Goal: Task Accomplishment & Management: Complete application form

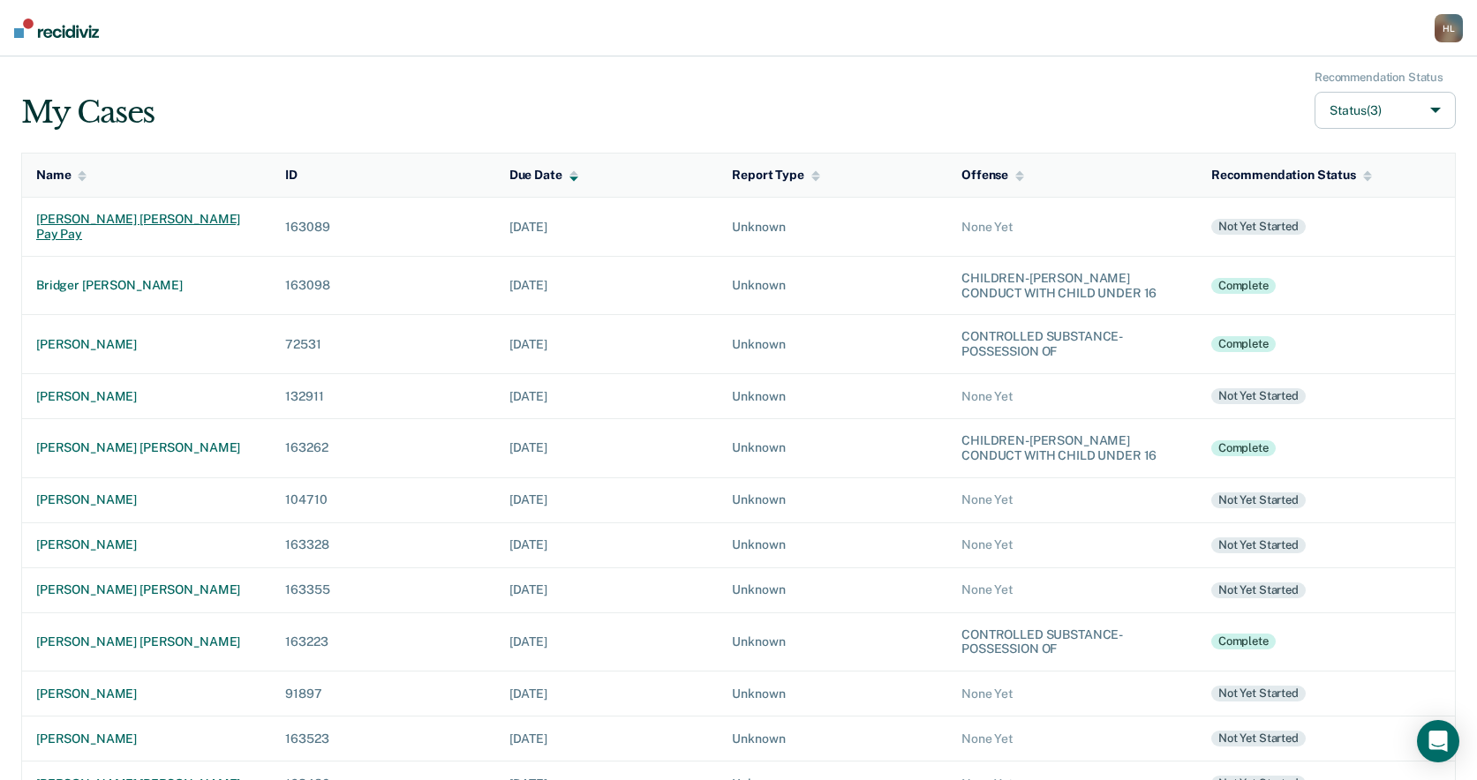
click at [91, 221] on div "[PERSON_NAME] [PERSON_NAME] pay pay" at bounding box center [146, 227] width 221 height 30
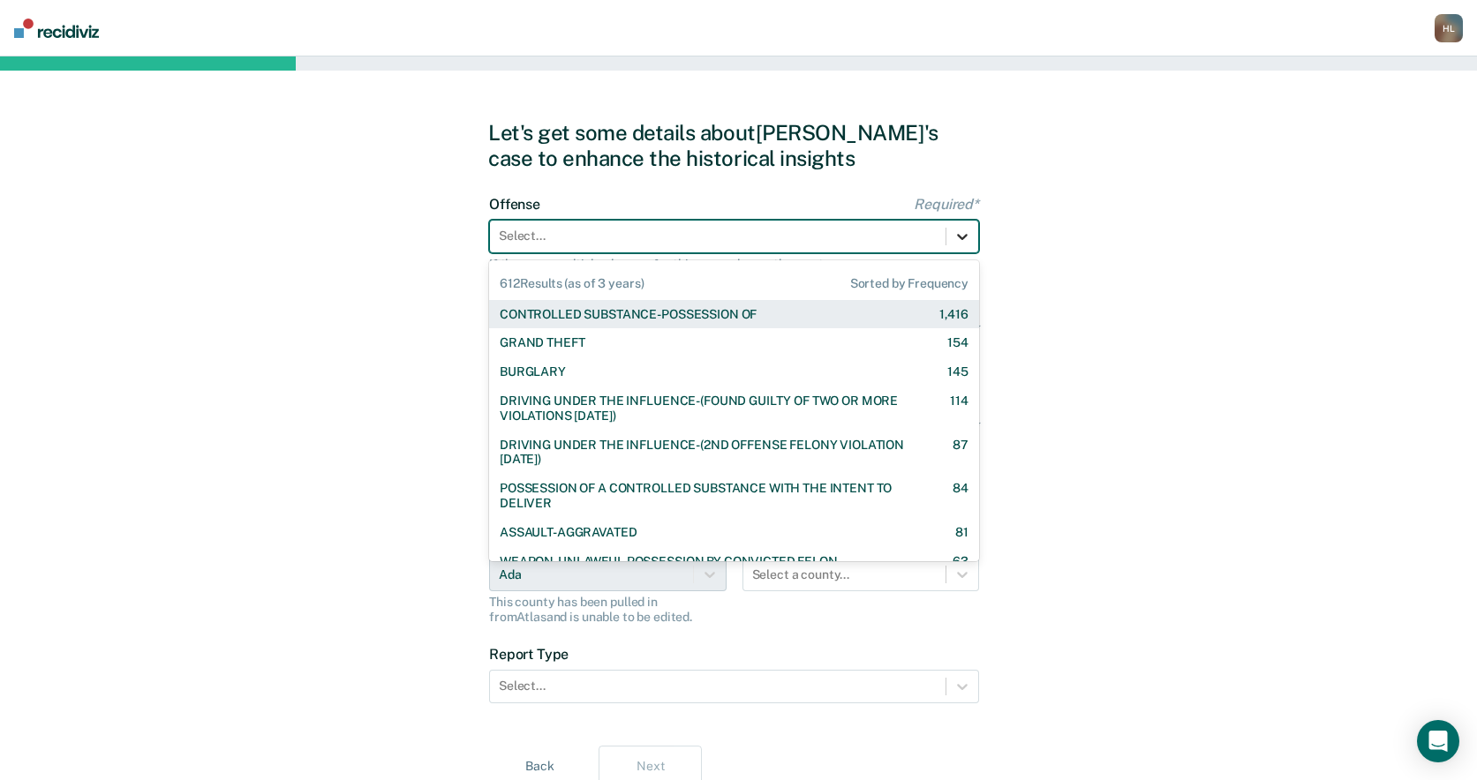
click at [969, 232] on icon at bounding box center [962, 237] width 18 height 18
click at [690, 313] on div "CONTROLLED SUBSTANCE-POSSESSION OF" at bounding box center [628, 314] width 257 height 15
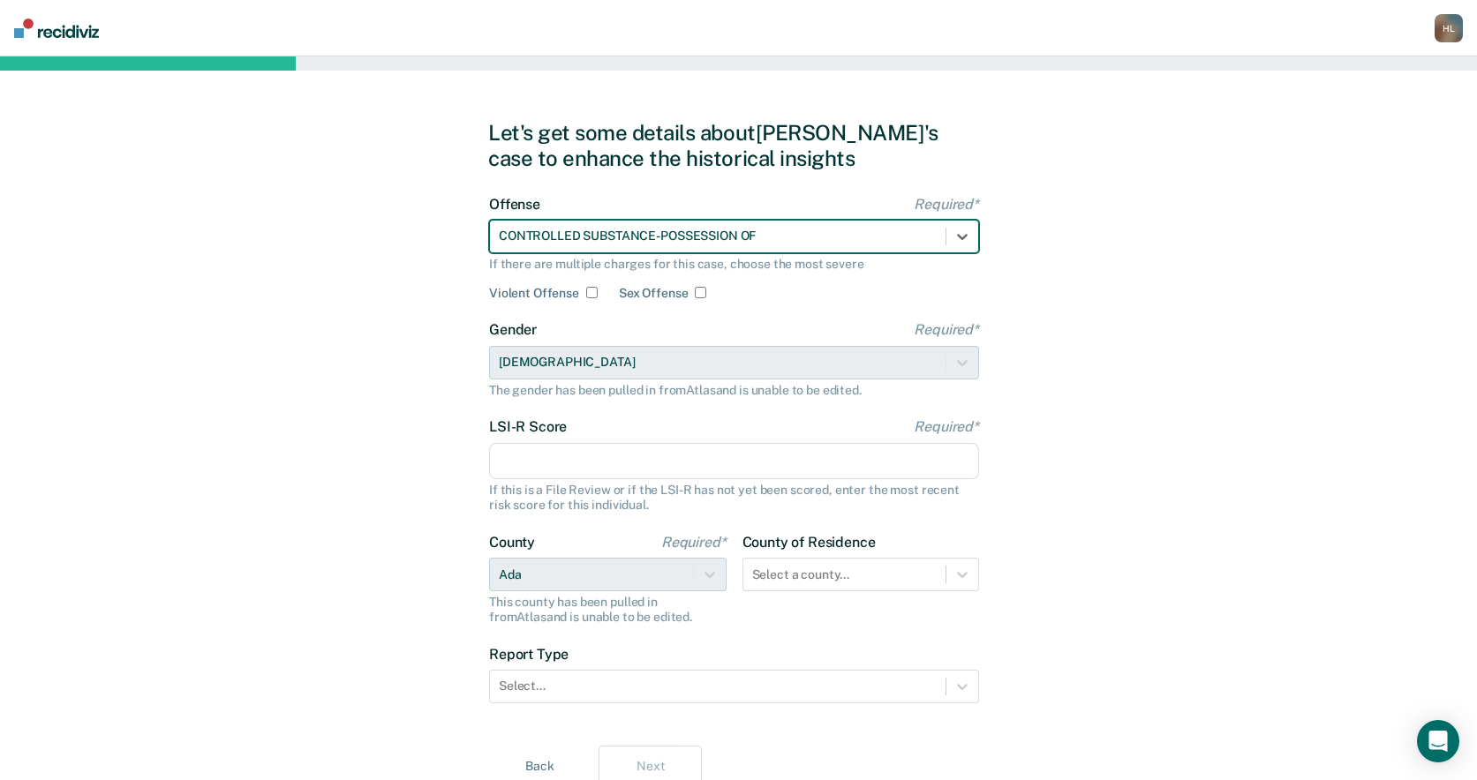
click at [813, 466] on input "LSI-R Score Required*" at bounding box center [734, 461] width 490 height 37
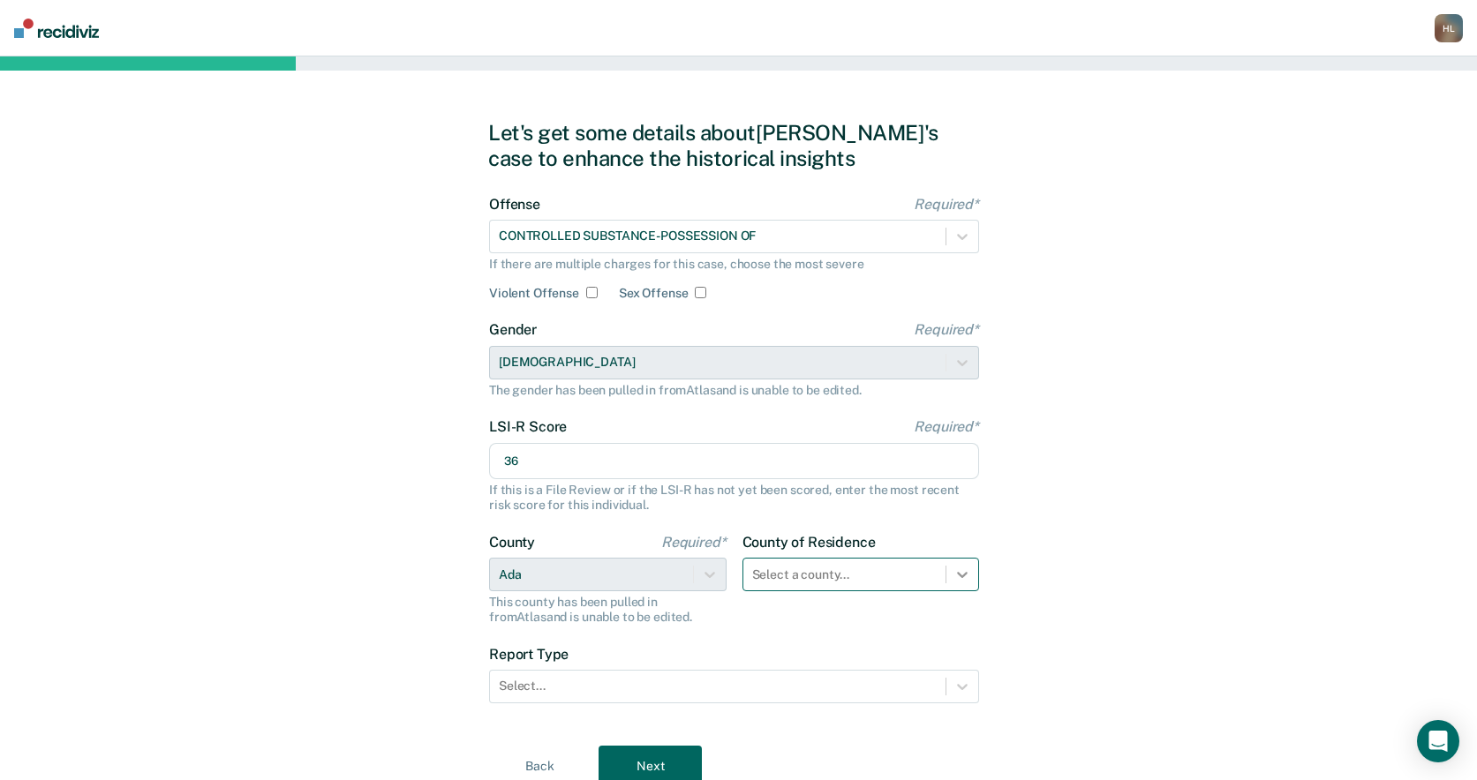
type input "36"
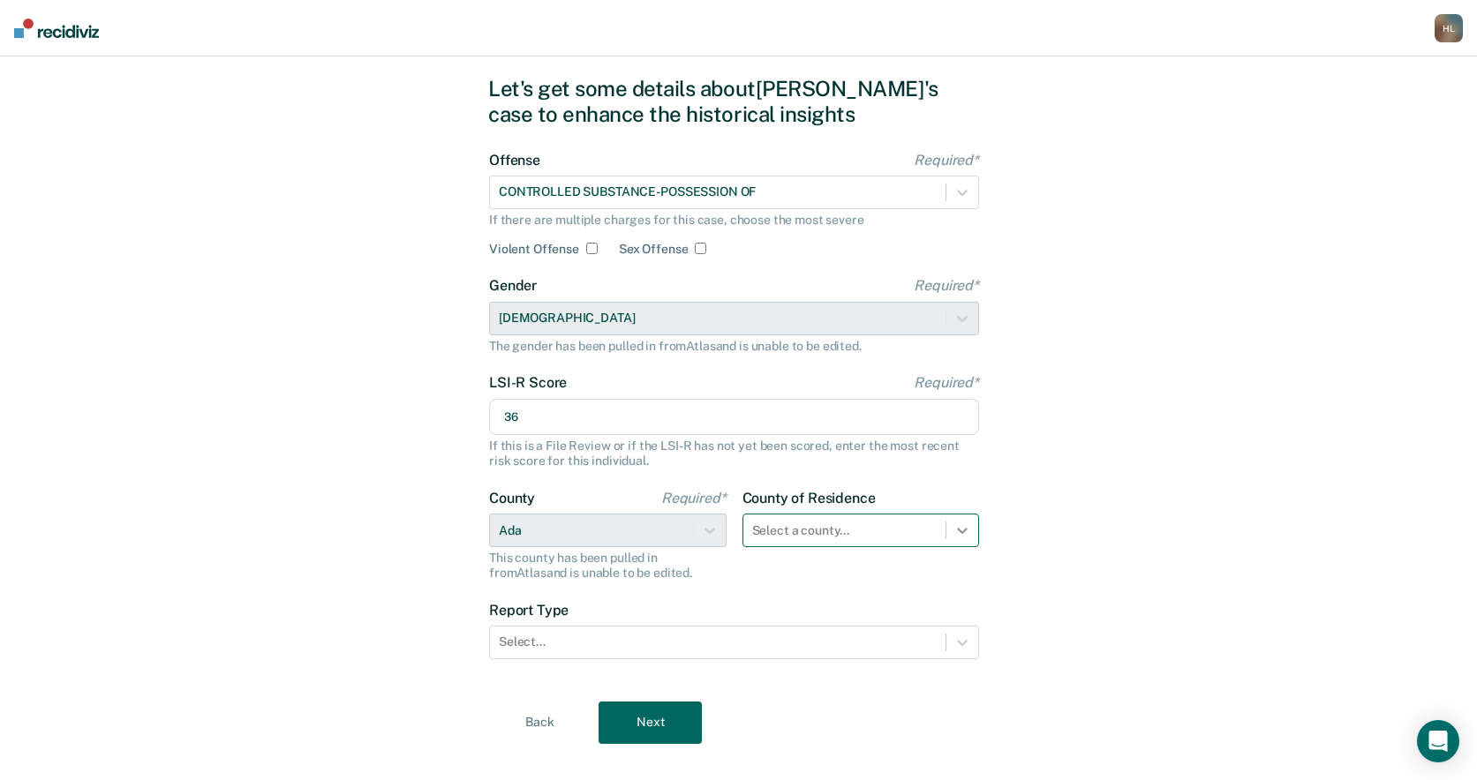
click at [965, 547] on div "Select a county..." at bounding box center [860, 531] width 237 height 34
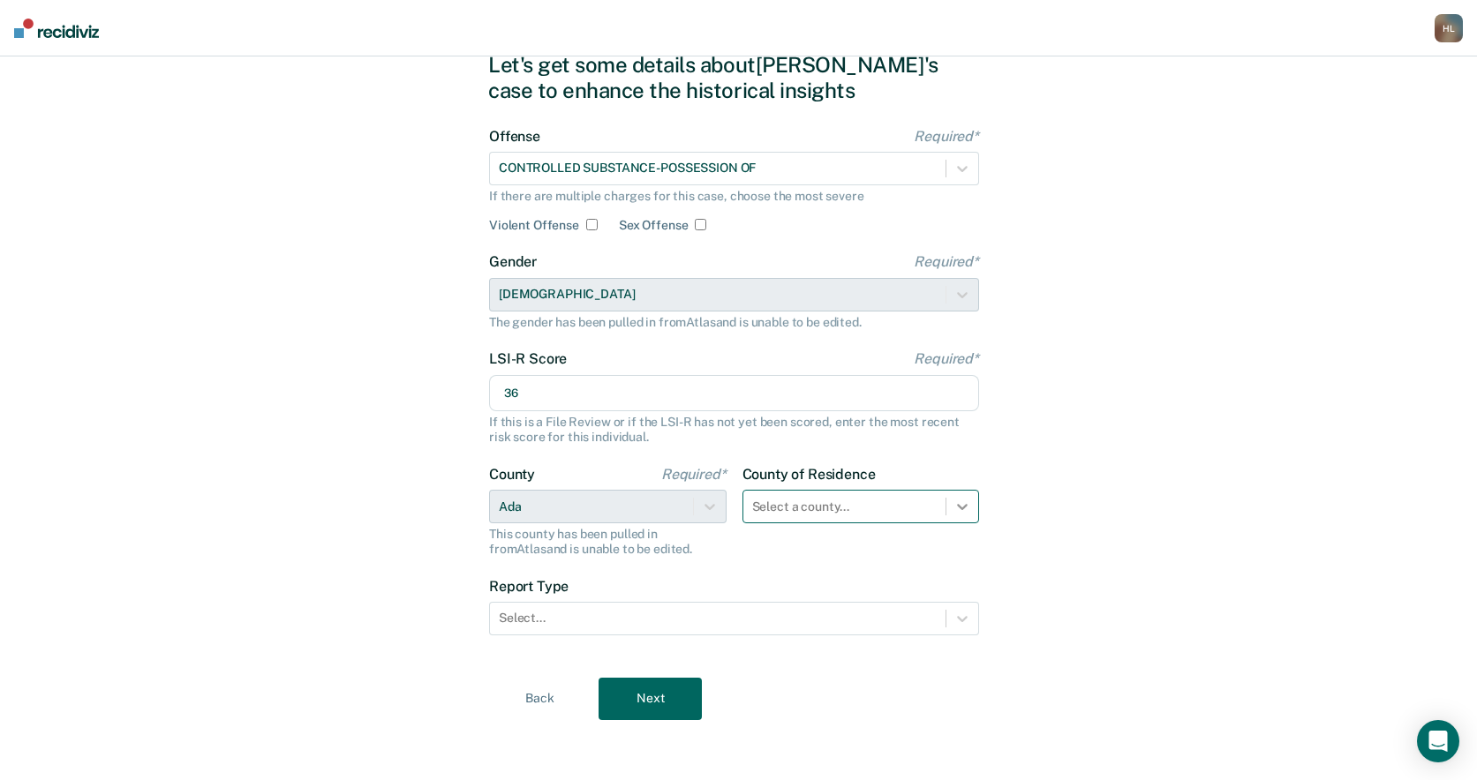
scroll to position [72, 0]
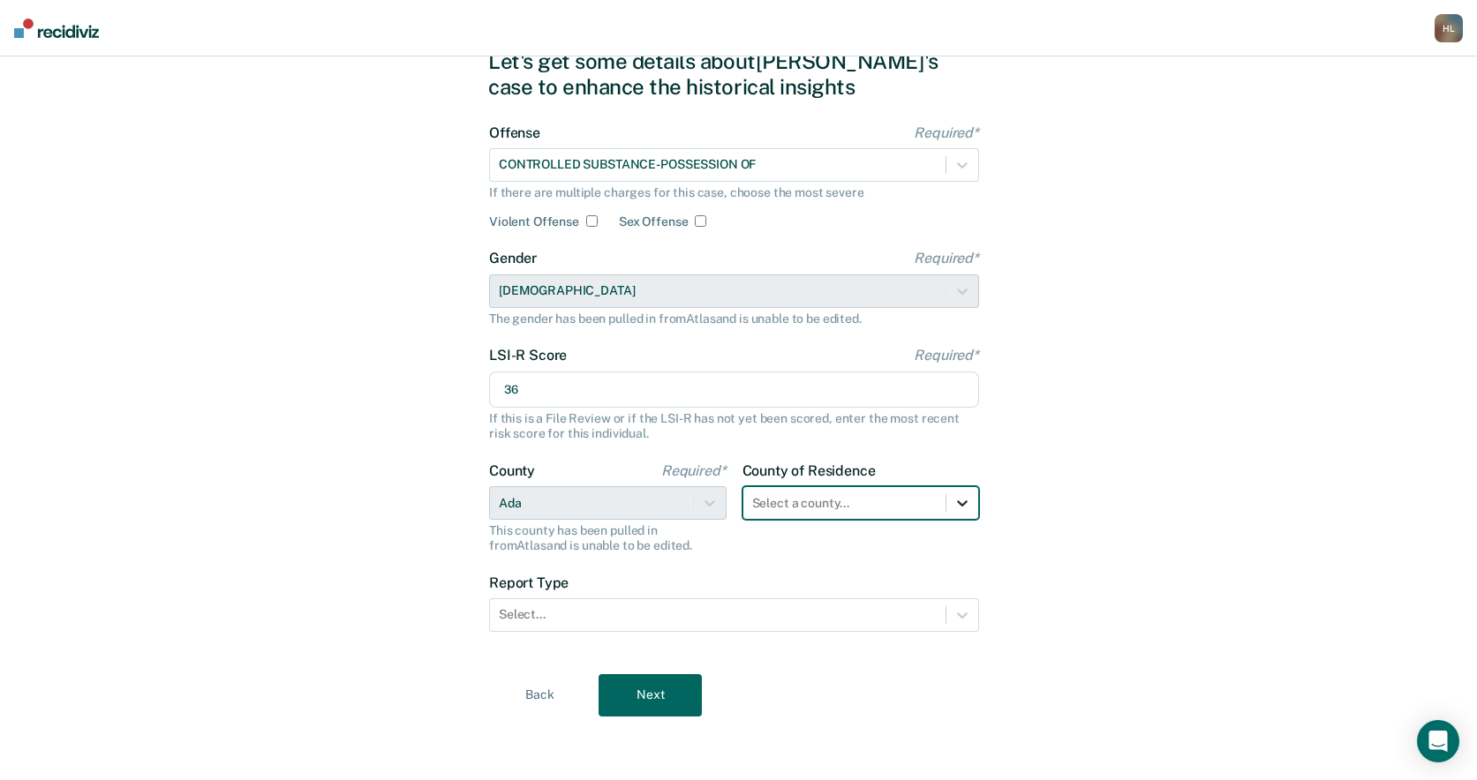
click at [963, 500] on icon at bounding box center [962, 503] width 18 height 18
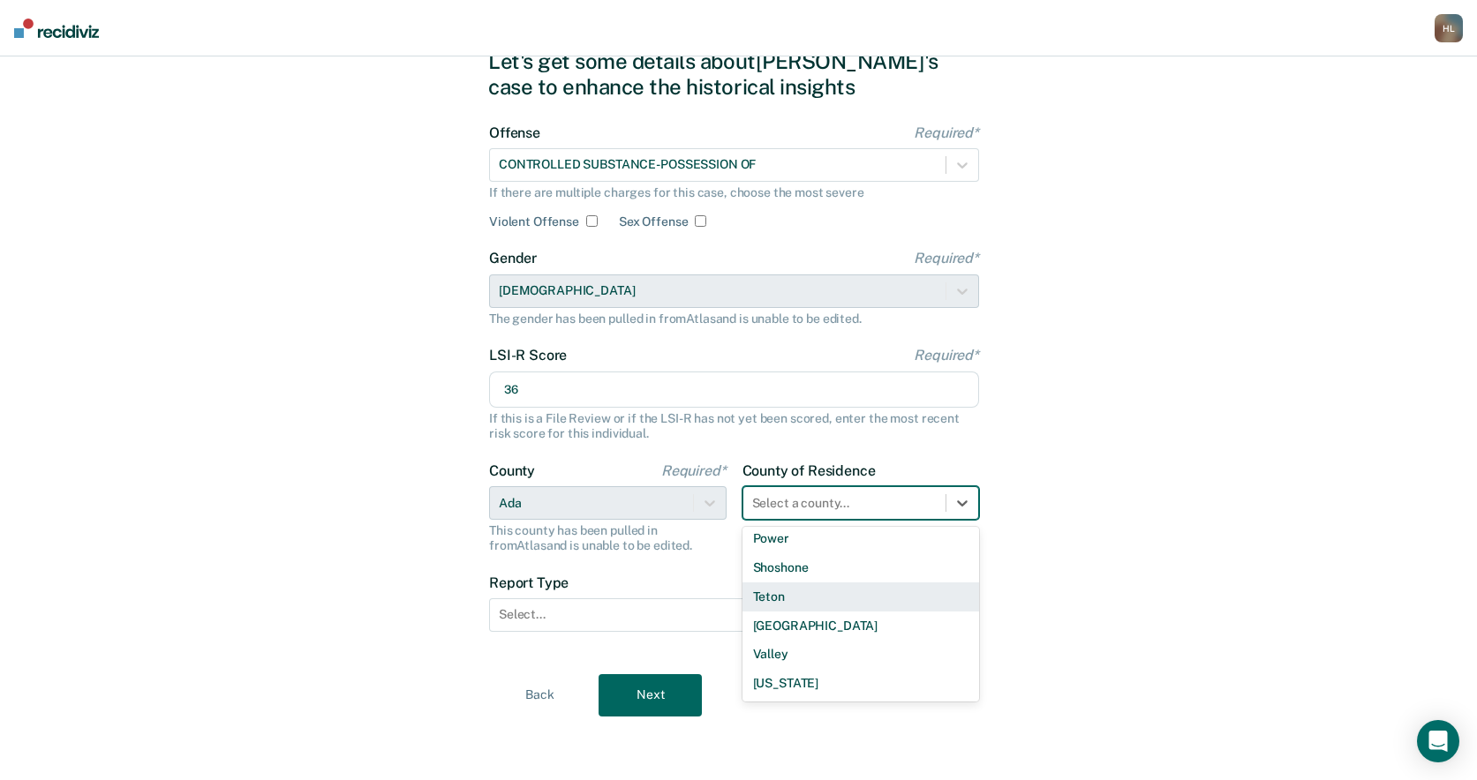
scroll to position [0, 0]
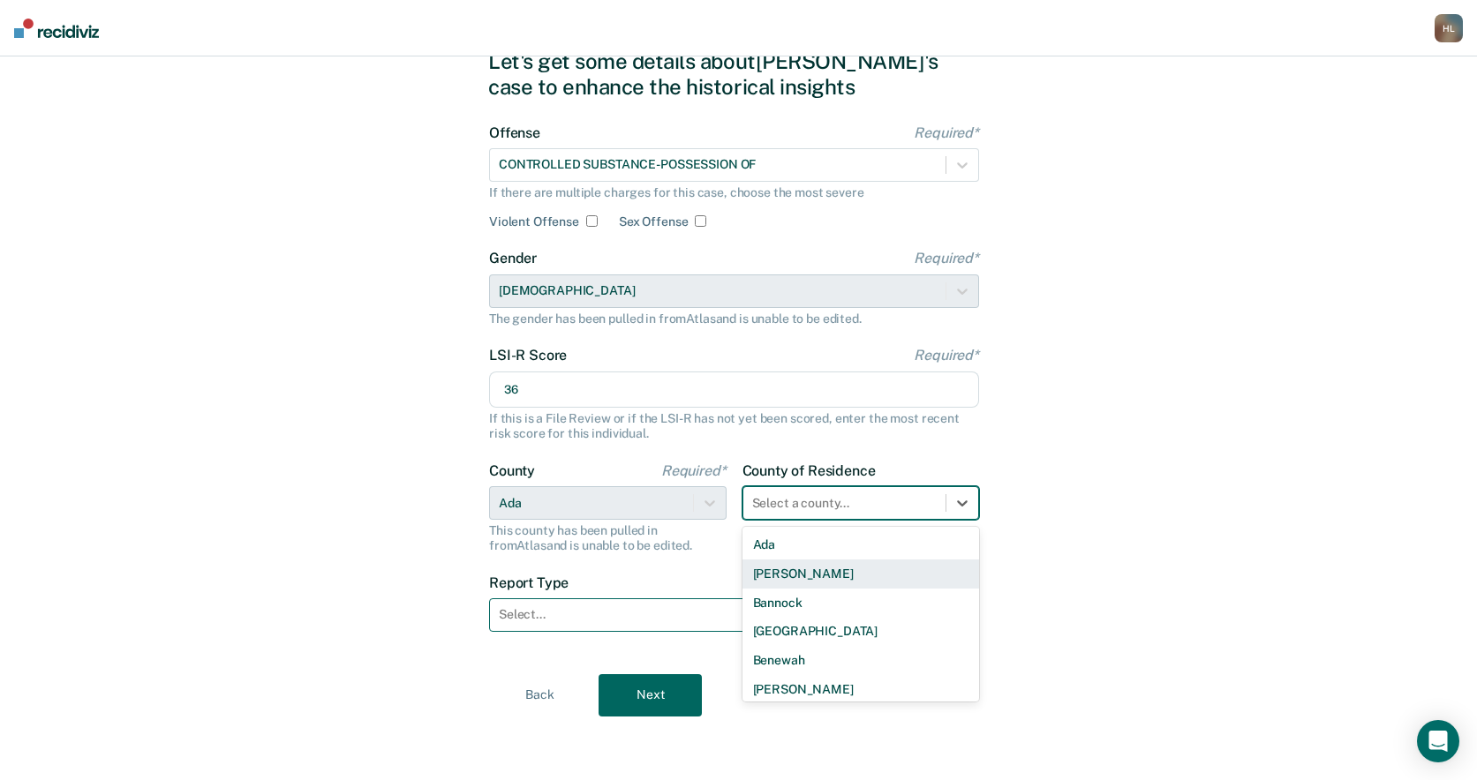
click at [644, 613] on div at bounding box center [718, 615] width 438 height 19
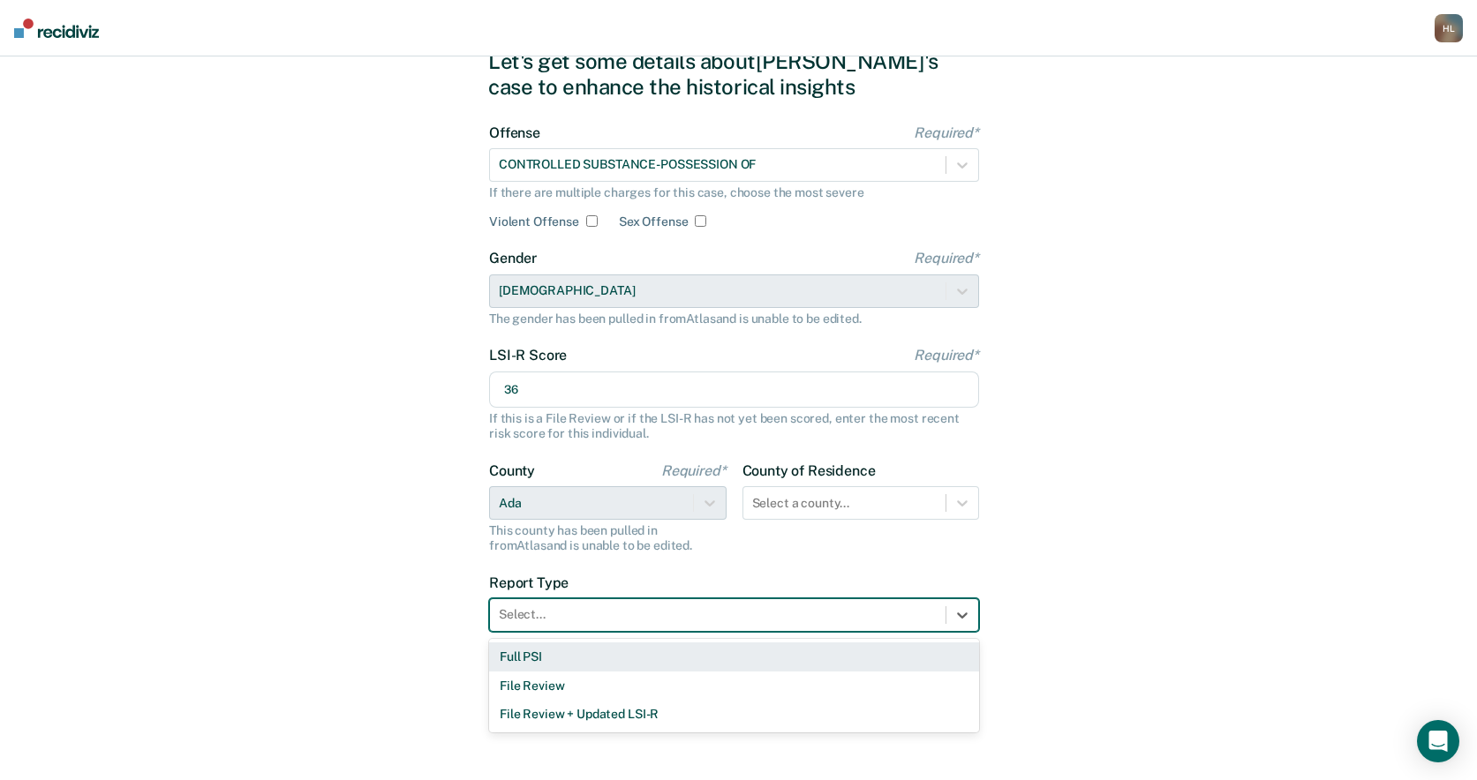
click at [615, 653] on div "Full PSI" at bounding box center [734, 657] width 490 height 29
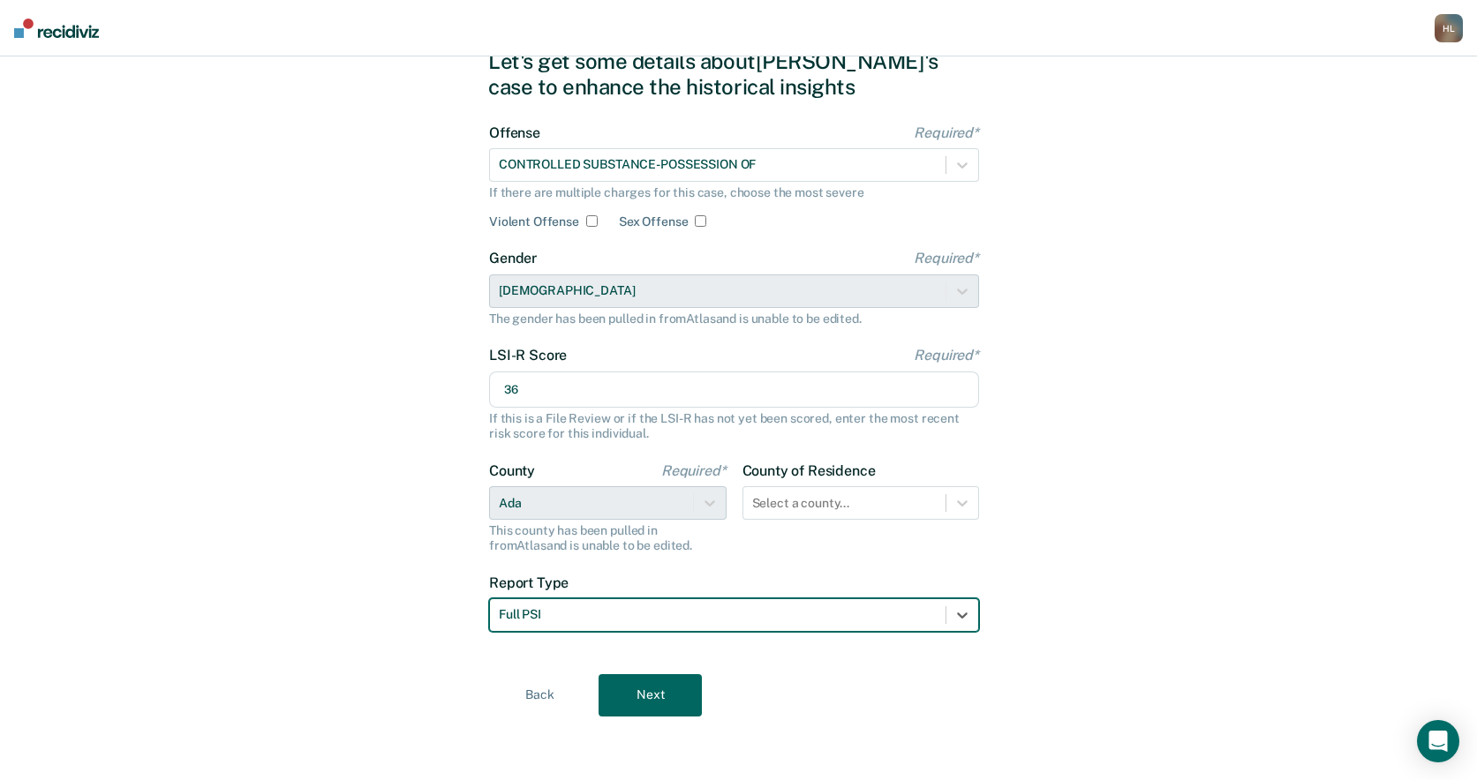
click at [637, 697] on button "Next" at bounding box center [649, 695] width 103 height 42
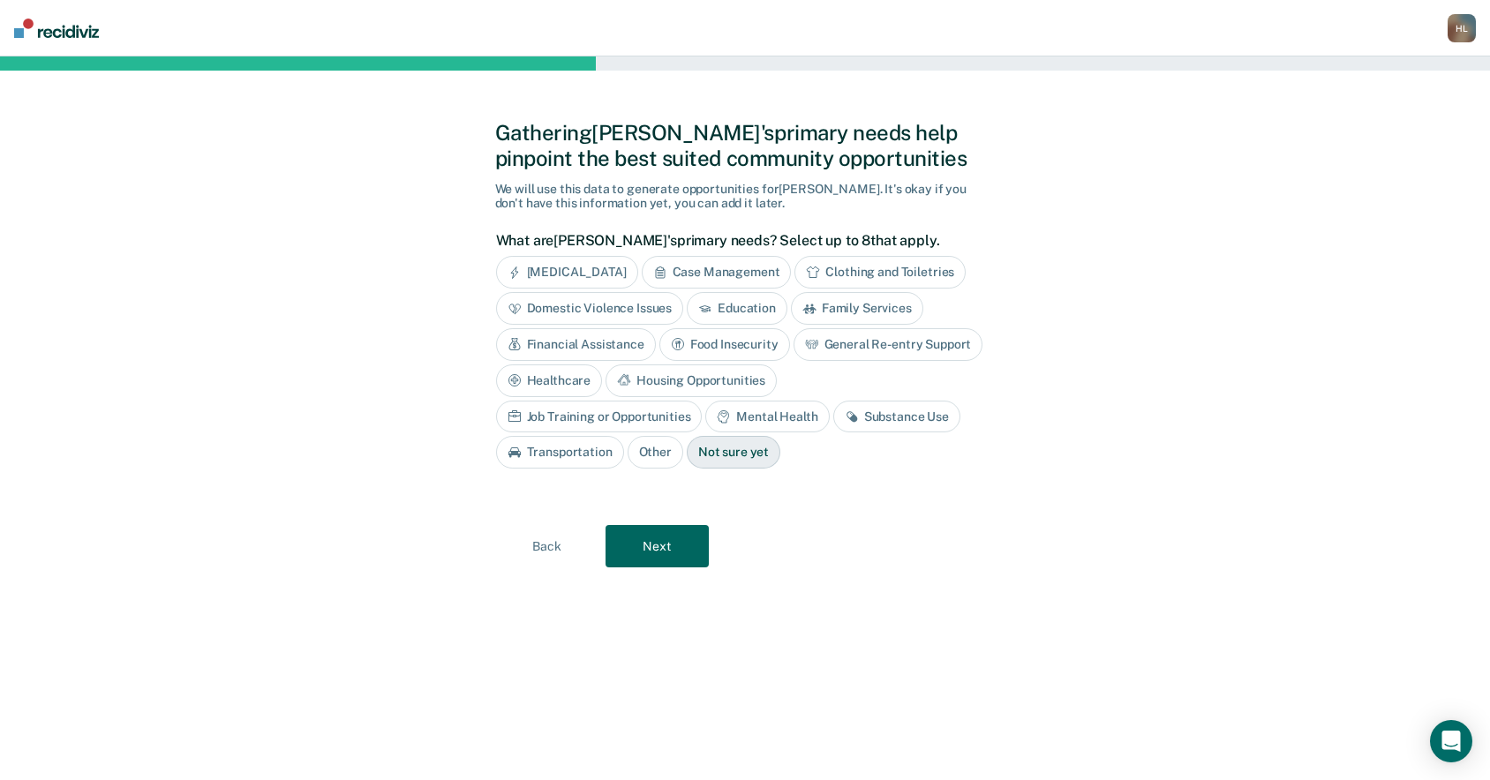
click at [833, 415] on div "Substance Use" at bounding box center [896, 417] width 127 height 33
click at [705, 410] on div "Mental Health" at bounding box center [767, 417] width 124 height 33
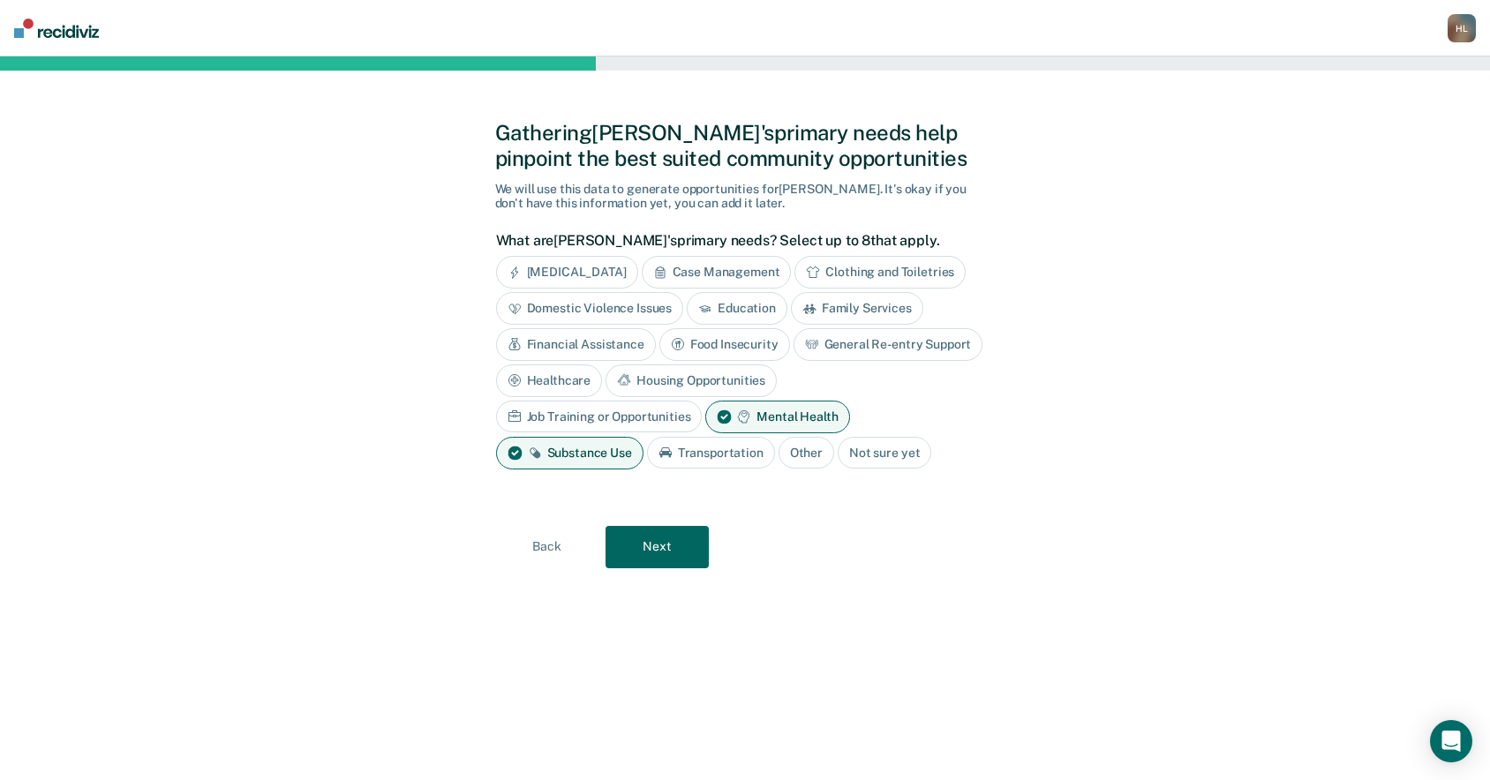
click at [703, 401] on div "Job Training or Opportunities" at bounding box center [599, 417] width 207 height 33
click at [726, 297] on div "Education" at bounding box center [737, 308] width 101 height 33
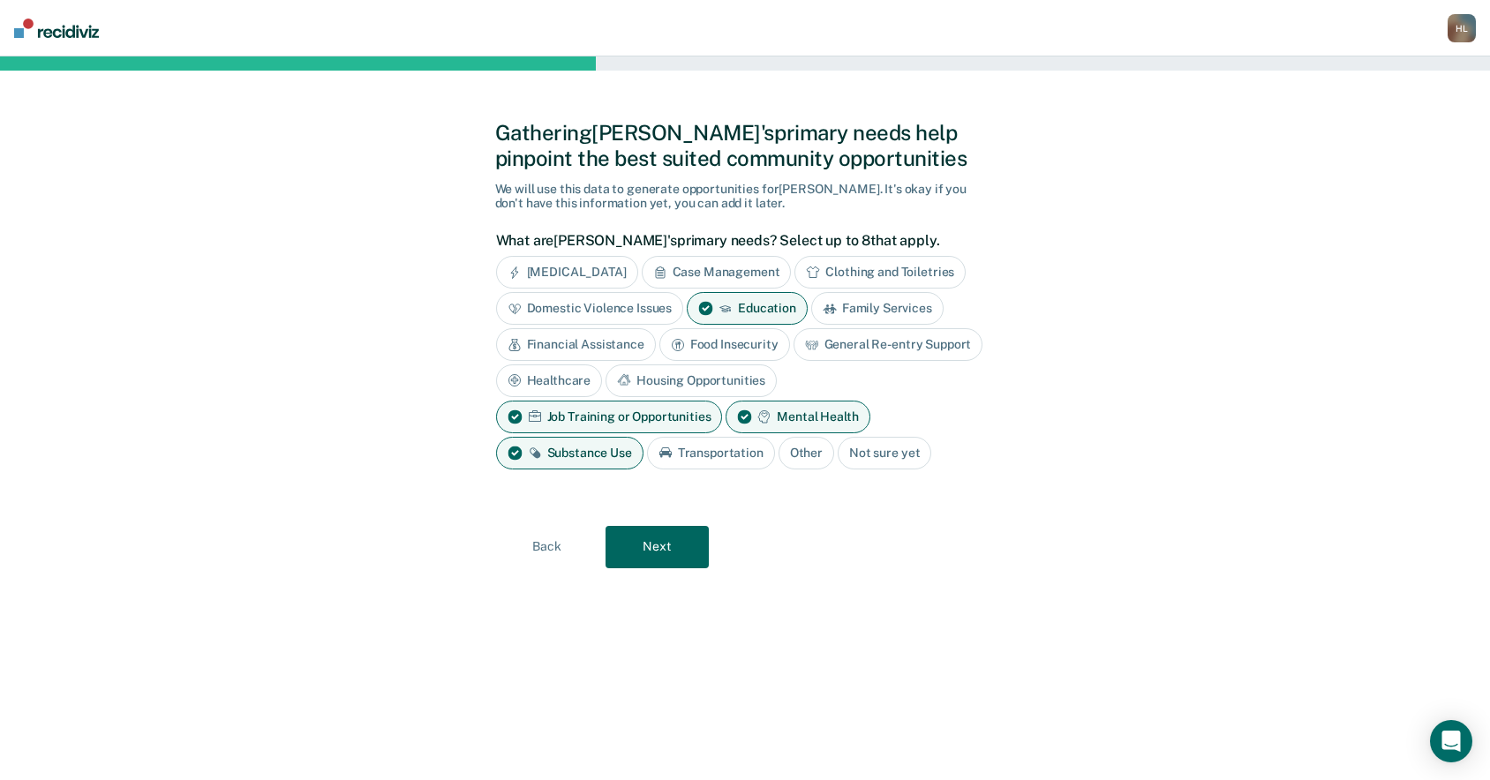
click at [635, 541] on button "Next" at bounding box center [657, 547] width 103 height 42
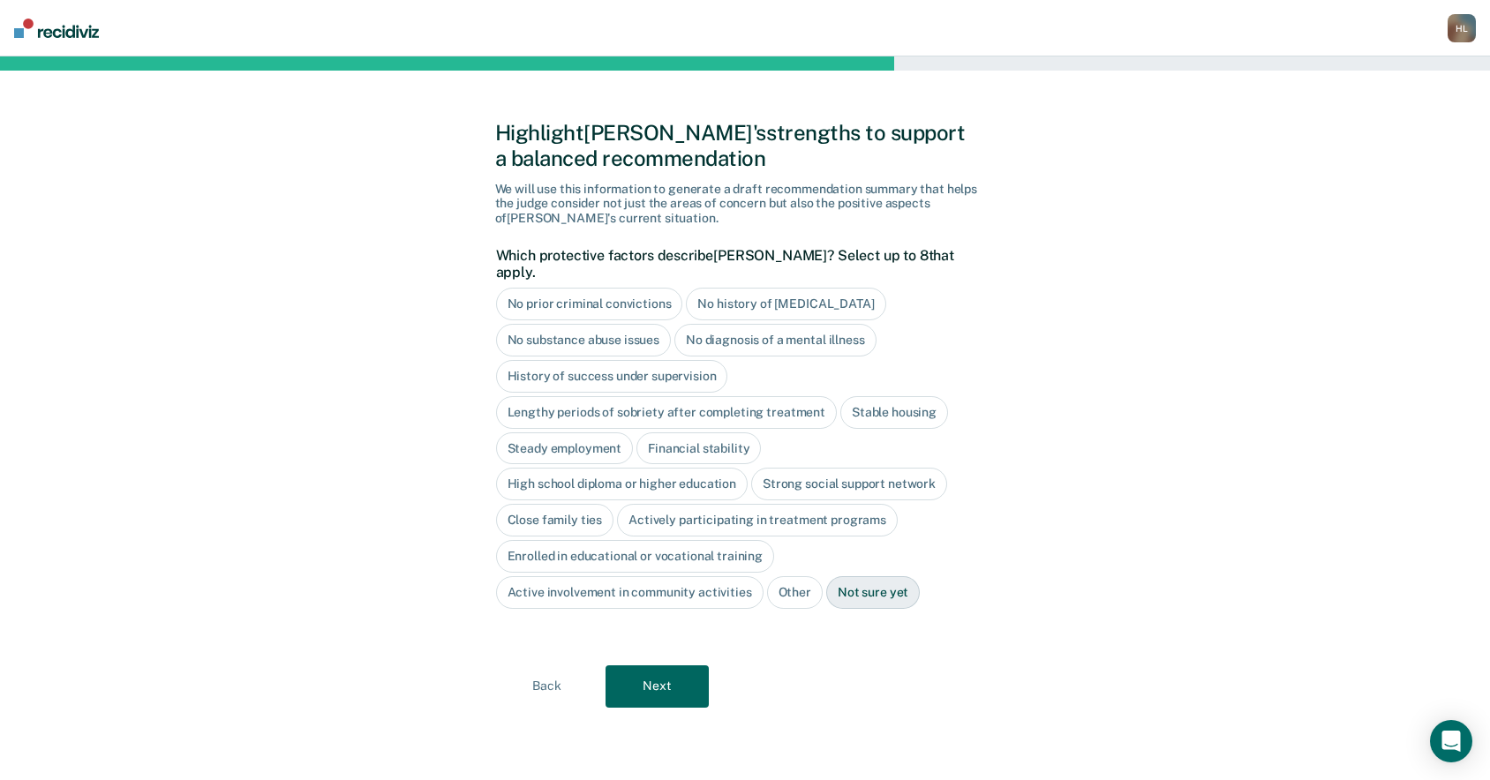
click at [576, 504] on div "Close family ties" at bounding box center [555, 520] width 118 height 33
click at [724, 504] on div "Actively participating in treatment programs" at bounding box center [777, 520] width 281 height 33
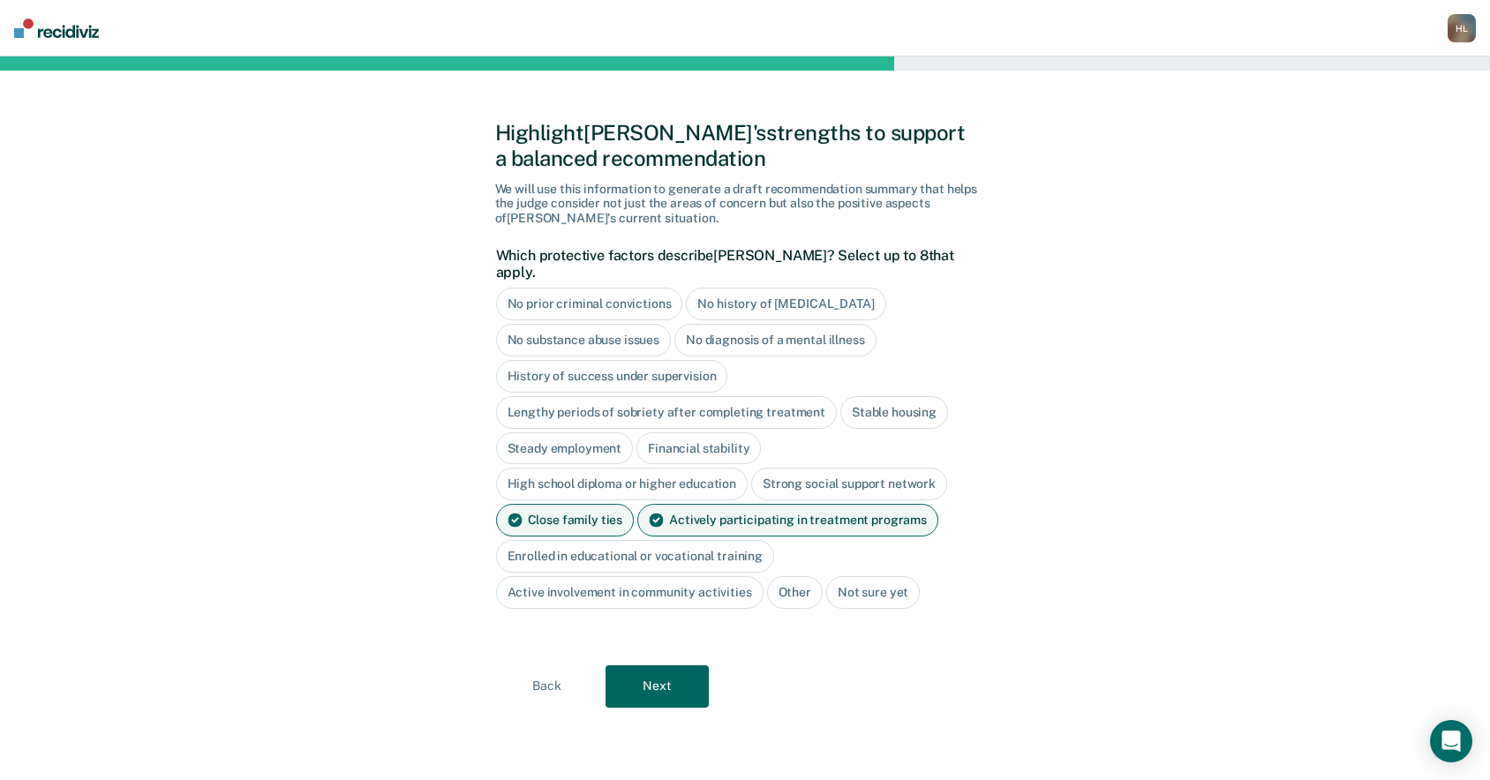
click at [886, 396] on div "Stable housing" at bounding box center [894, 412] width 108 height 33
click at [802, 288] on div "No history of [MEDICAL_DATA]" at bounding box center [785, 304] width 199 height 33
click at [662, 670] on button "Next" at bounding box center [657, 687] width 103 height 42
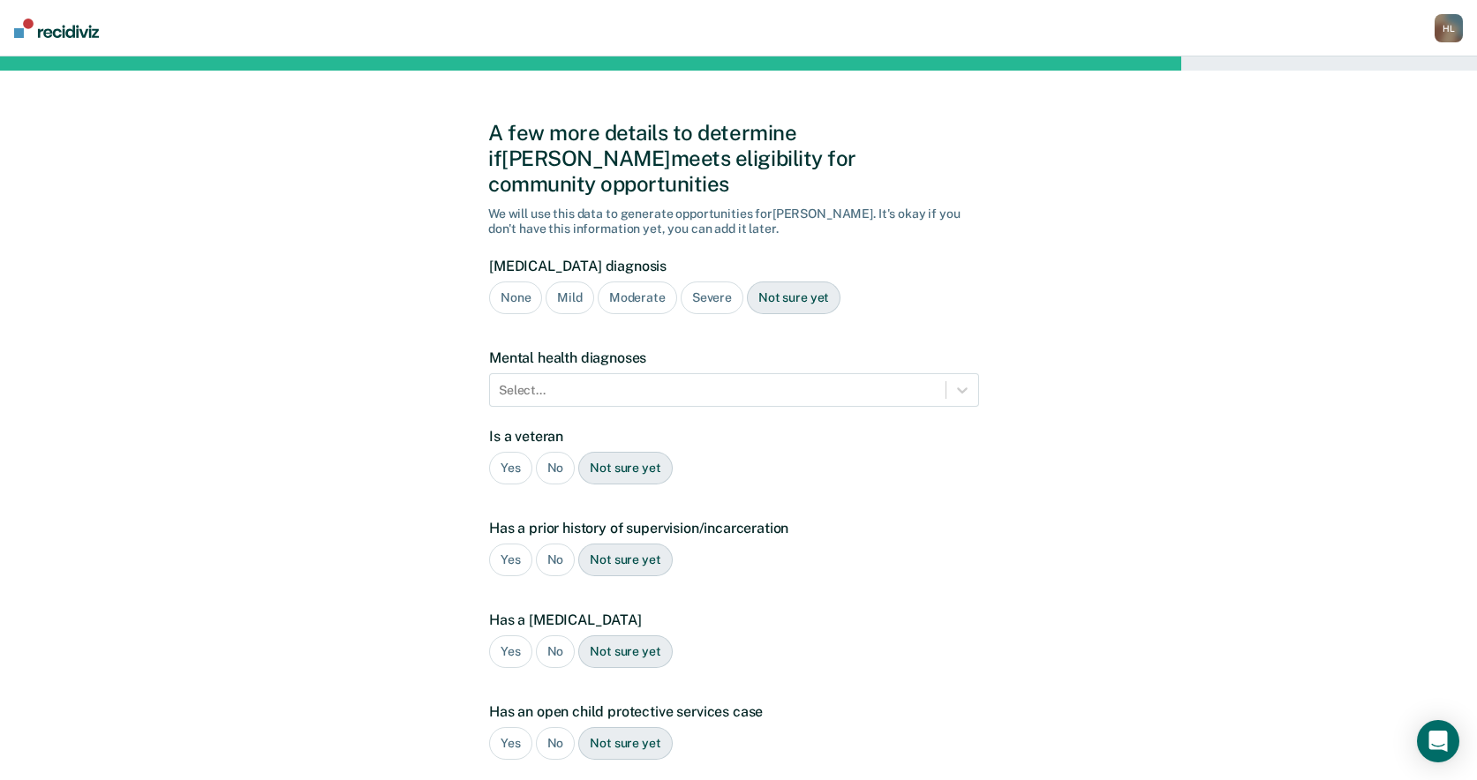
click at [782, 282] on div "Not sure yet" at bounding box center [794, 298] width 94 height 33
click at [953, 381] on icon at bounding box center [962, 390] width 18 height 18
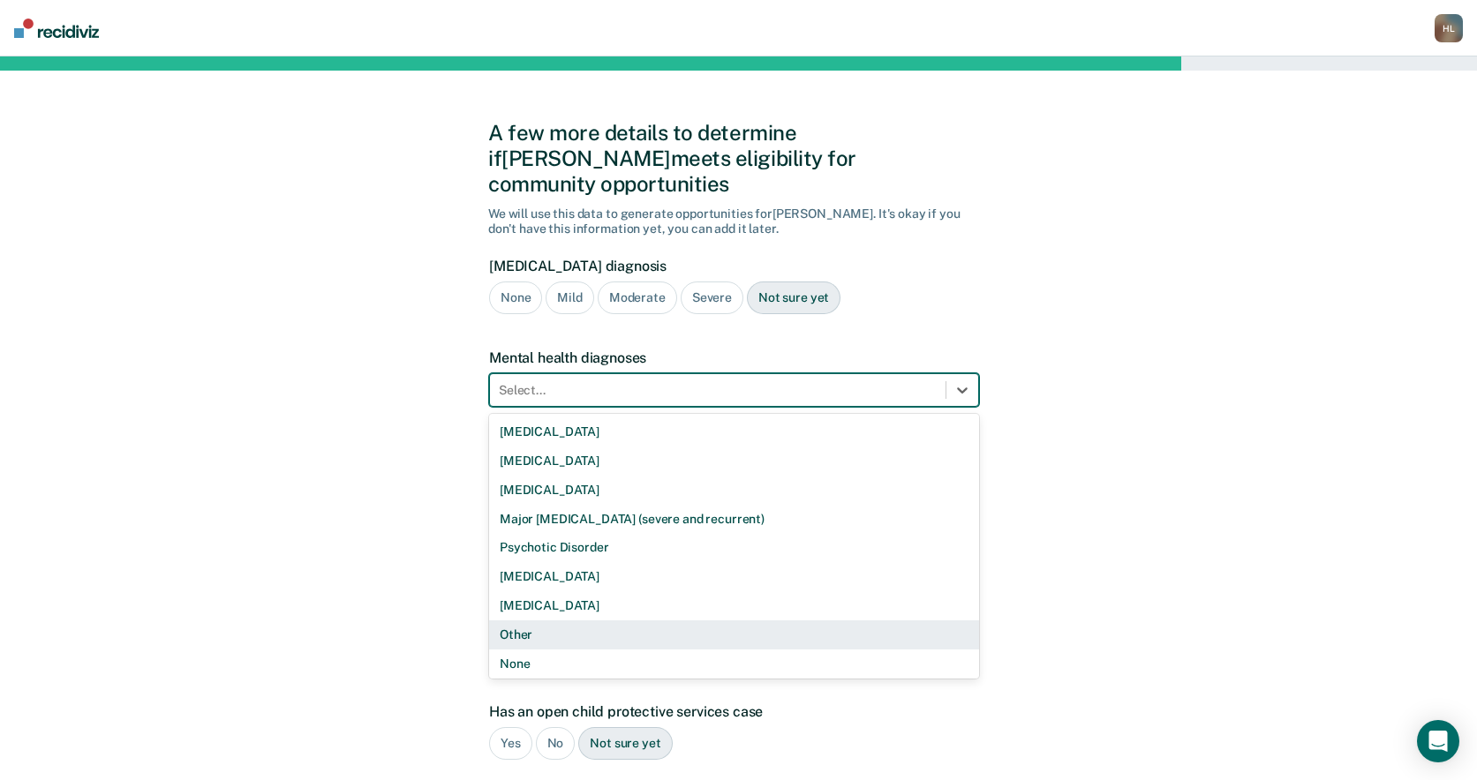
click at [591, 621] on div "Other" at bounding box center [734, 635] width 490 height 29
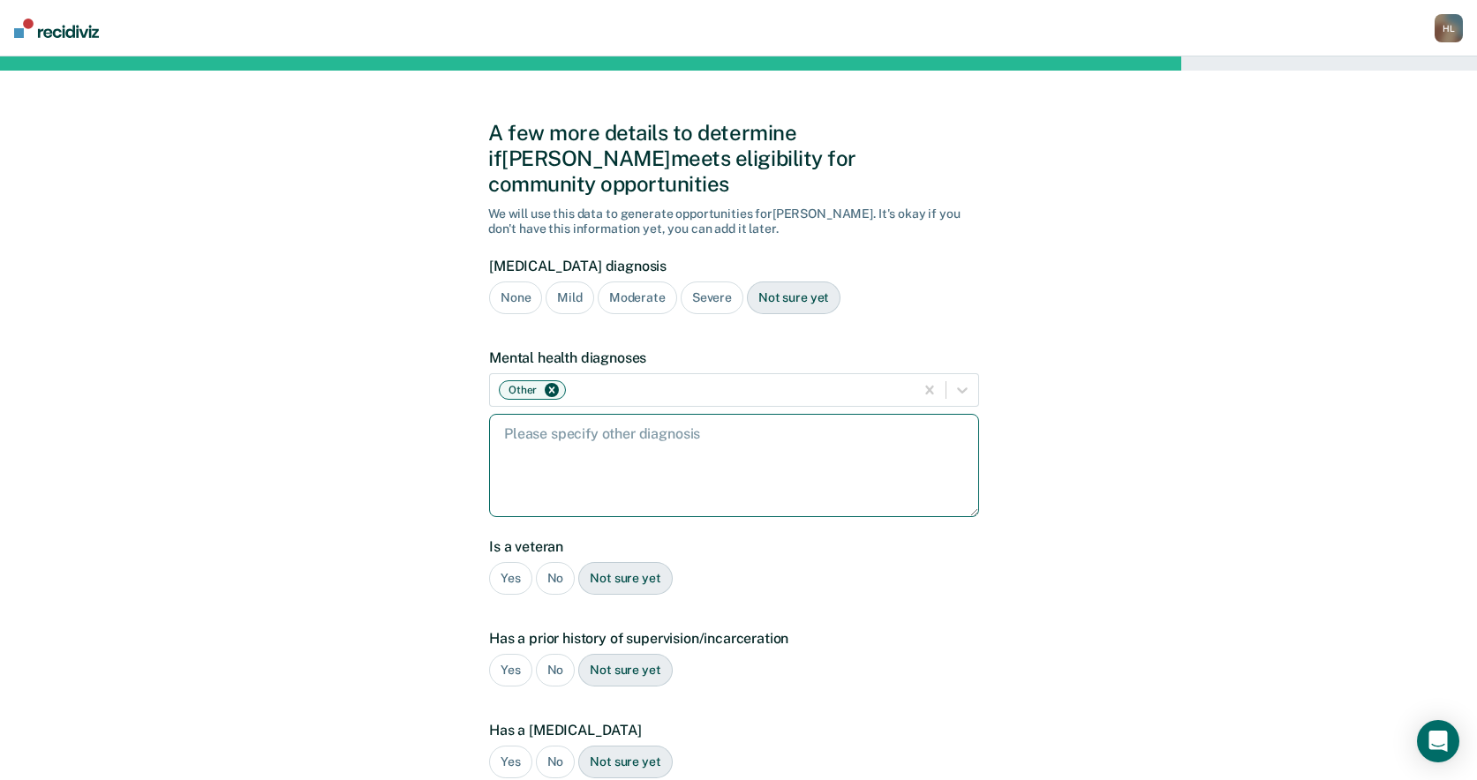
click at [602, 440] on textarea at bounding box center [734, 465] width 490 height 103
type textarea "[MEDICAL_DATA]"
click at [558, 562] on div "No" at bounding box center [556, 578] width 40 height 33
click at [510, 654] on div "Yes" at bounding box center [510, 670] width 43 height 33
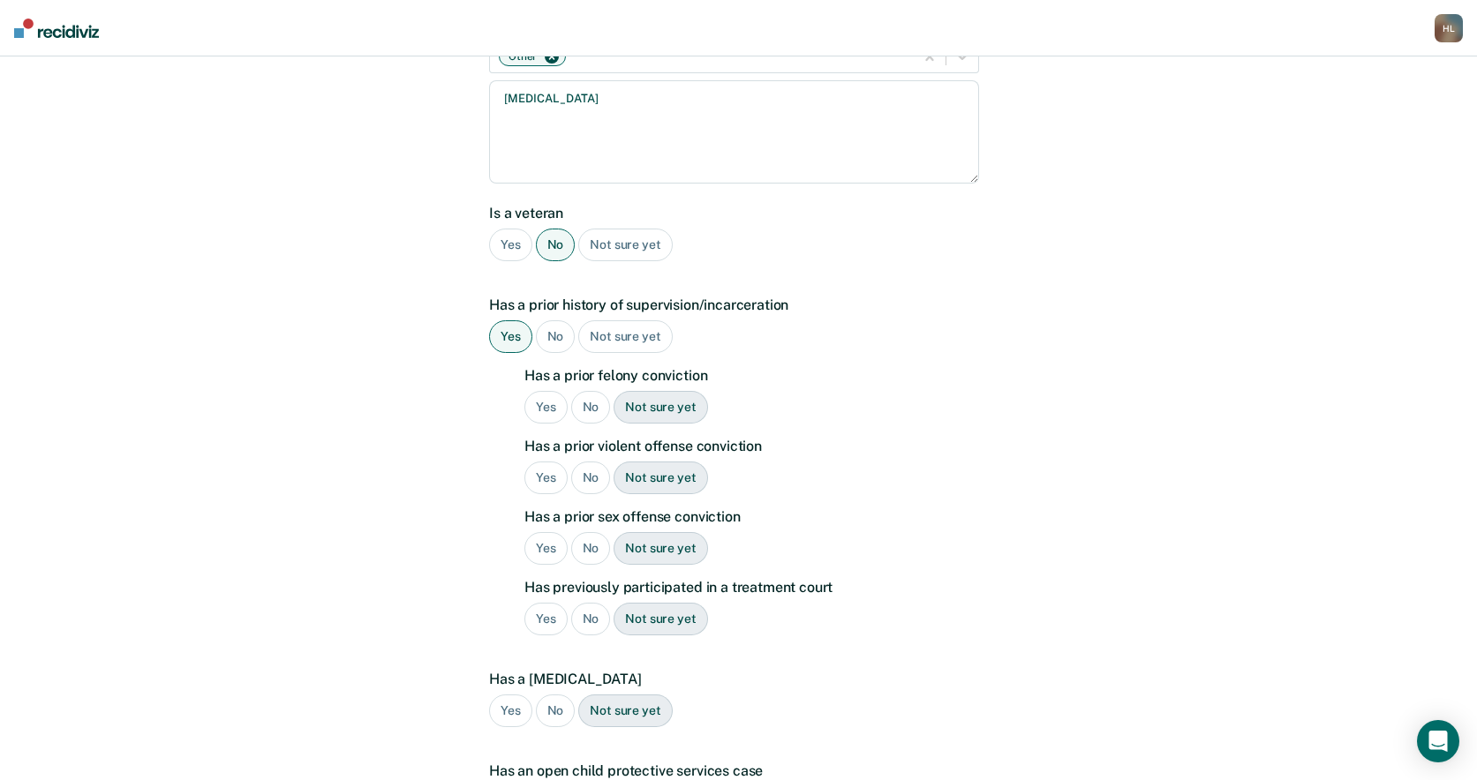
scroll to position [335, 0]
click at [584, 390] on div "No" at bounding box center [591, 406] width 40 height 33
click at [586, 461] on div "No" at bounding box center [591, 477] width 40 height 33
click at [588, 531] on div "No" at bounding box center [591, 547] width 40 height 33
click at [586, 602] on div "No" at bounding box center [591, 618] width 40 height 33
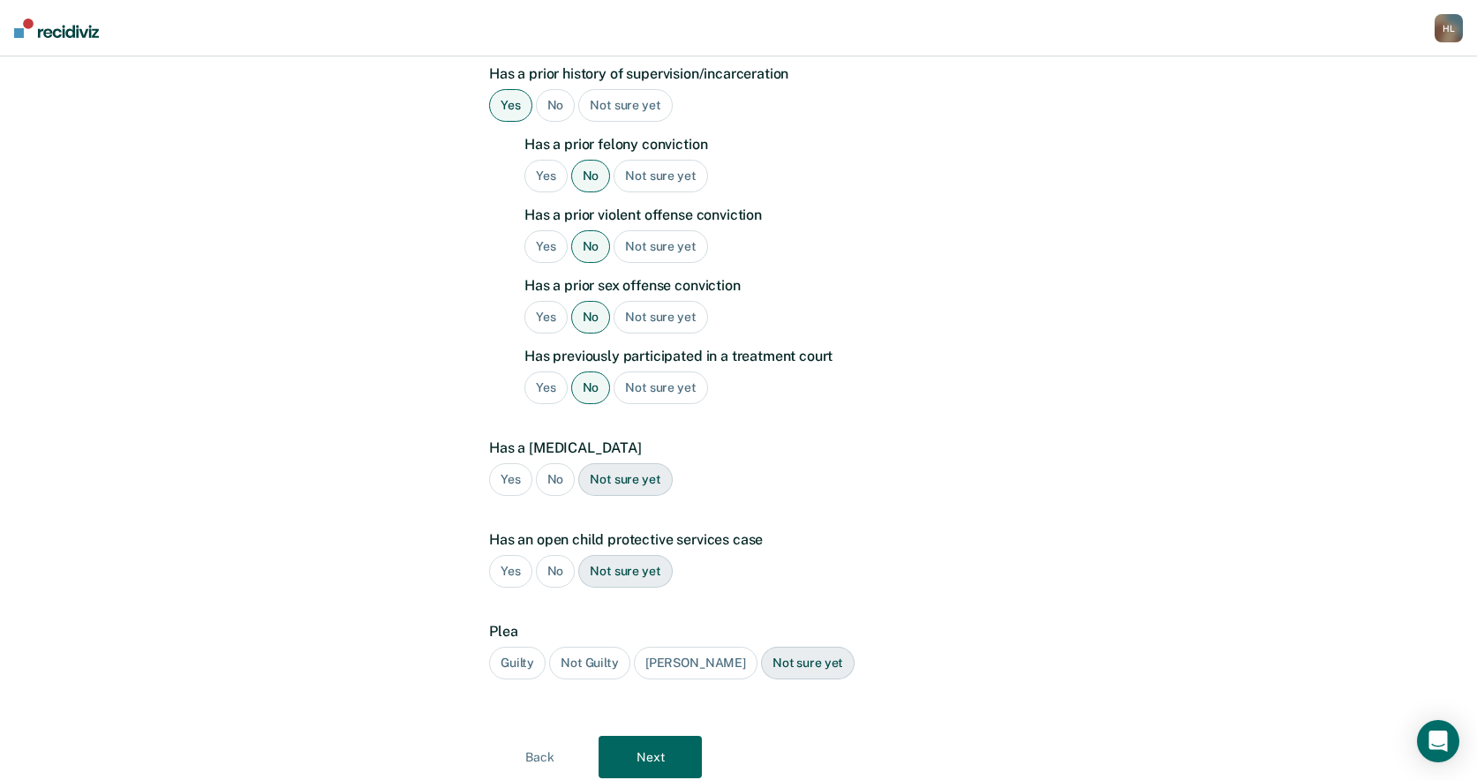
scroll to position [601, 0]
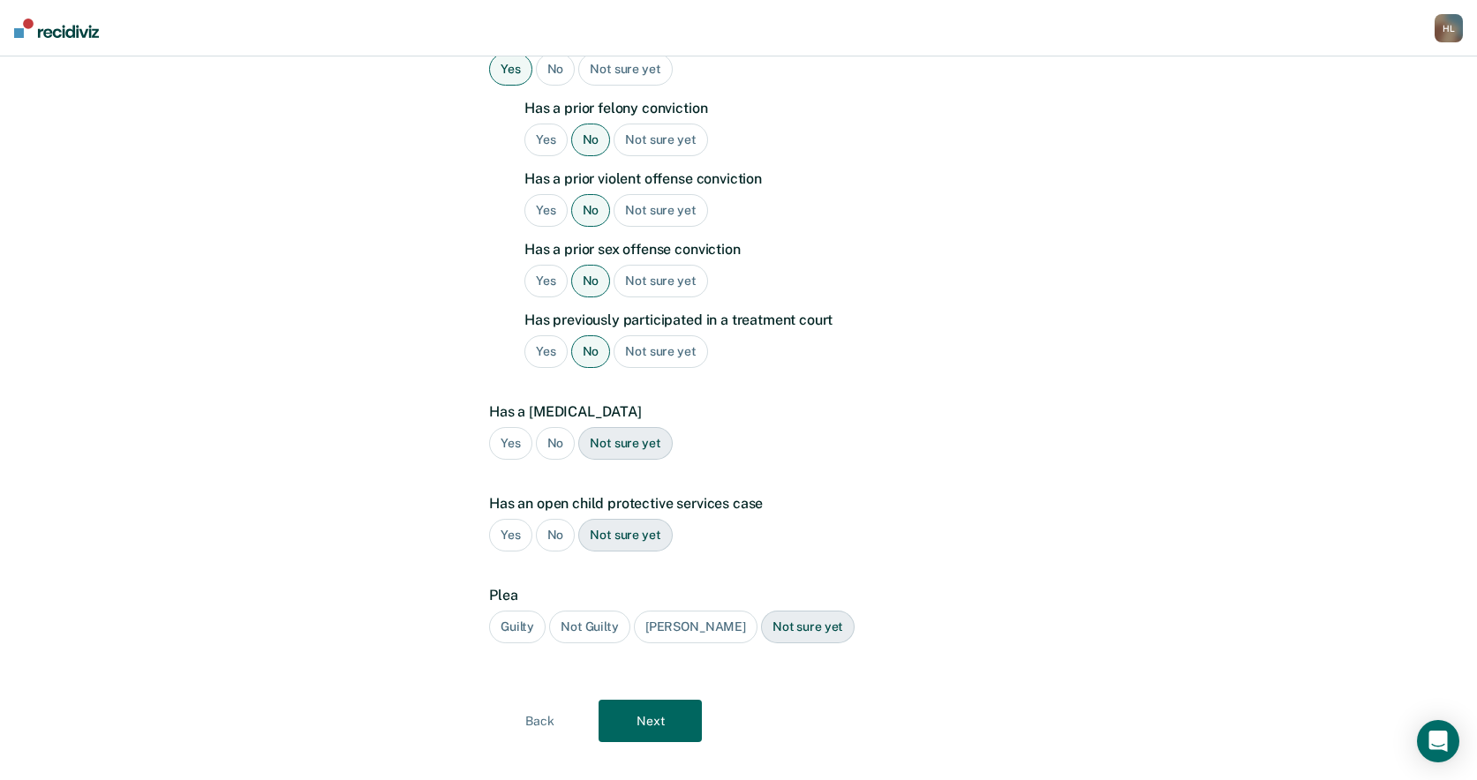
click at [551, 427] on div "No" at bounding box center [556, 443] width 40 height 33
click at [551, 519] on div "No" at bounding box center [556, 535] width 40 height 33
click at [517, 611] on div "Guilty" at bounding box center [517, 627] width 56 height 33
click at [637, 700] on button "Next" at bounding box center [649, 721] width 103 height 42
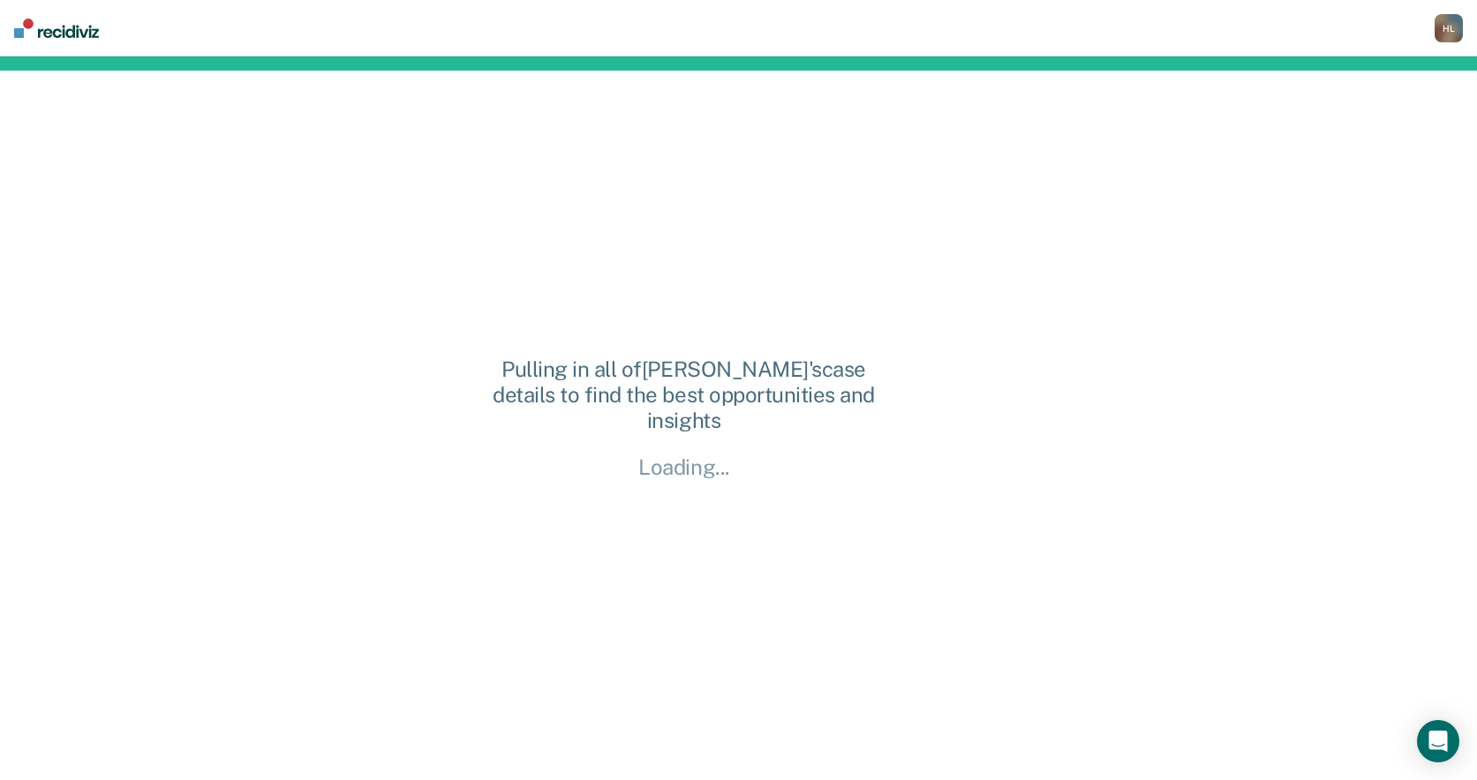
scroll to position [0, 0]
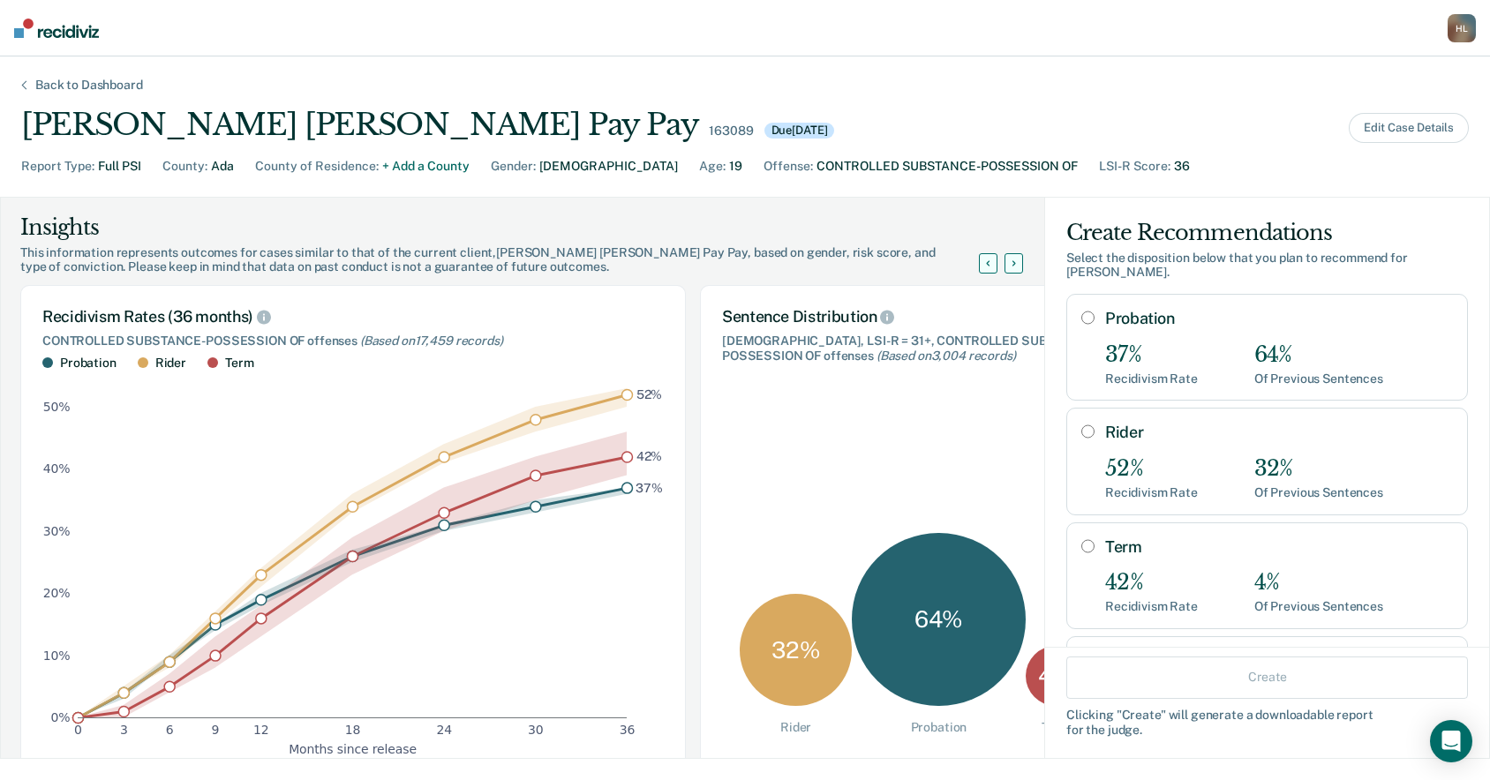
click at [1081, 425] on input "Rider" at bounding box center [1087, 432] width 13 height 14
radio input "true"
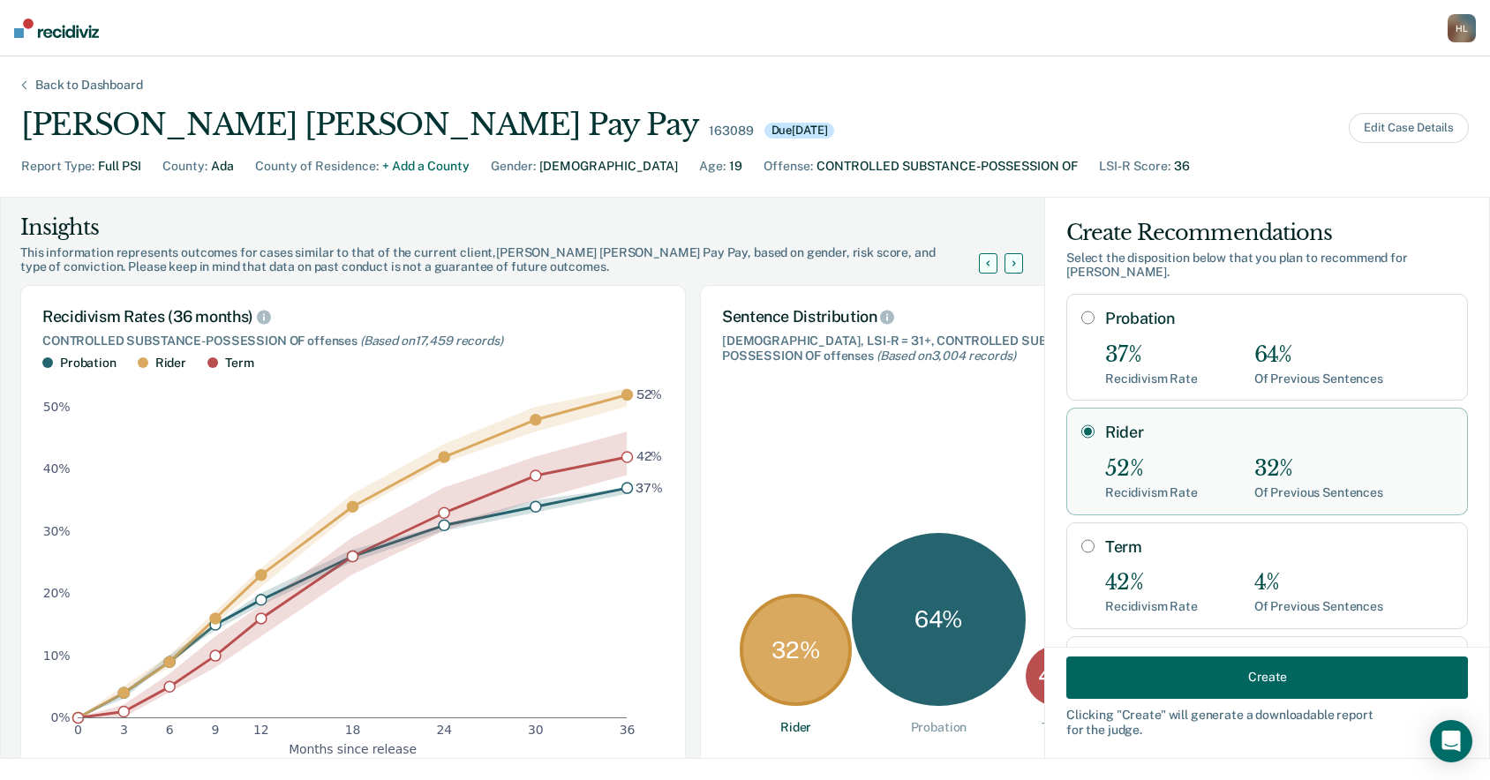
click at [1081, 311] on input "Probation" at bounding box center [1087, 318] width 13 height 14
radio input "true"
radio input "false"
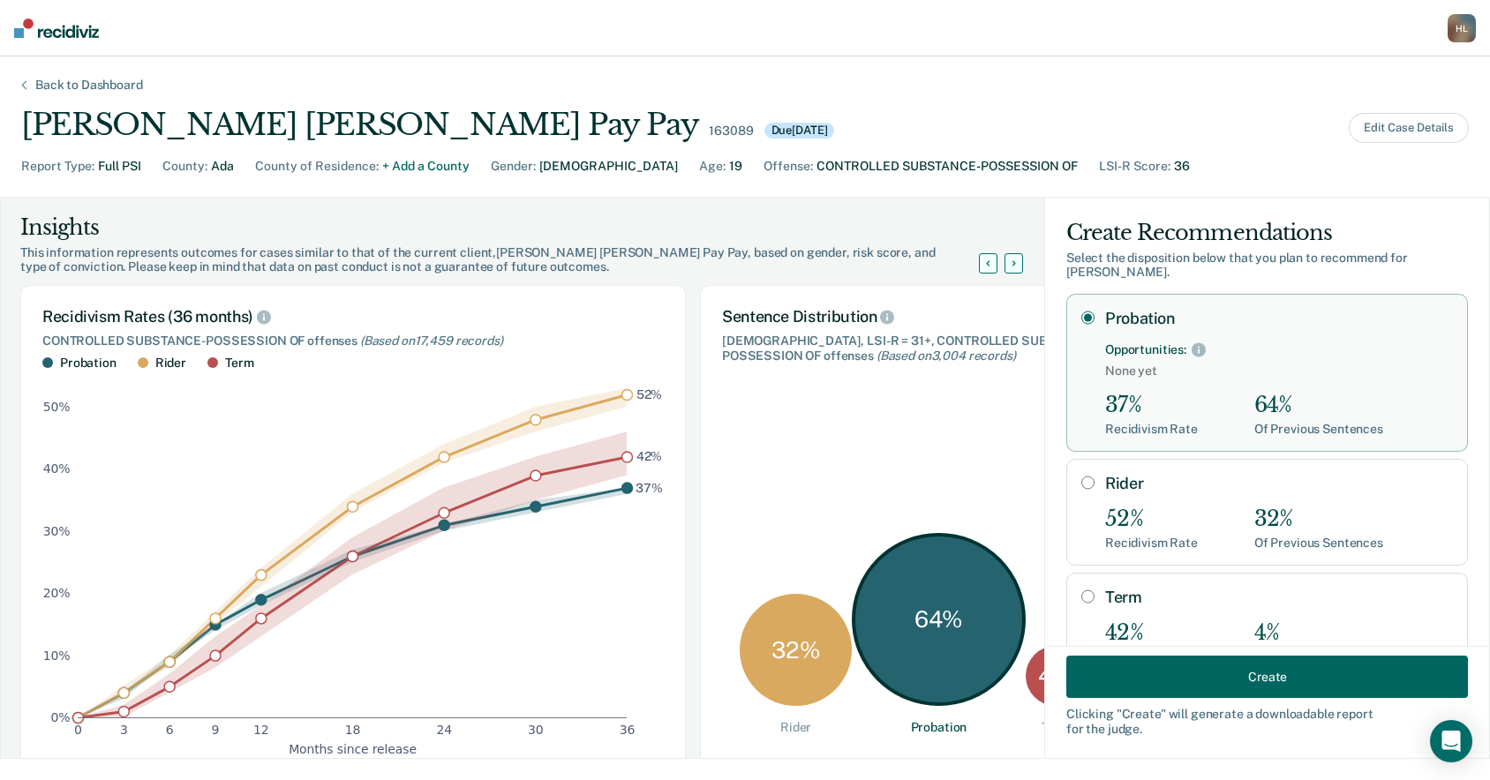
click at [1286, 676] on button "Create" at bounding box center [1267, 677] width 402 height 42
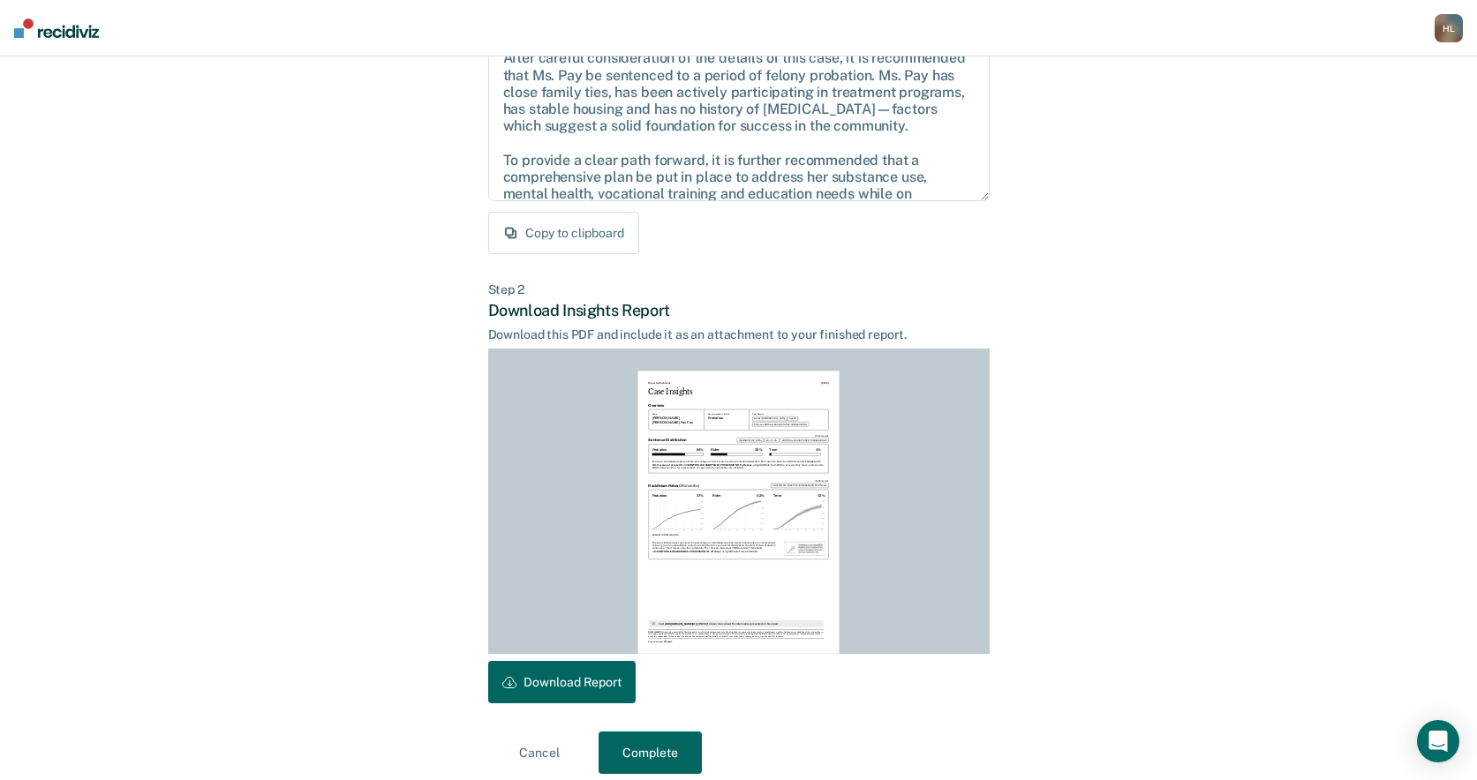
scroll to position [226, 0]
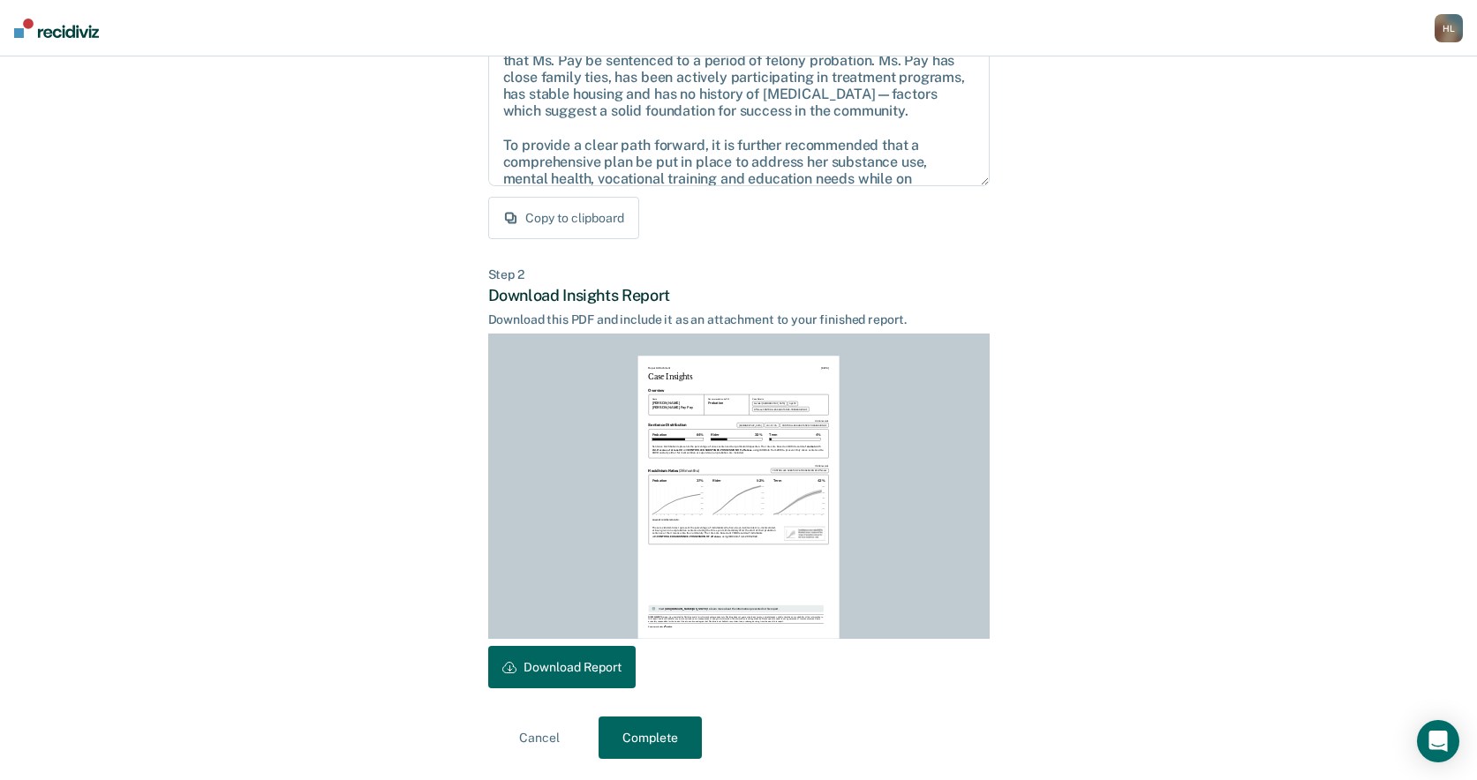
click at [593, 659] on button "Download Report" at bounding box center [561, 667] width 147 height 42
click at [660, 737] on button "Complete" at bounding box center [649, 738] width 103 height 42
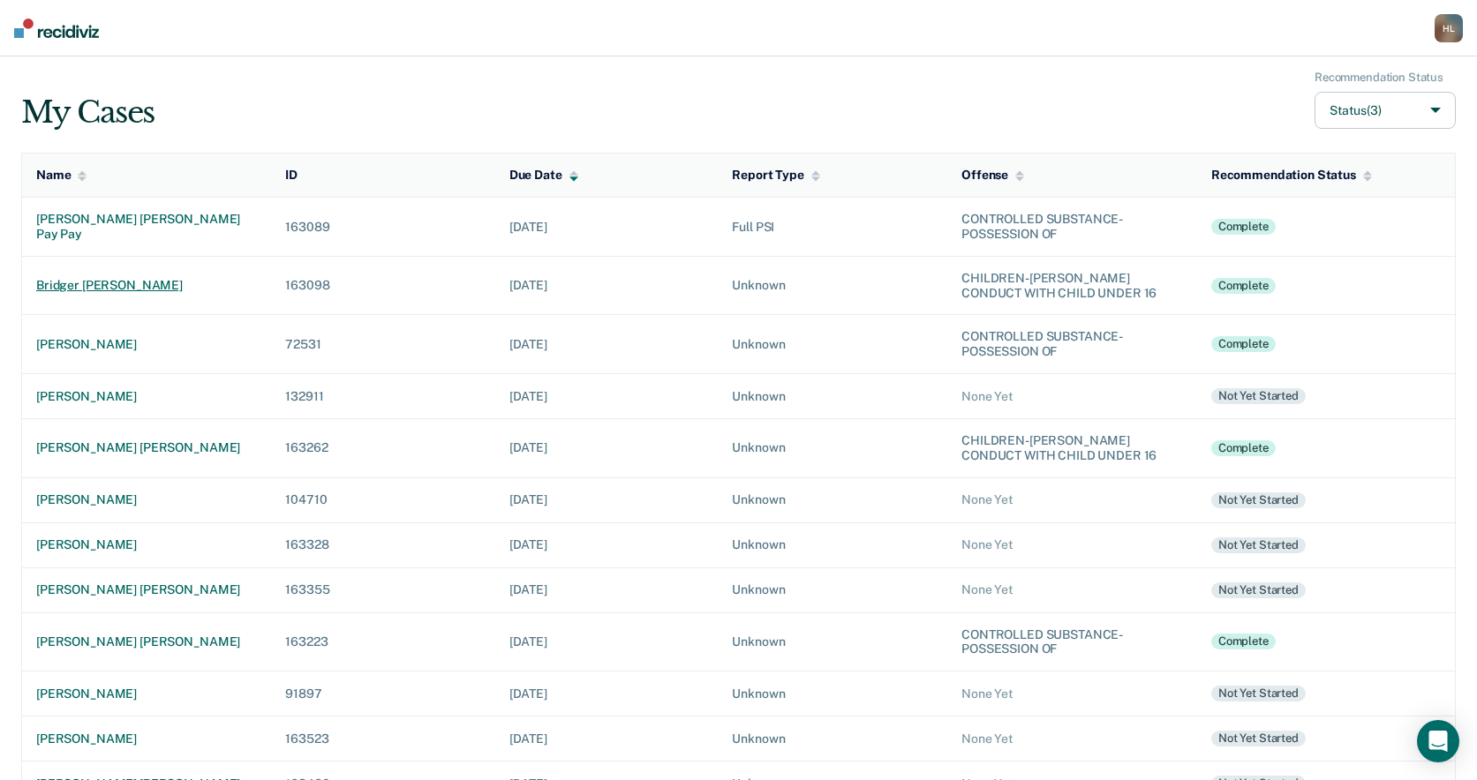
click at [143, 279] on div "bridger [PERSON_NAME]" at bounding box center [146, 285] width 221 height 15
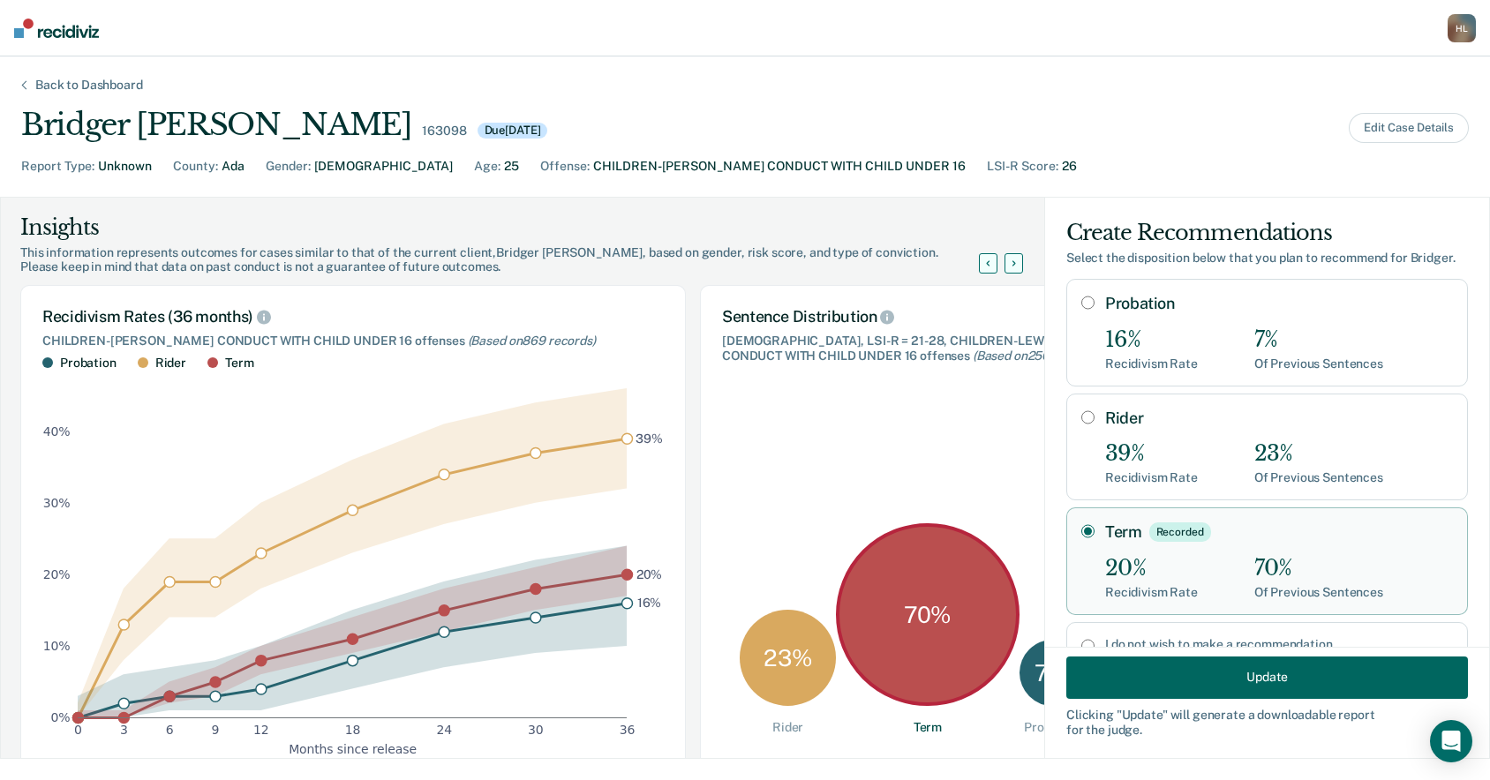
click at [1185, 673] on button "Update" at bounding box center [1267, 677] width 402 height 42
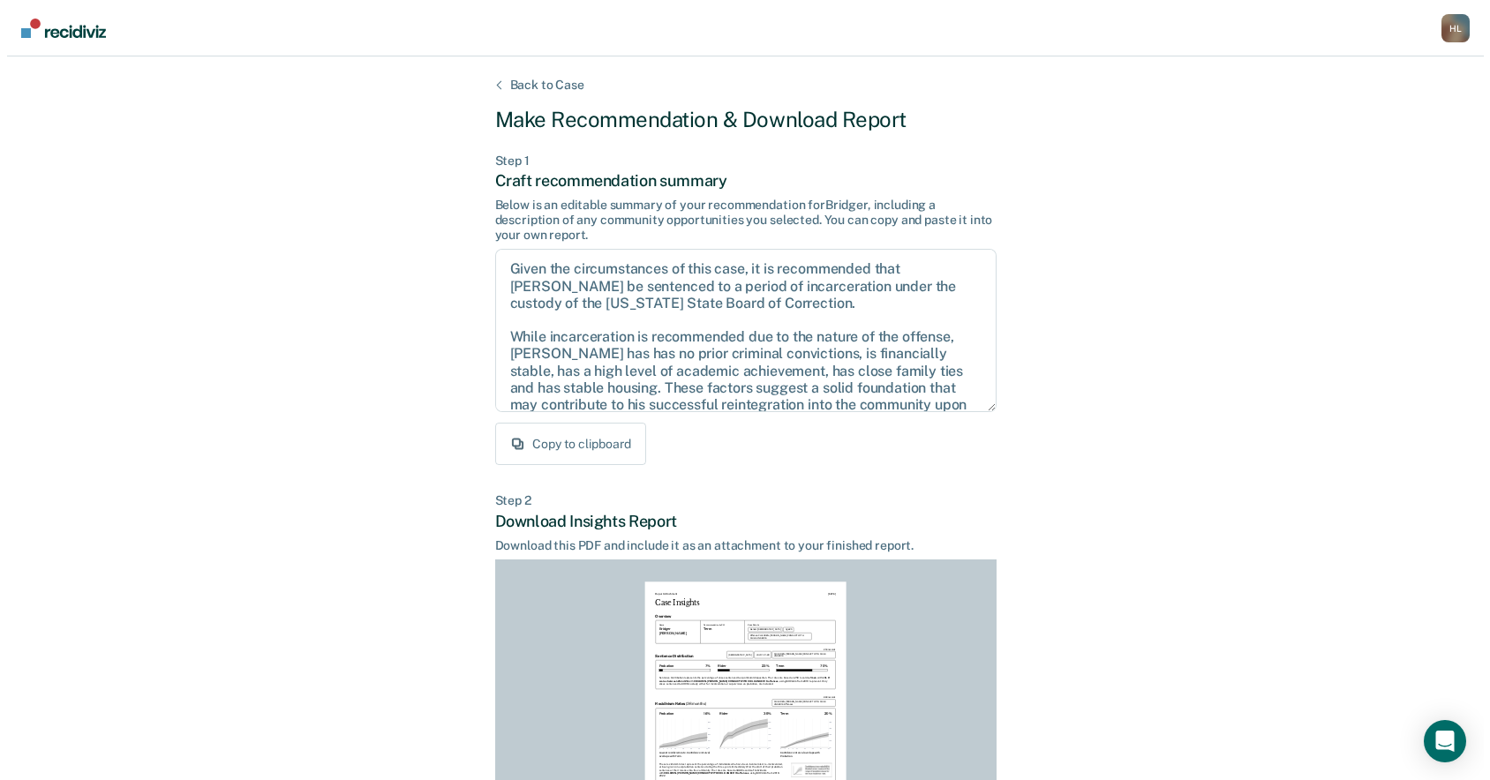
scroll to position [18, 0]
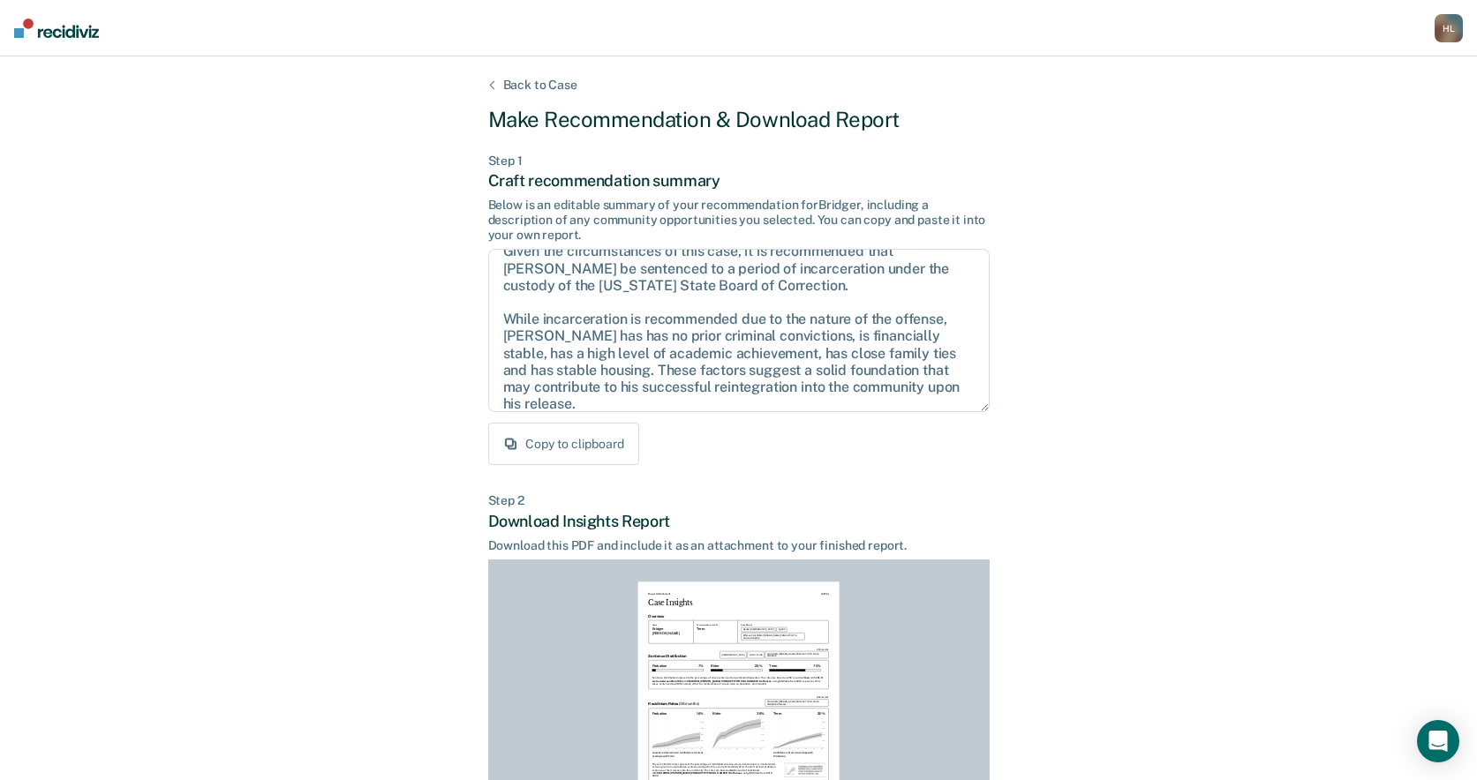
click at [545, 83] on div "Back to Case" at bounding box center [540, 85] width 117 height 15
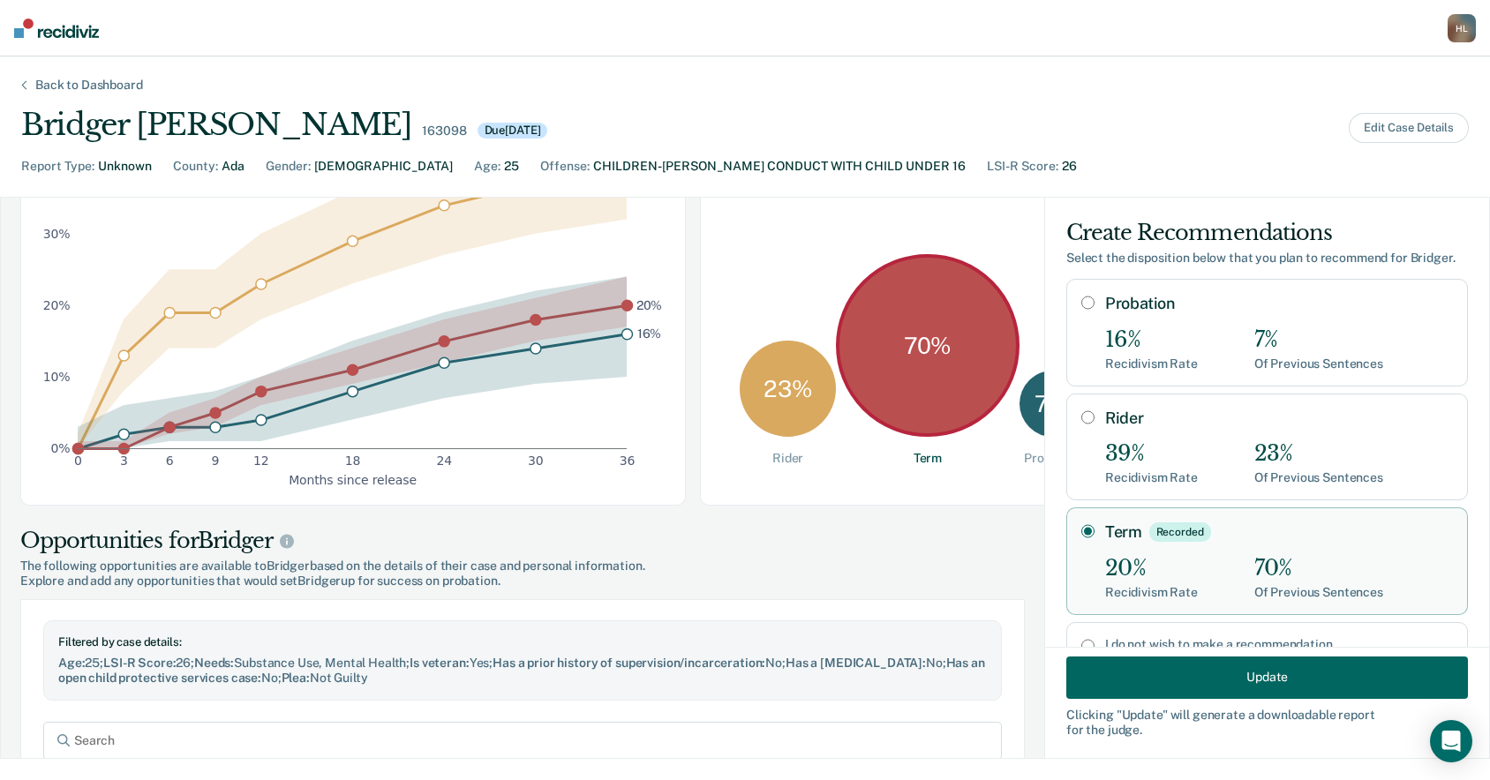
scroll to position [0, 0]
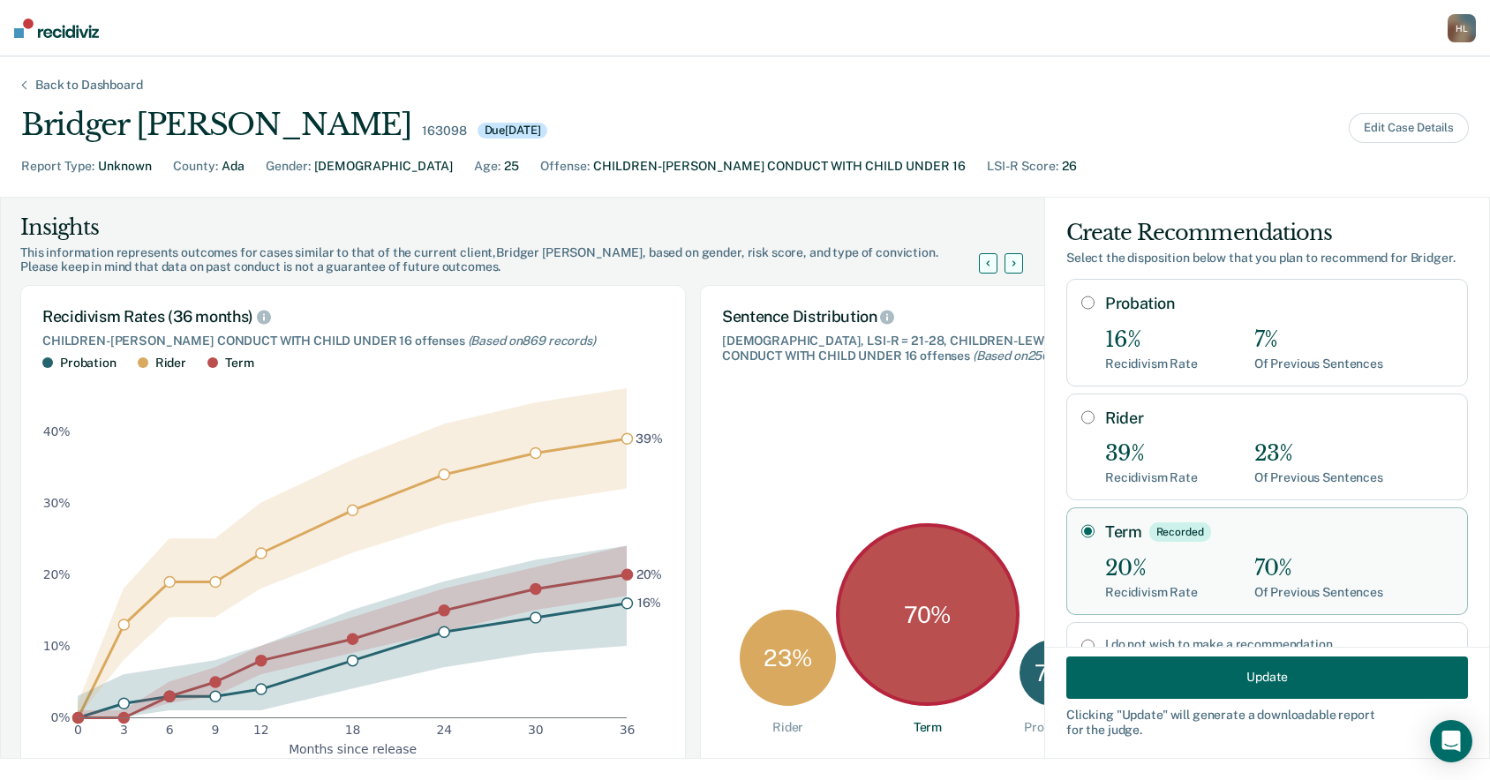
click at [107, 87] on div "Back to Dashboard" at bounding box center [89, 85] width 150 height 15
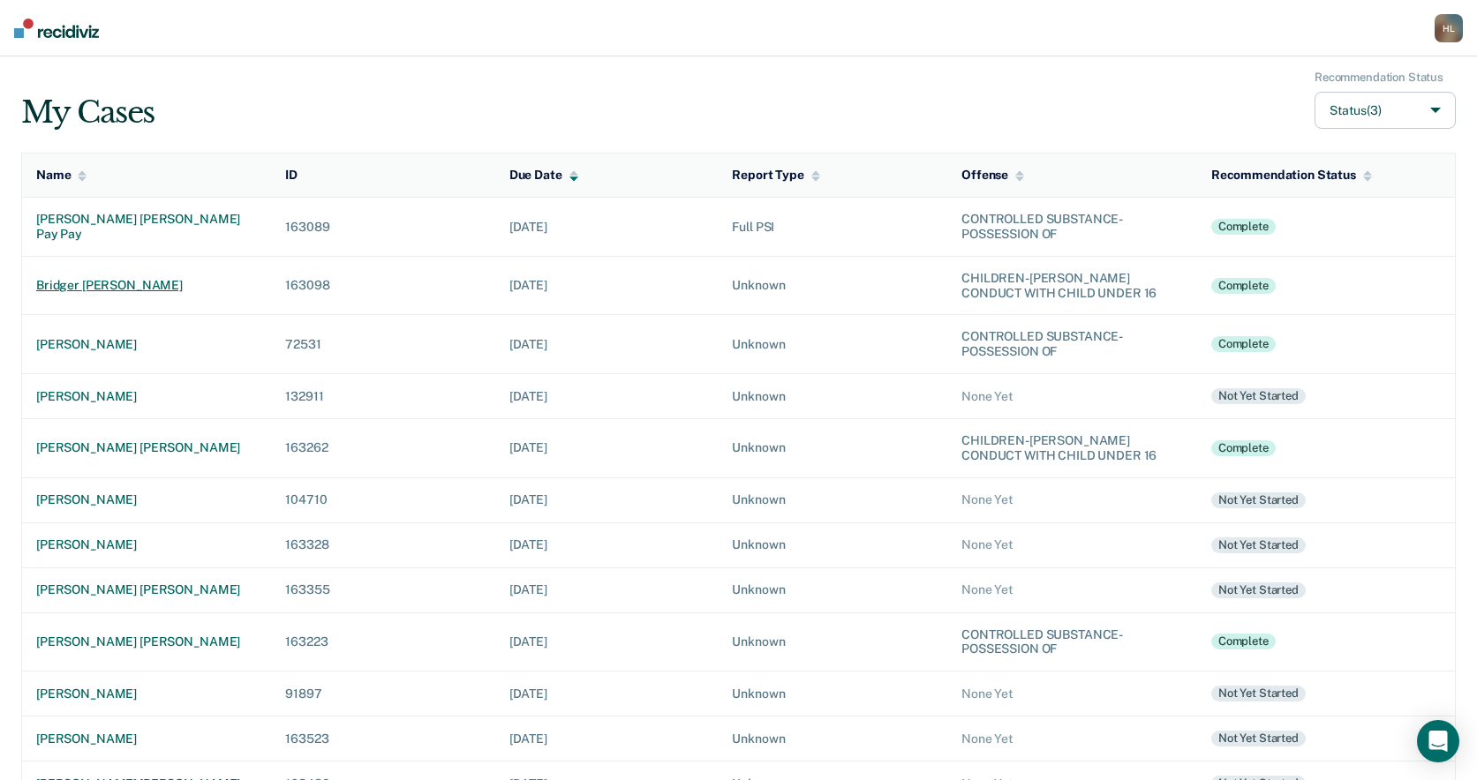
click at [111, 285] on div "bridger [PERSON_NAME]" at bounding box center [146, 285] width 221 height 15
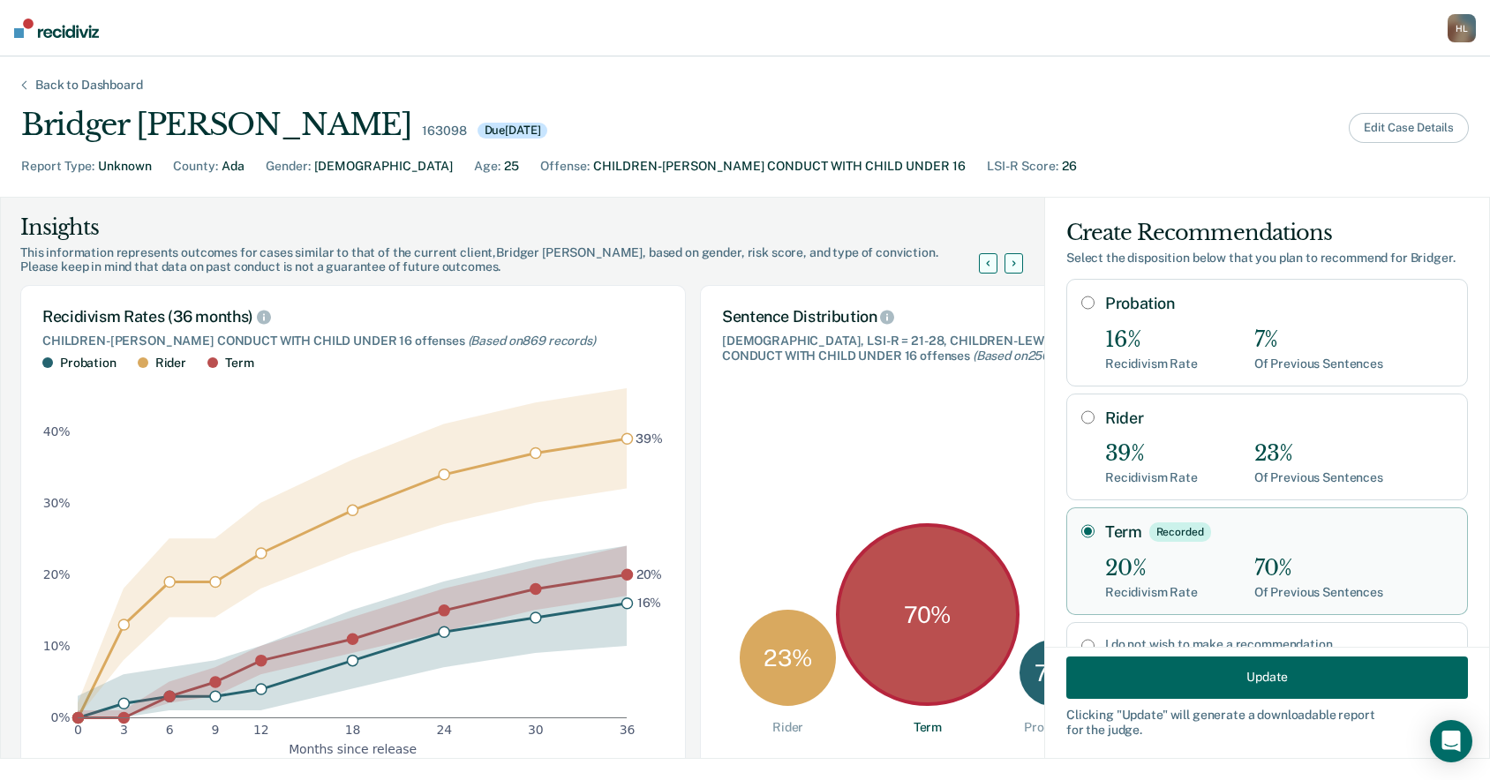
click at [1426, 126] on button "Edit Case Details" at bounding box center [1409, 128] width 120 height 30
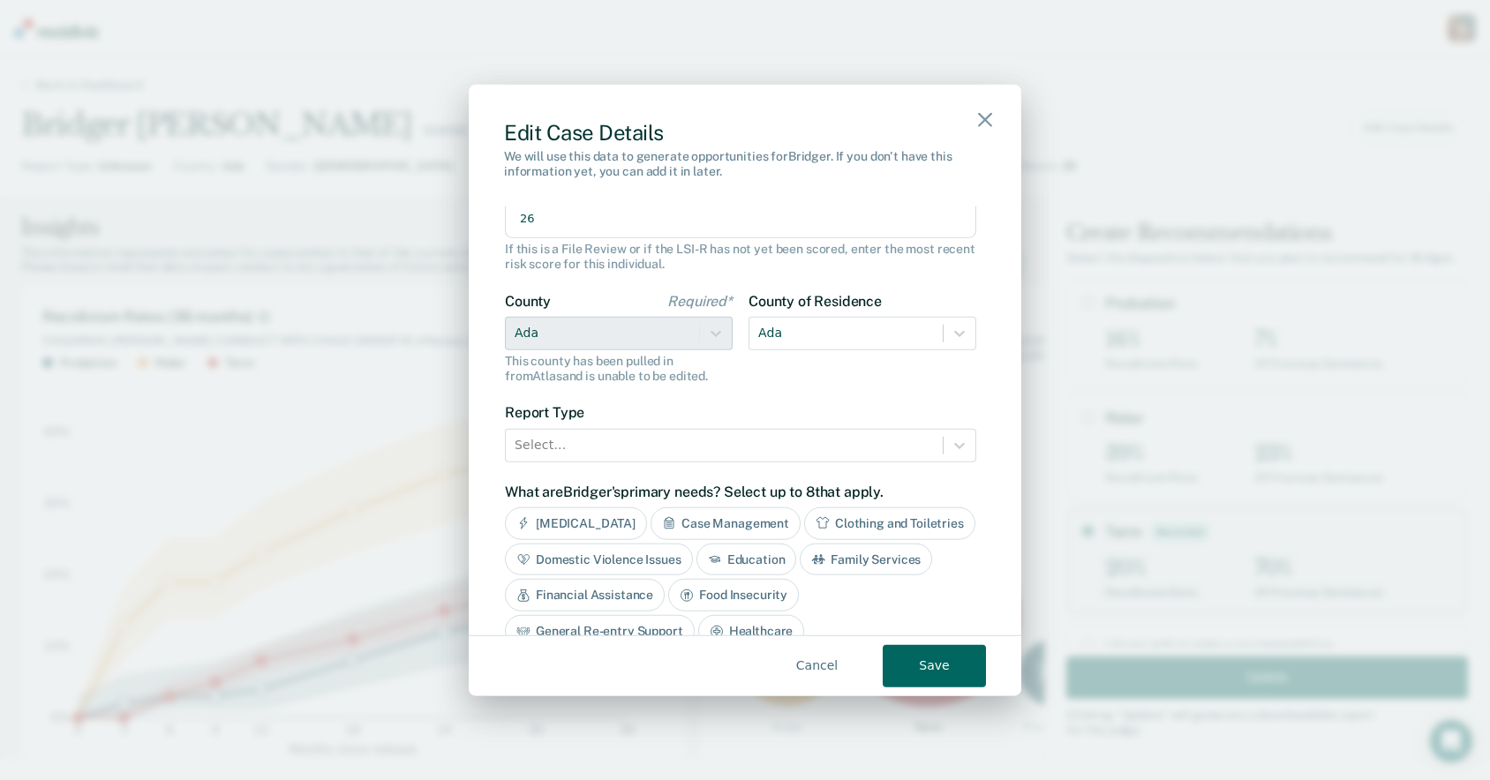
scroll to position [267, 0]
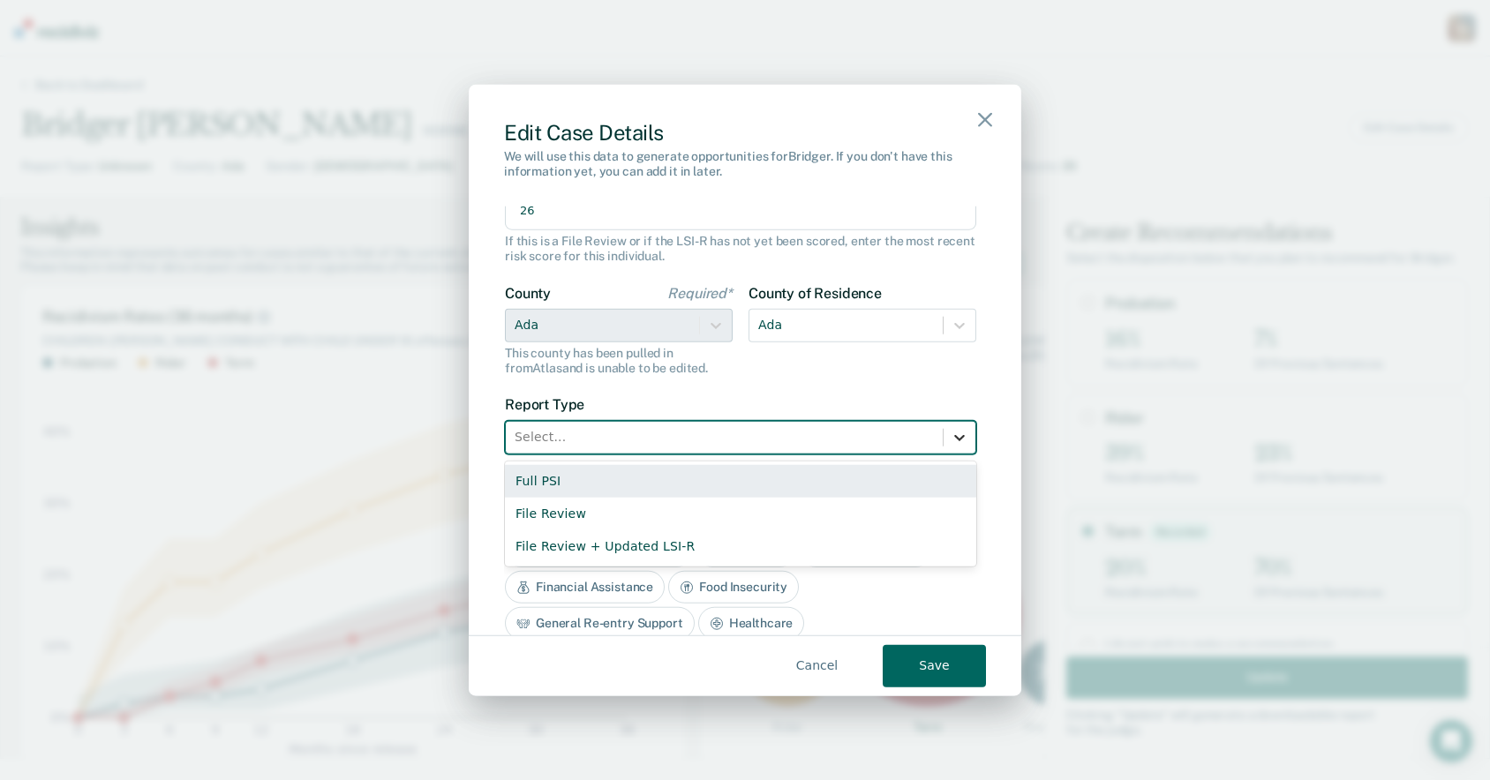
click at [954, 436] on icon at bounding box center [959, 438] width 11 height 6
click at [852, 476] on div "Full PSI" at bounding box center [740, 480] width 471 height 33
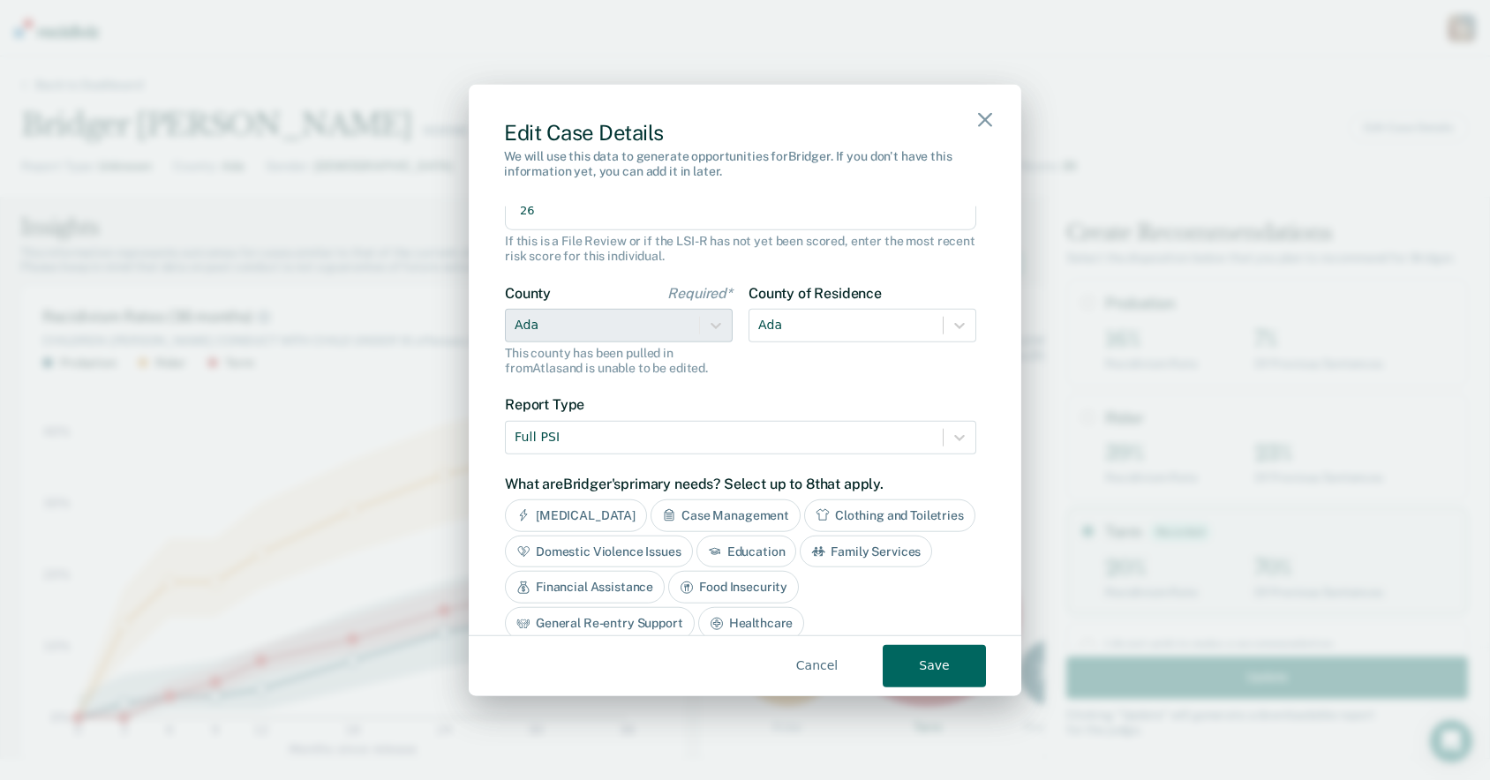
click at [951, 669] on button "Save" at bounding box center [934, 665] width 103 height 42
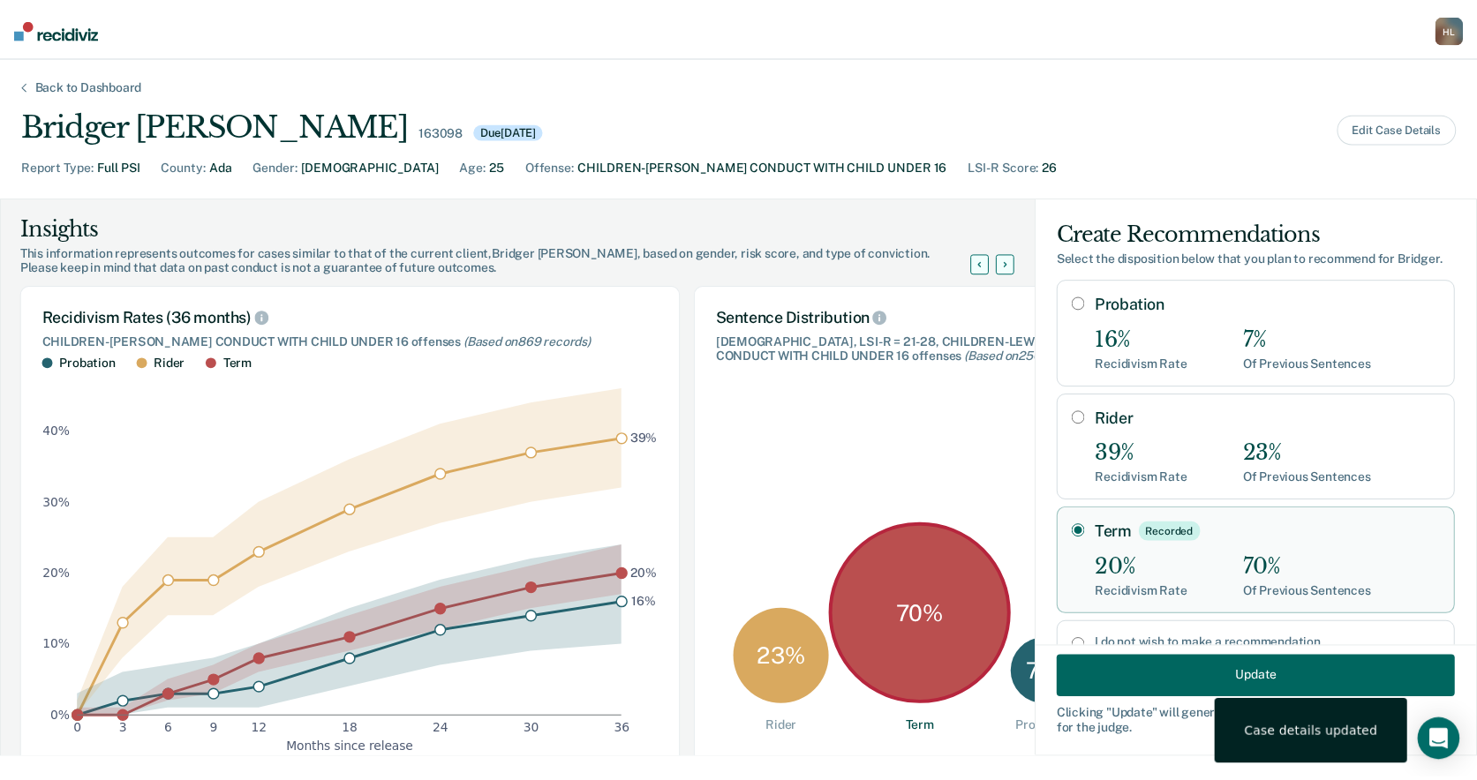
scroll to position [65, 0]
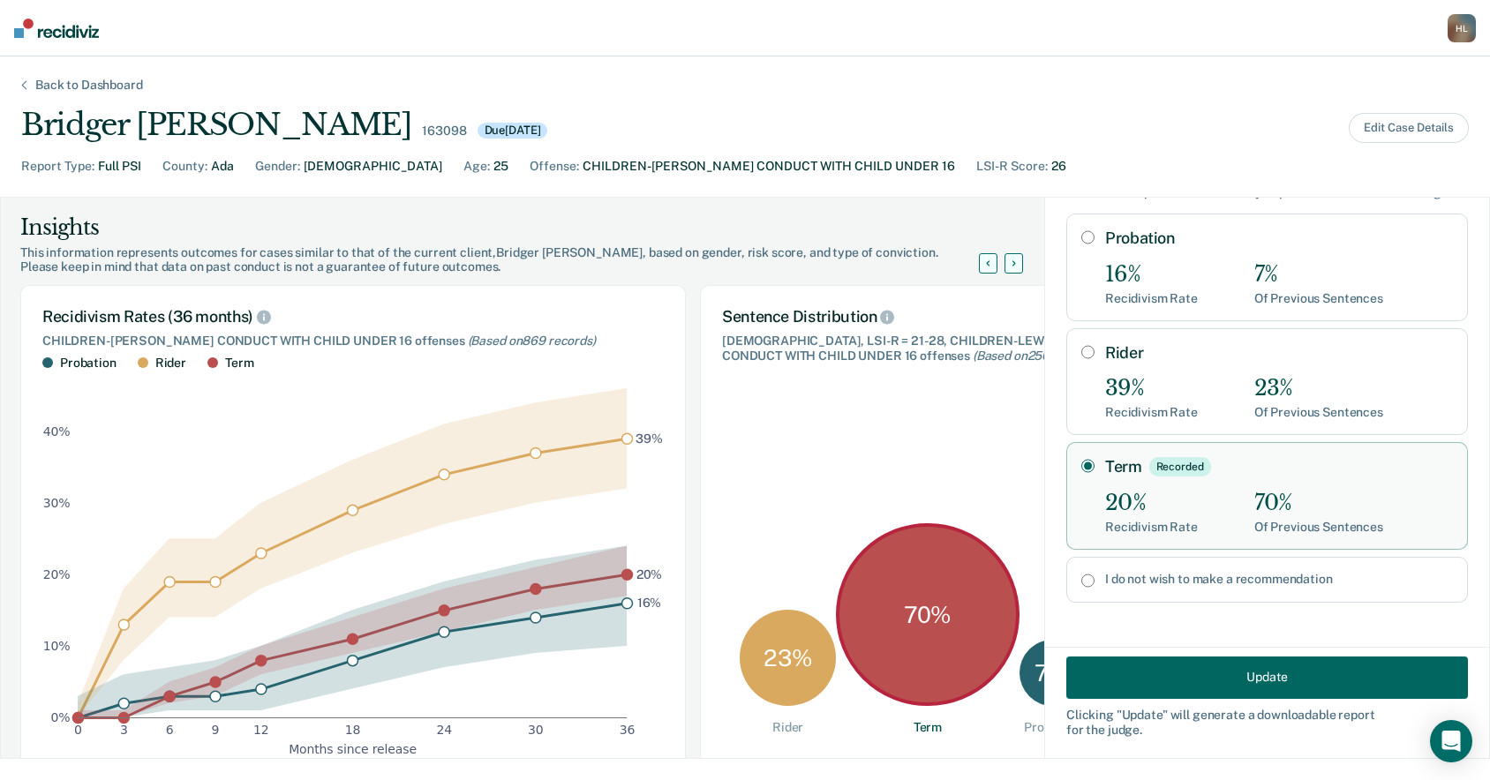
click at [1298, 667] on button "Update" at bounding box center [1267, 677] width 402 height 42
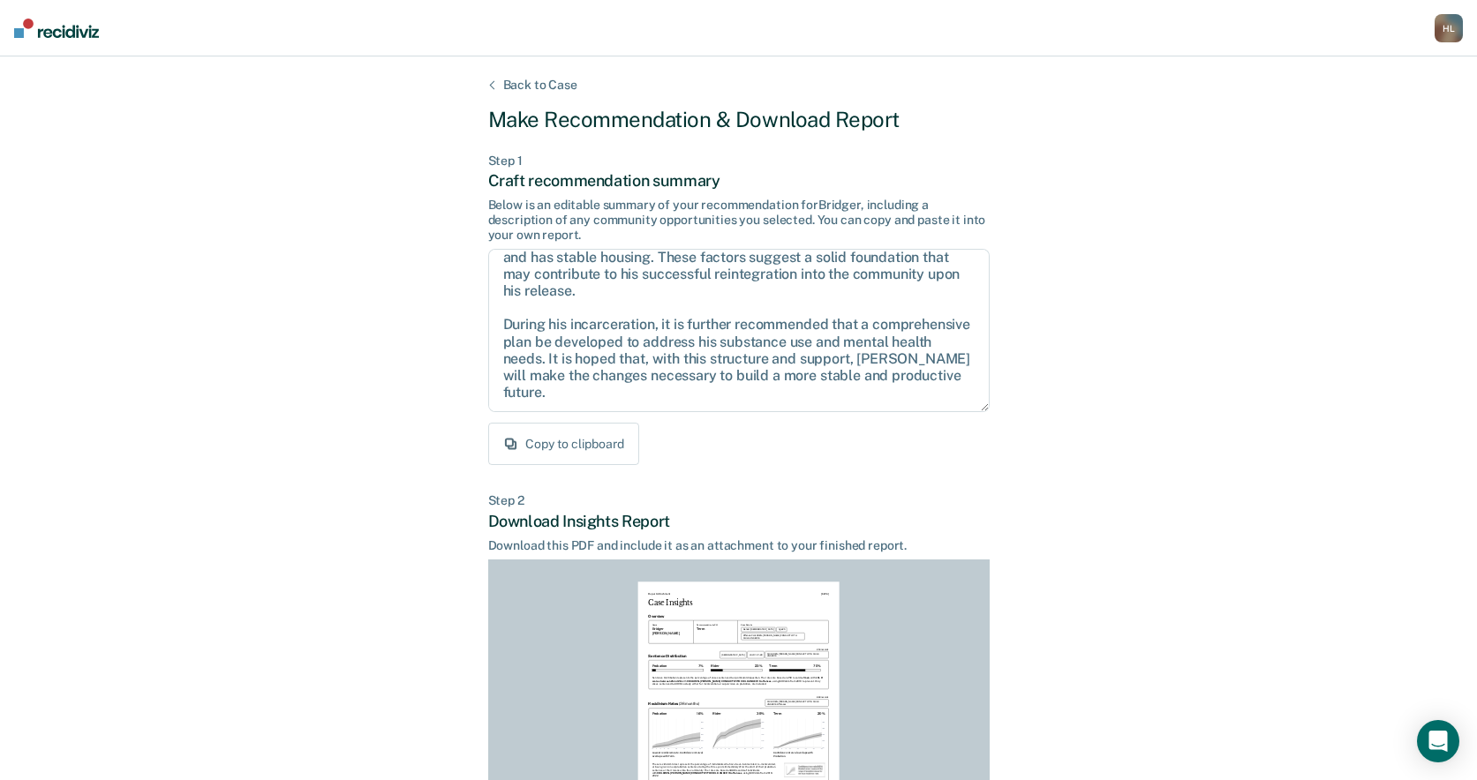
scroll to position [226, 0]
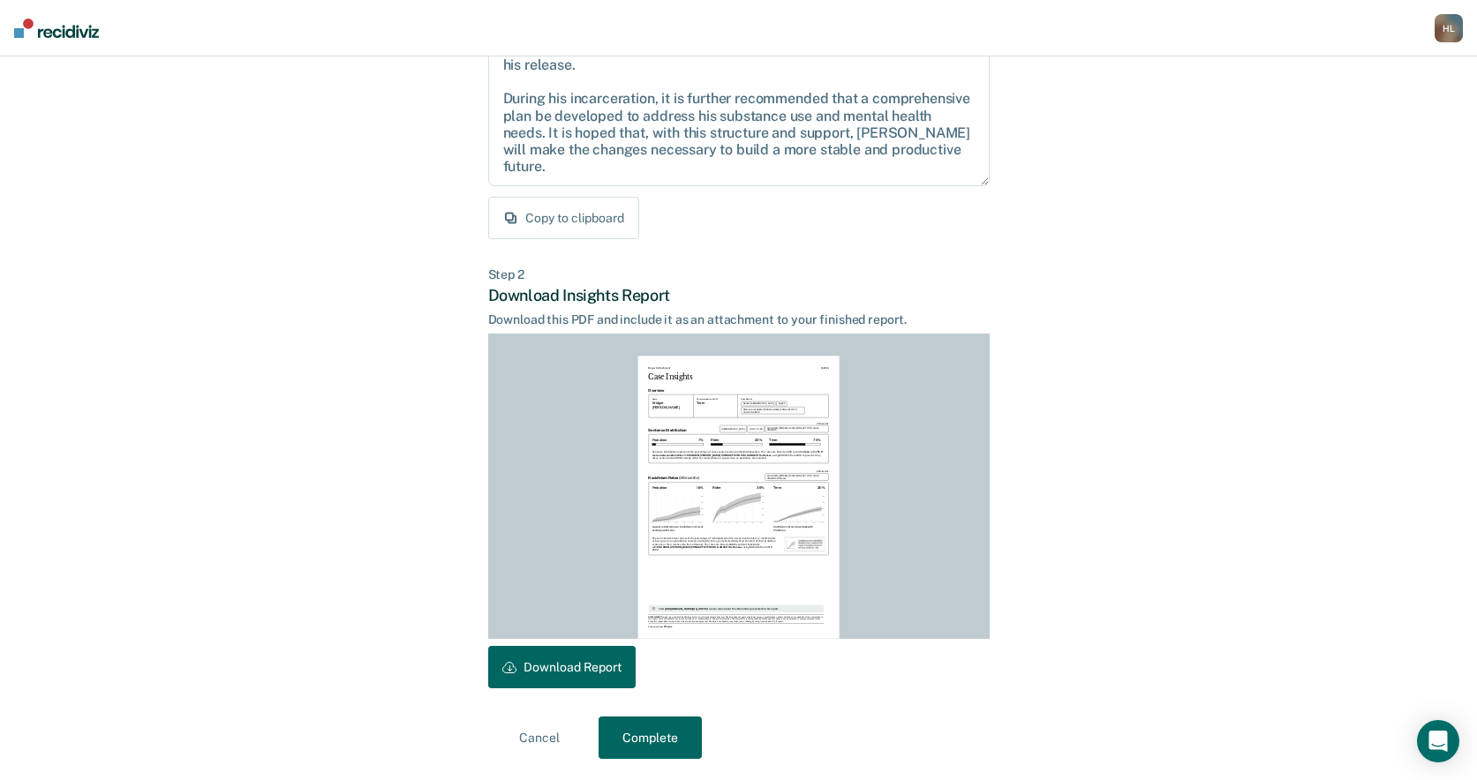
click at [659, 734] on button "Complete" at bounding box center [649, 738] width 103 height 42
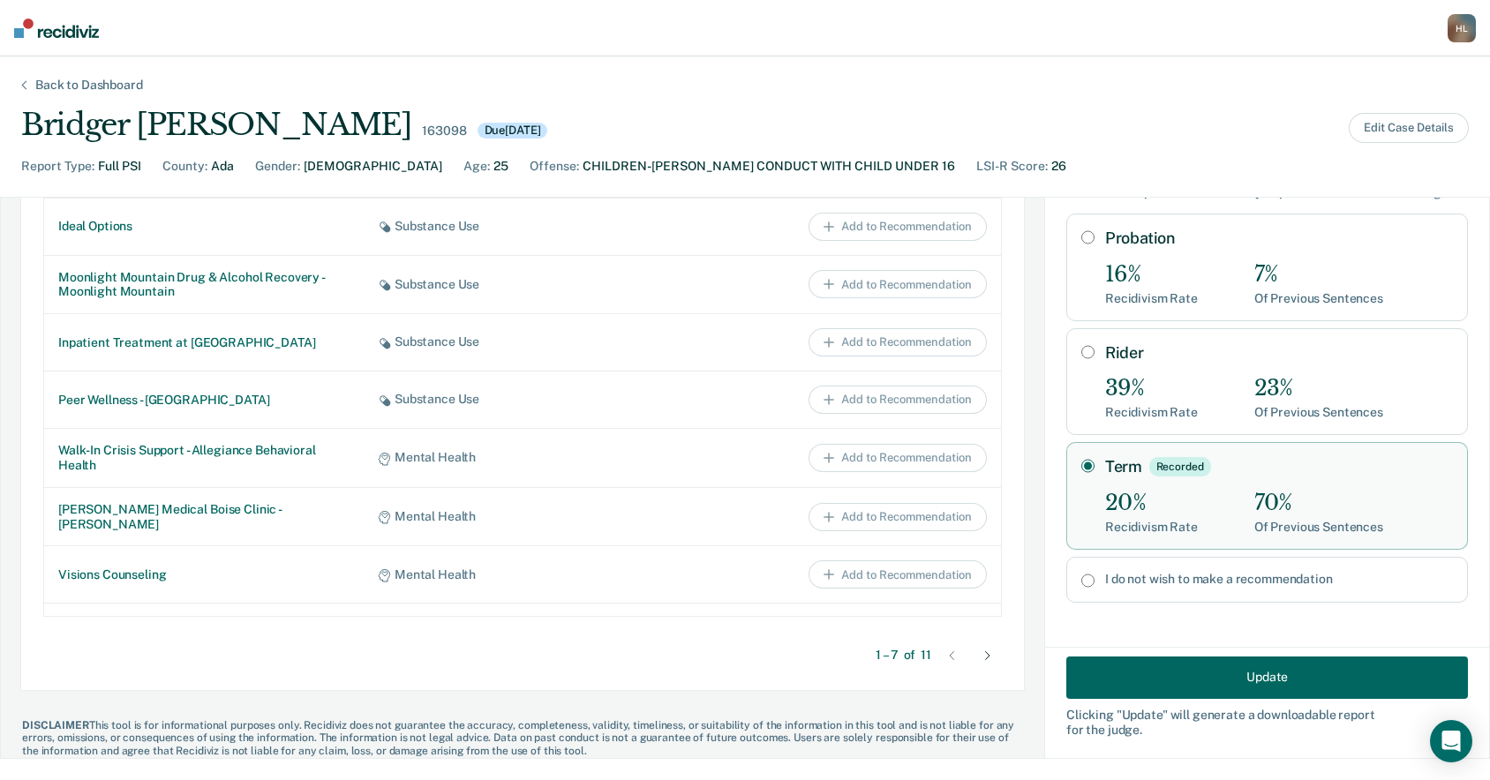
scroll to position [911, 0]
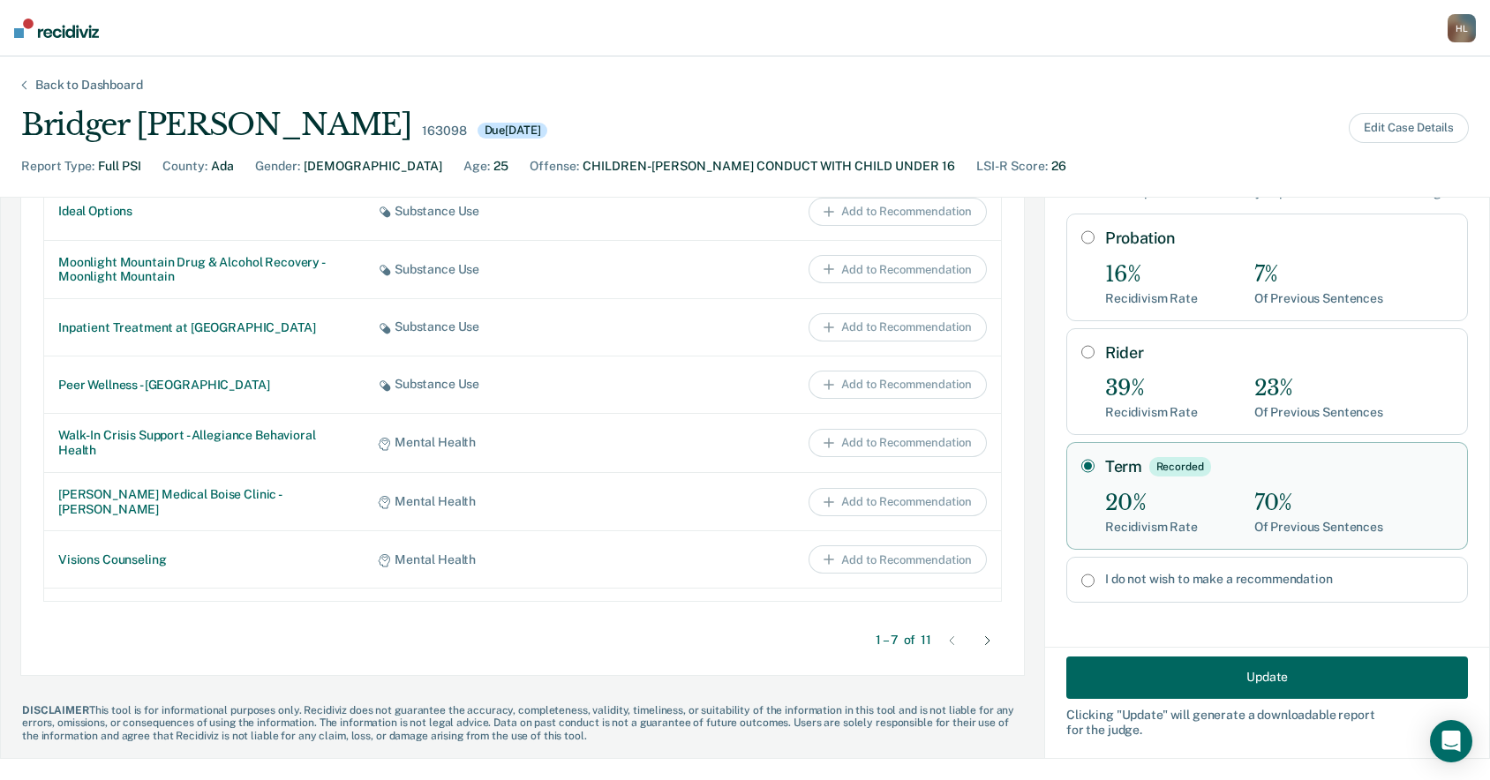
click at [114, 79] on div "Back to Dashboard" at bounding box center [89, 85] width 150 height 15
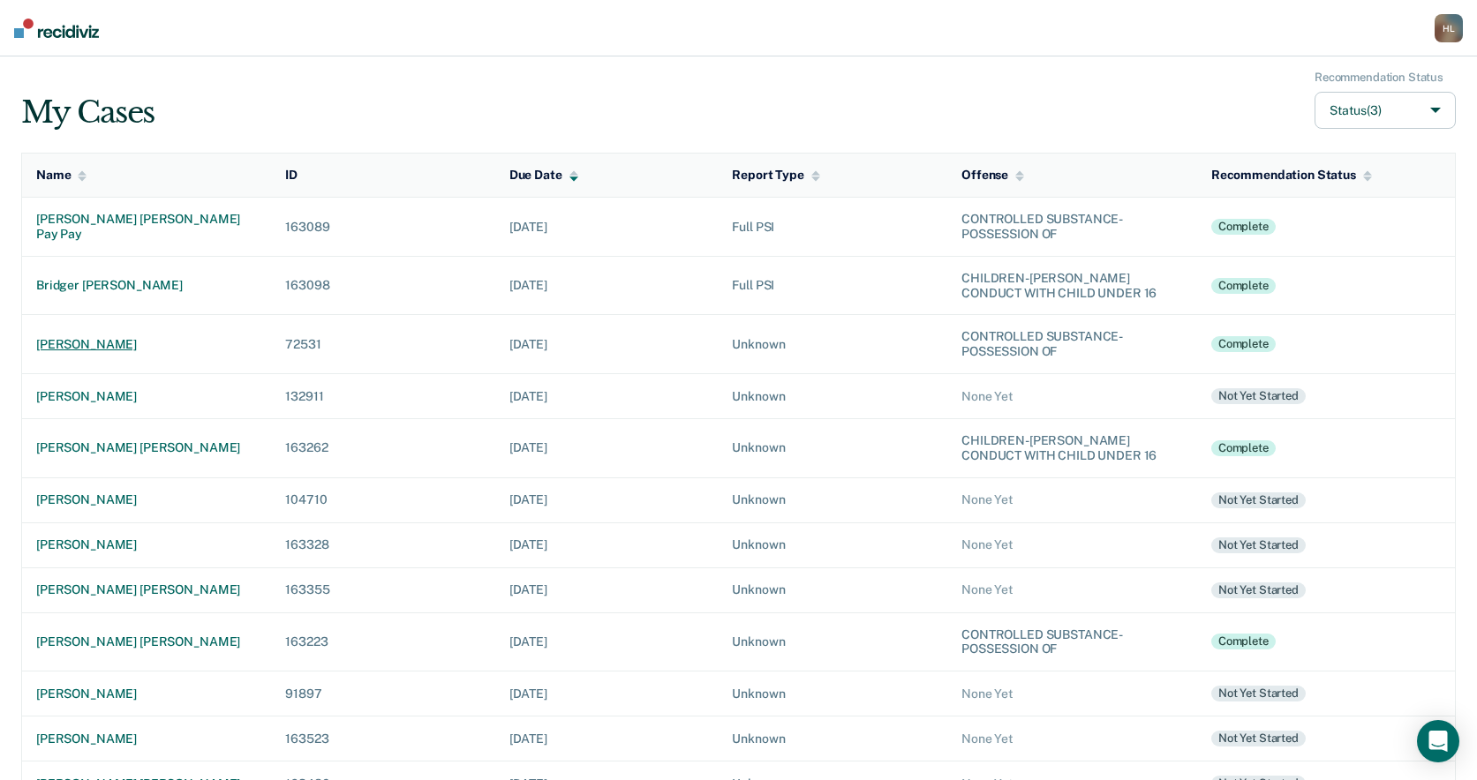
click at [70, 344] on div "[PERSON_NAME]" at bounding box center [146, 344] width 221 height 15
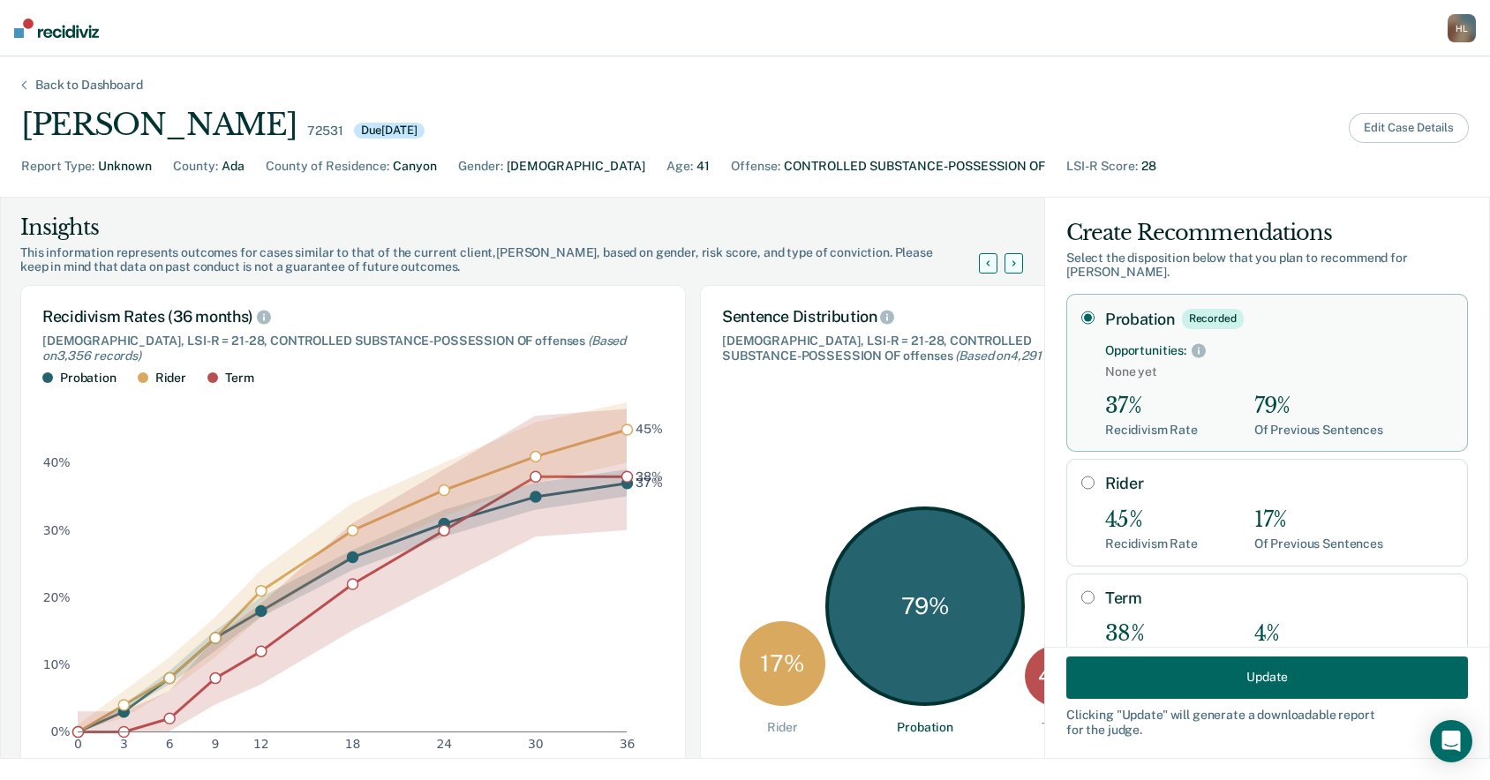
click at [1389, 125] on button "Edit Case Details" at bounding box center [1409, 128] width 120 height 30
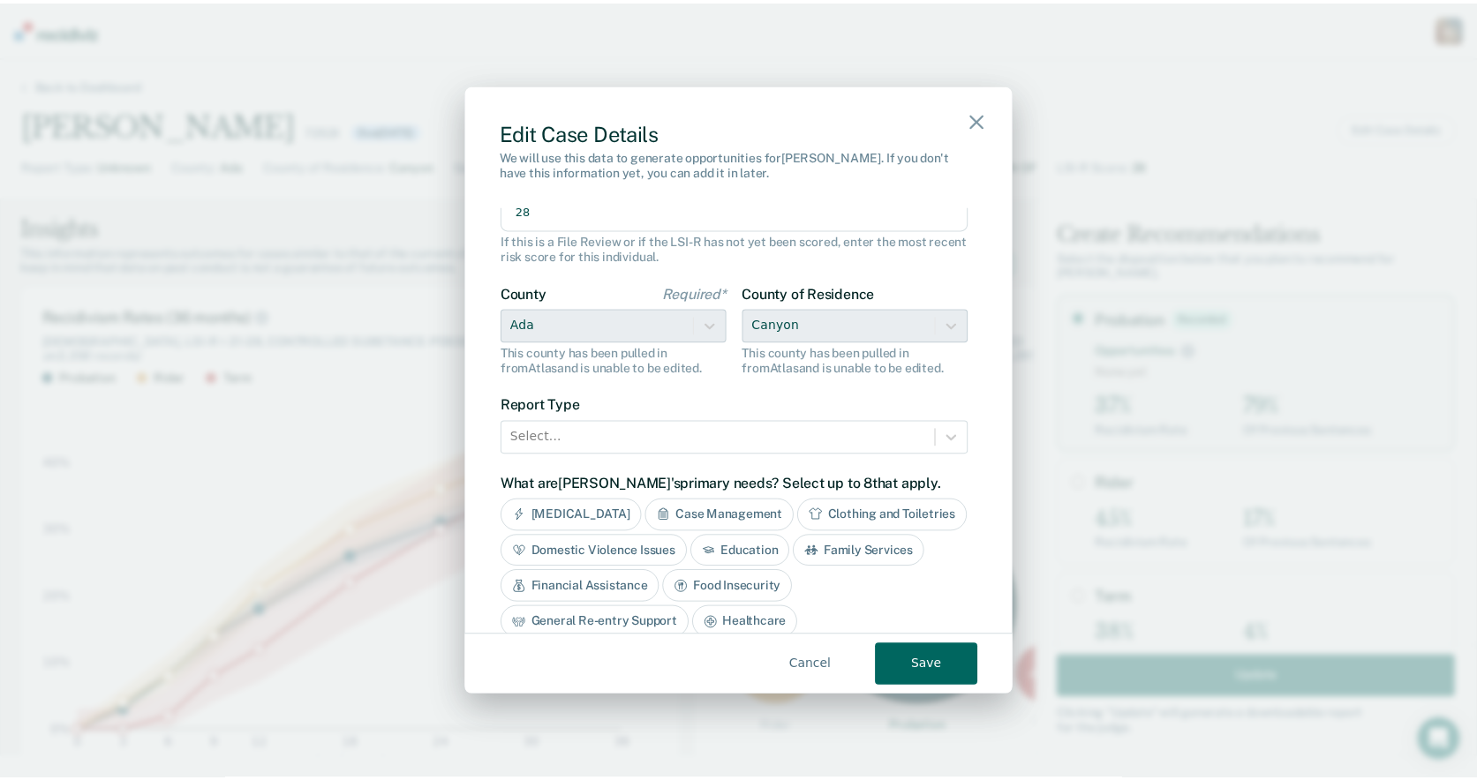
scroll to position [266, 0]
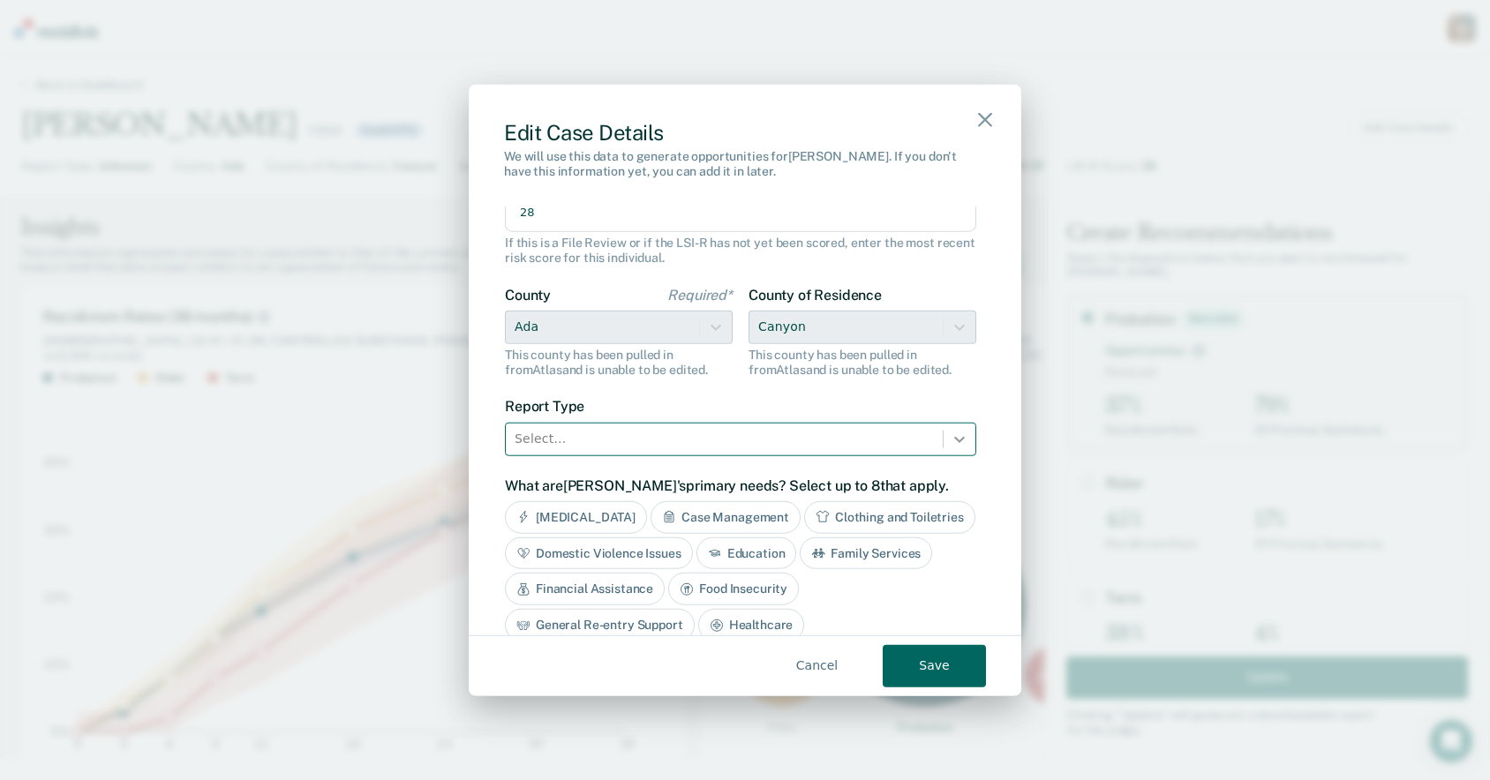
click at [951, 440] on icon at bounding box center [960, 439] width 18 height 18
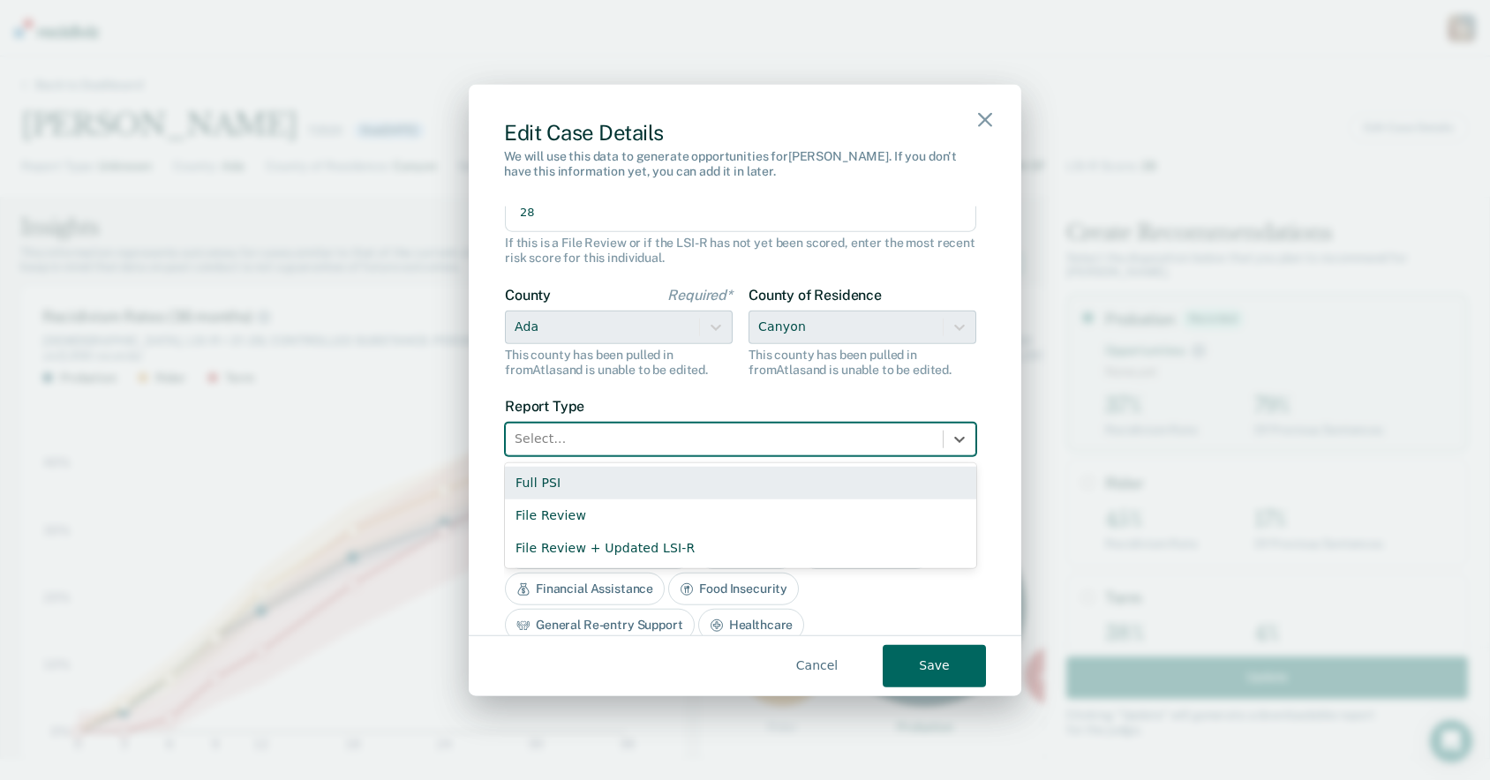
click at [854, 487] on div "Full PSI" at bounding box center [740, 482] width 471 height 33
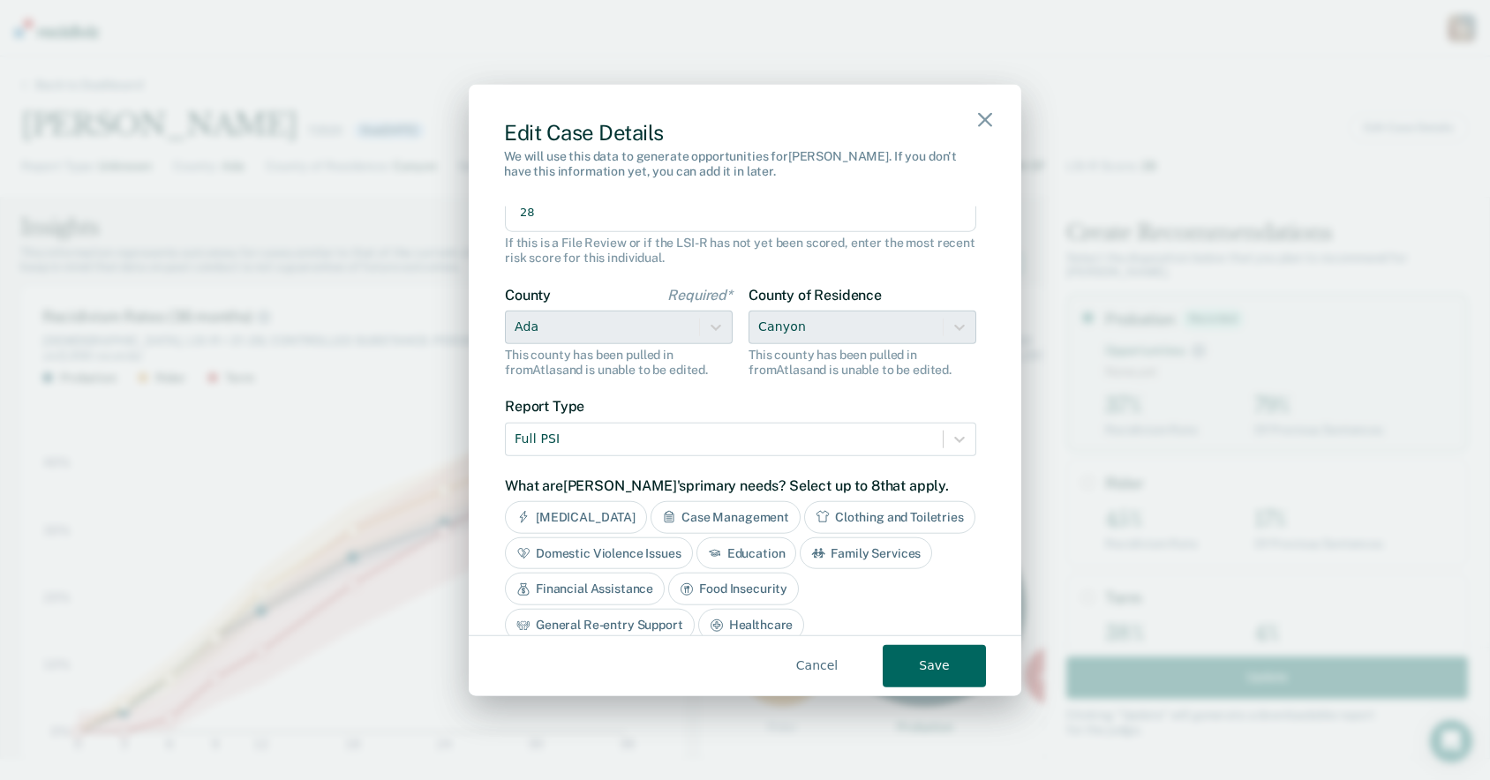
click at [929, 660] on button "Save" at bounding box center [934, 665] width 103 height 42
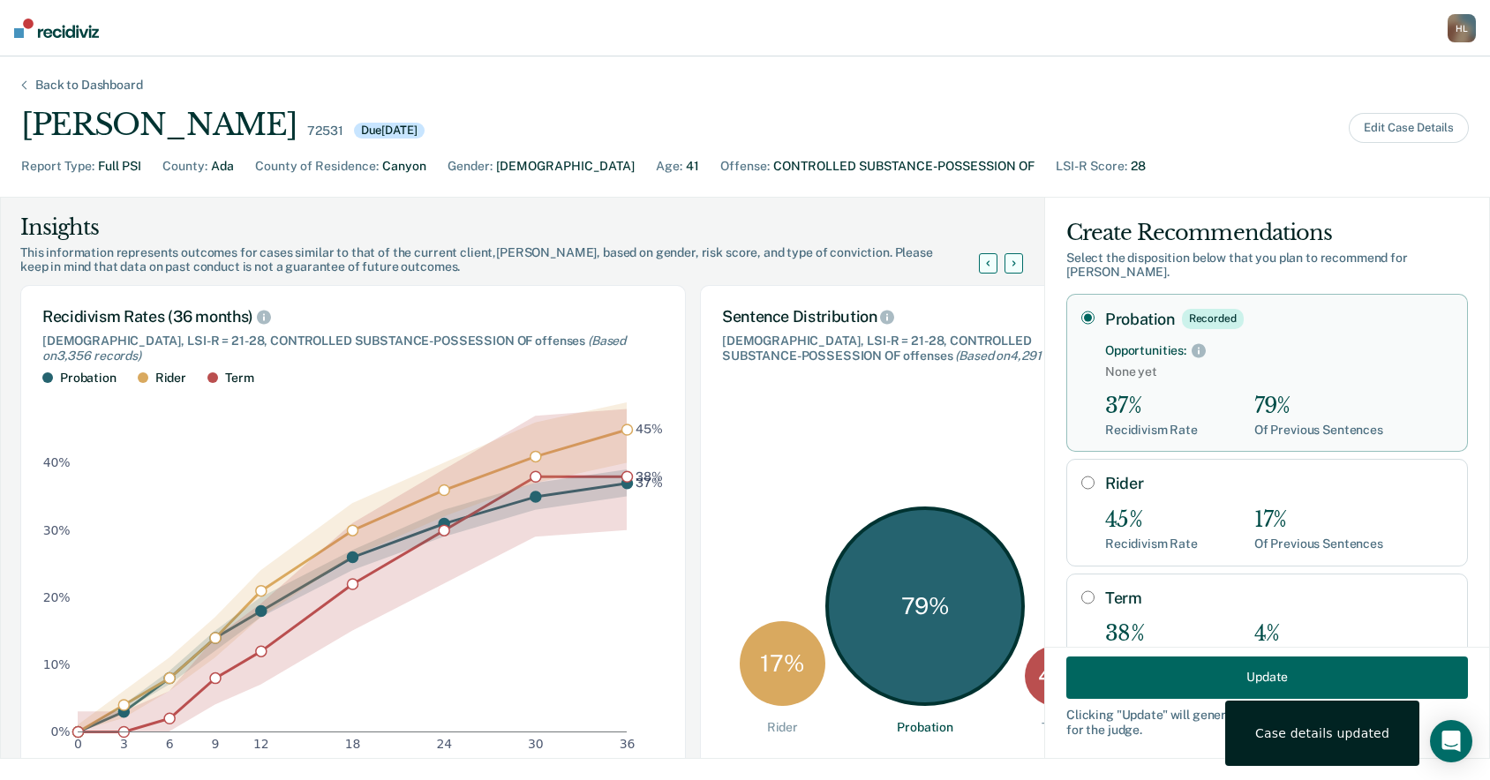
click at [1139, 685] on button "Update" at bounding box center [1267, 677] width 402 height 42
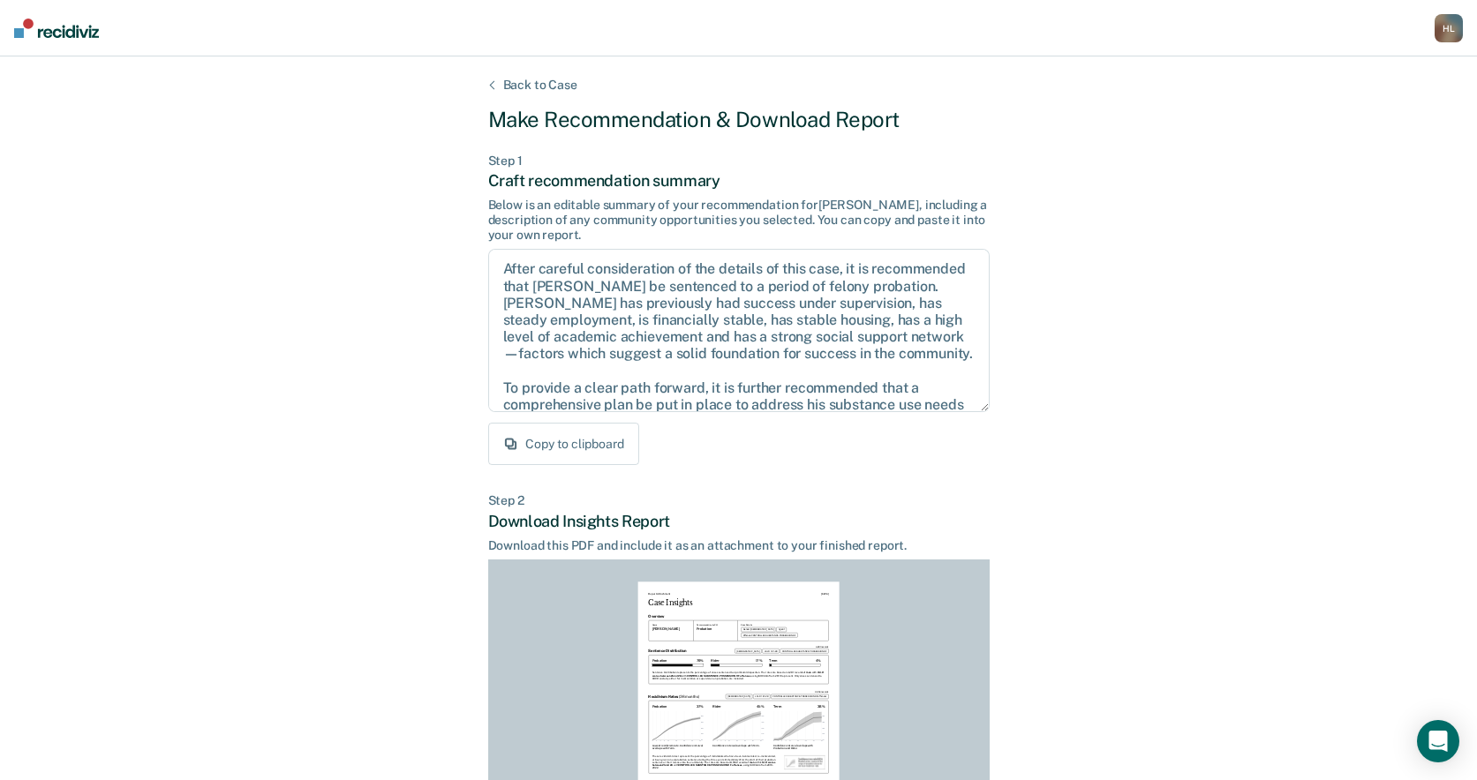
scroll to position [226, 0]
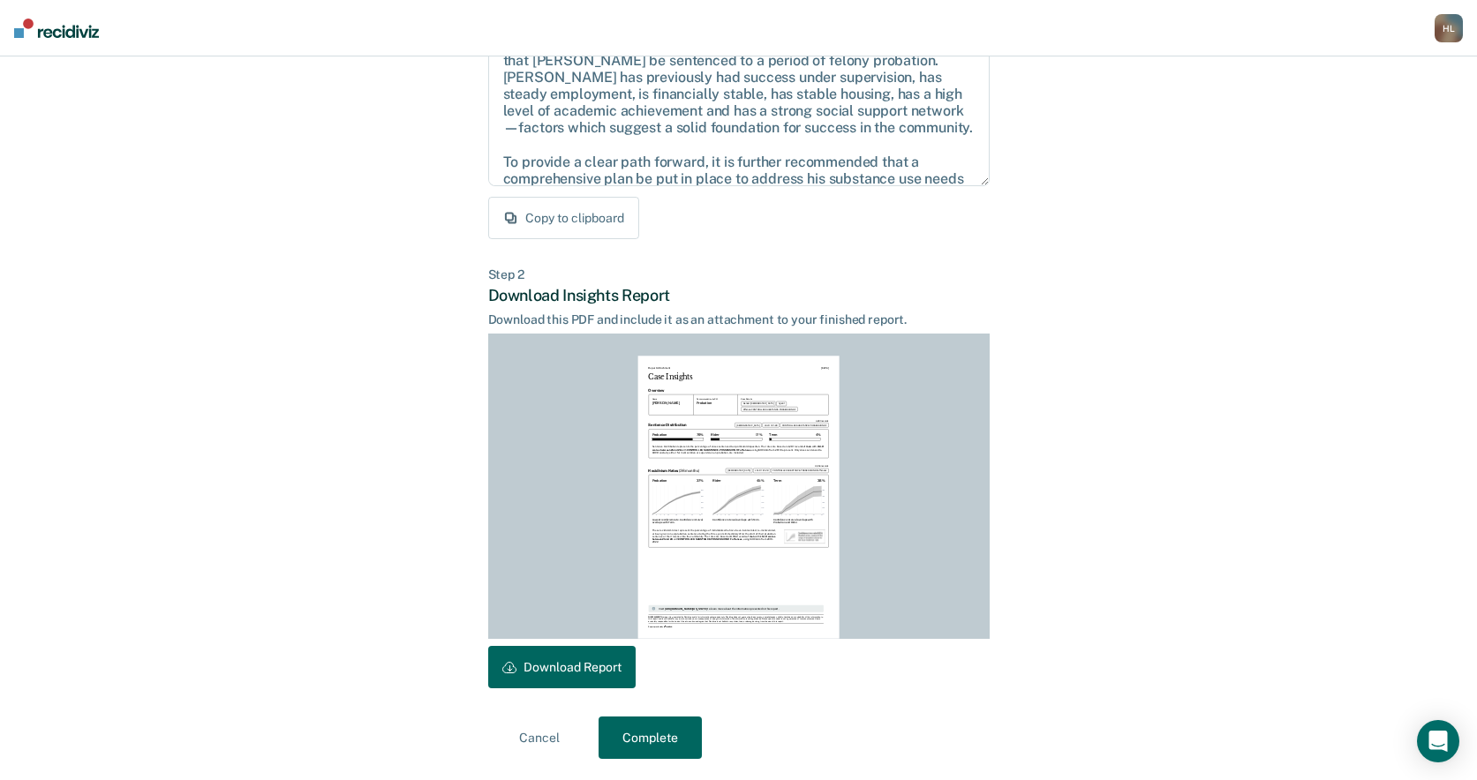
click at [653, 730] on button "Complete" at bounding box center [649, 738] width 103 height 42
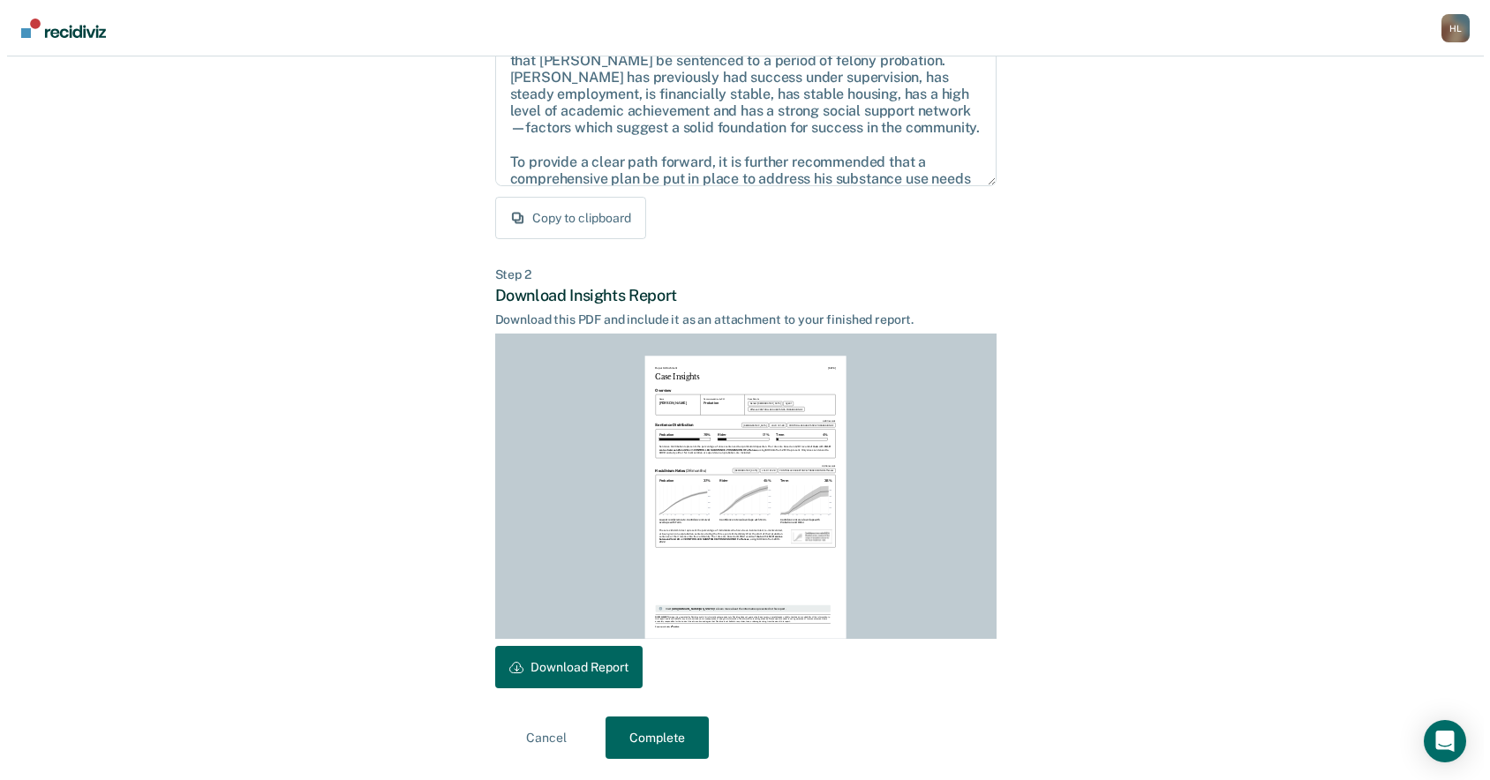
scroll to position [0, 0]
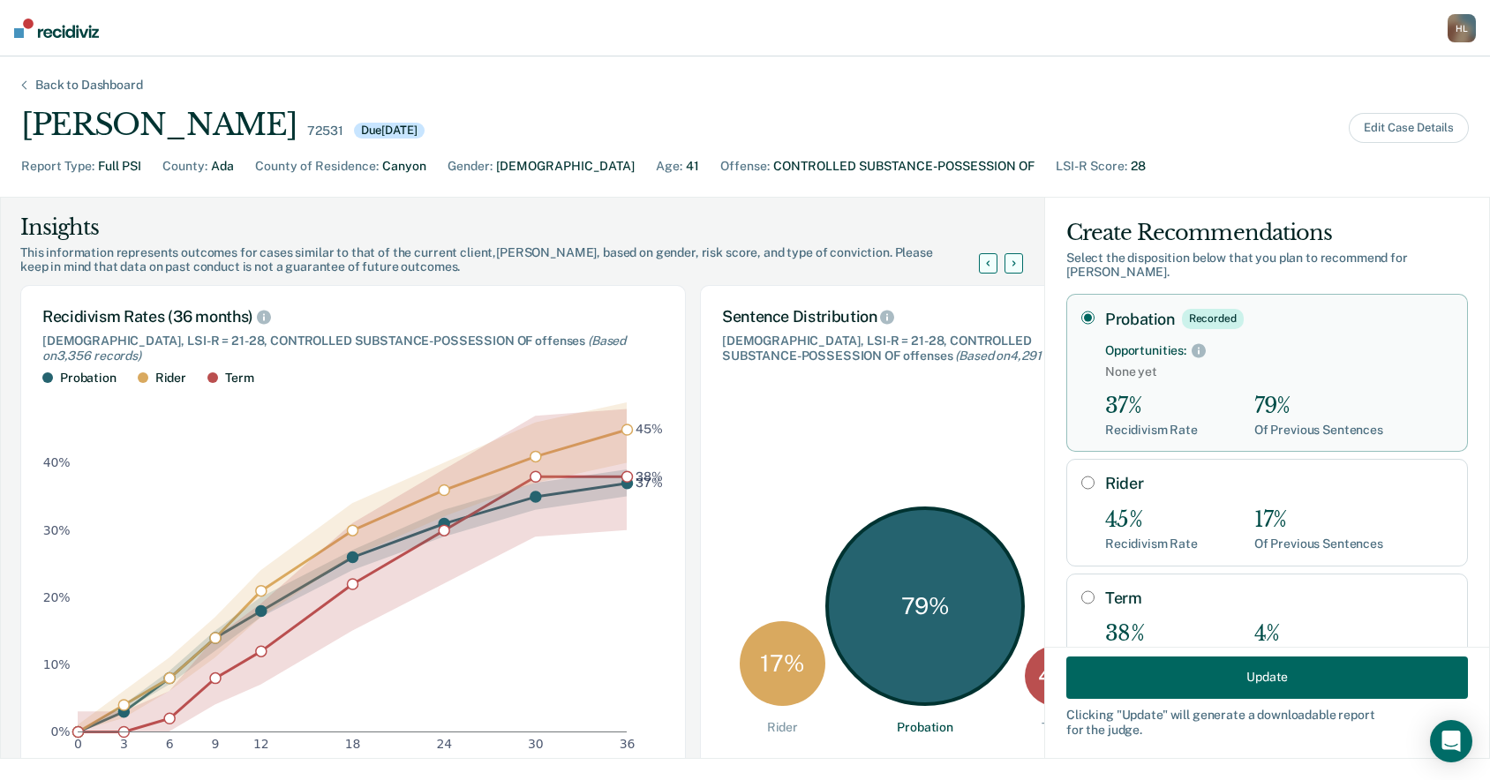
click at [101, 88] on div "Back to Dashboard" at bounding box center [89, 85] width 150 height 15
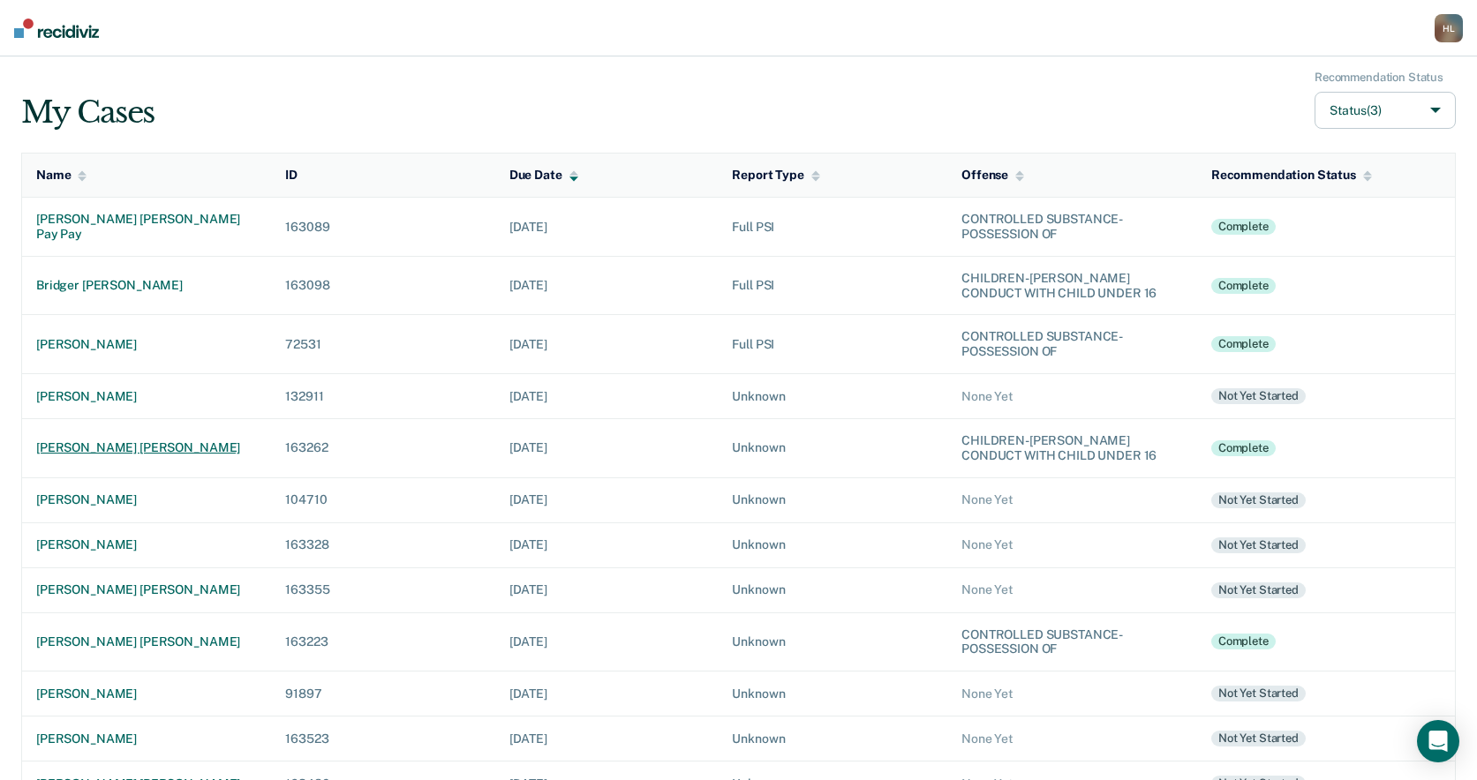
click at [91, 452] on div "[PERSON_NAME] [PERSON_NAME]" at bounding box center [146, 447] width 221 height 15
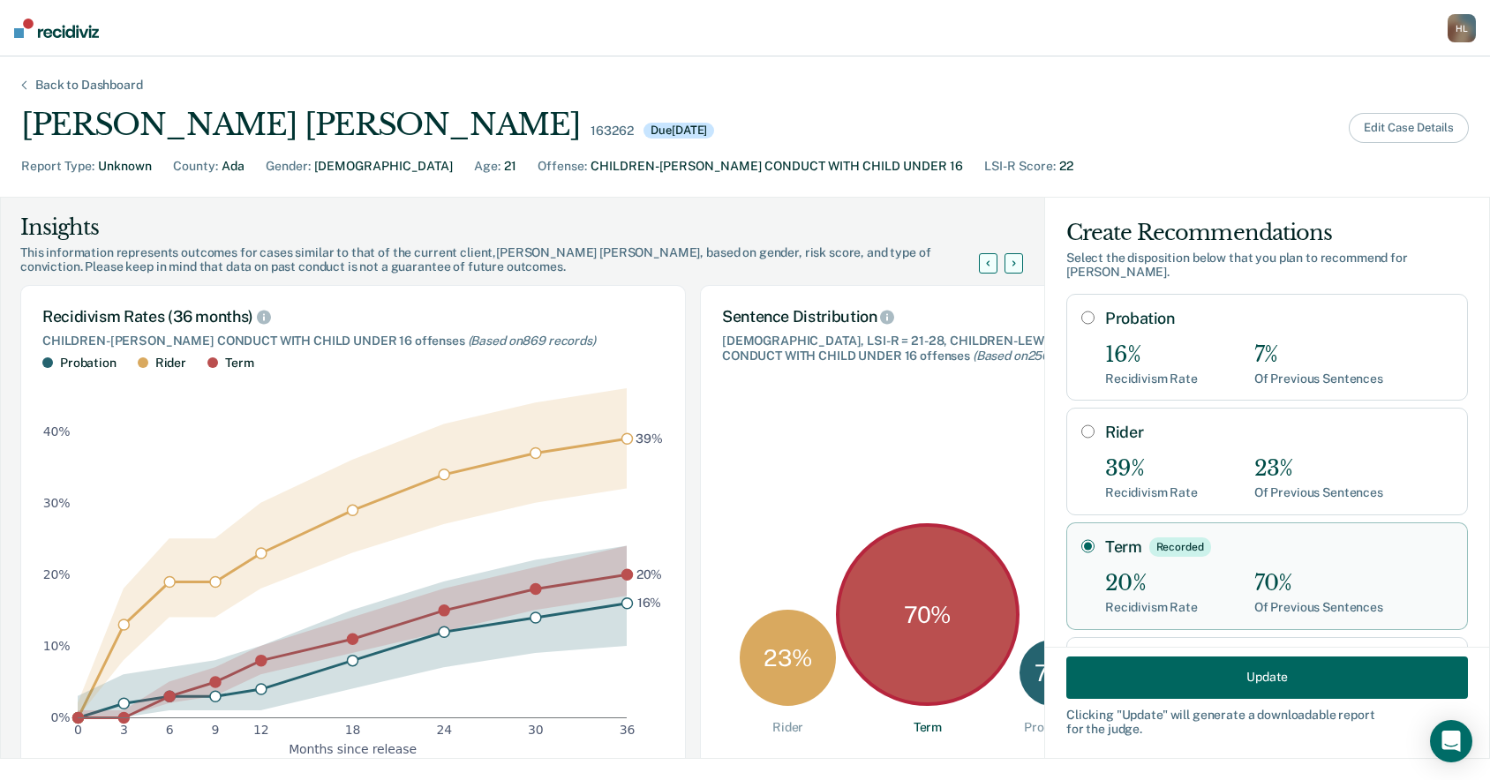
click at [1386, 128] on button "Edit Case Details" at bounding box center [1409, 128] width 120 height 30
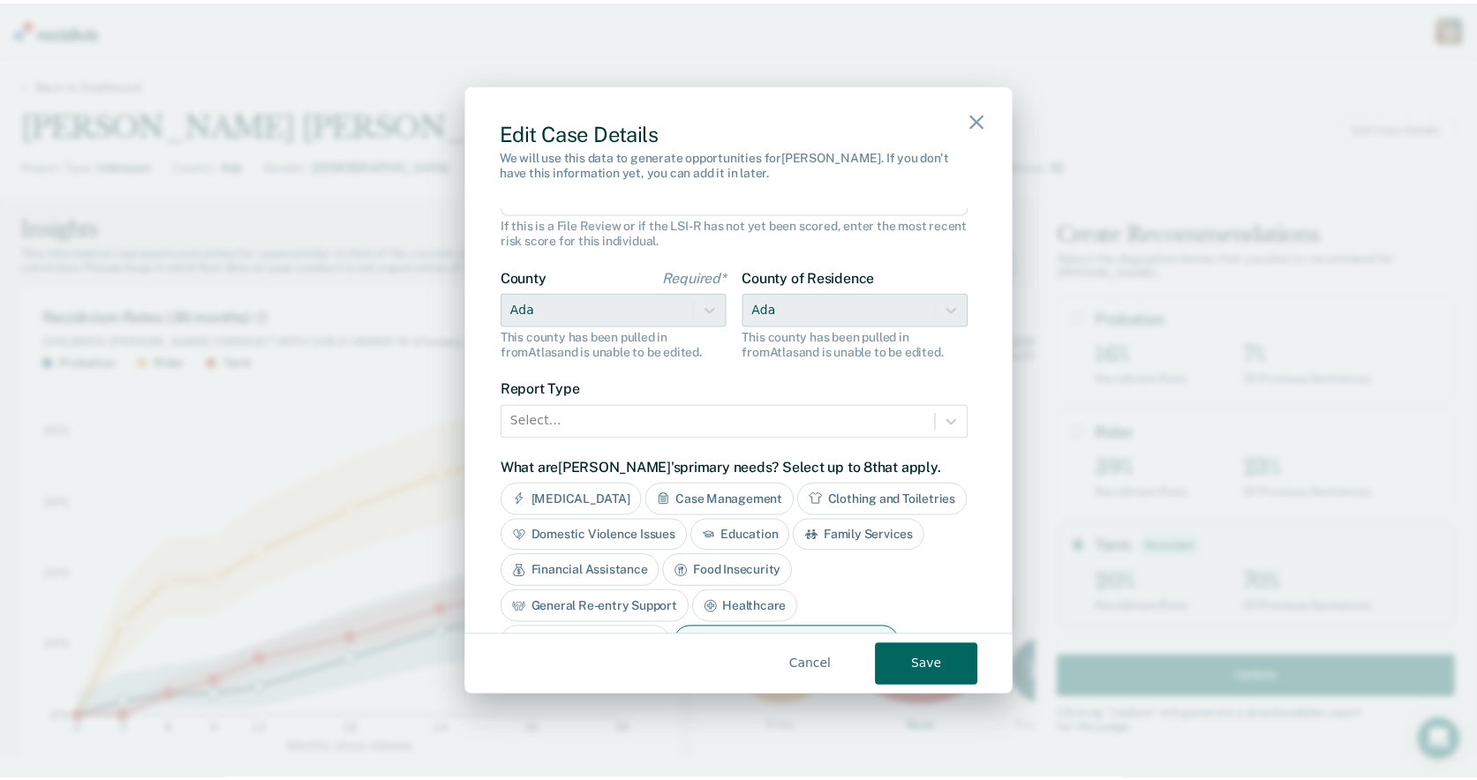
scroll to position [284, 0]
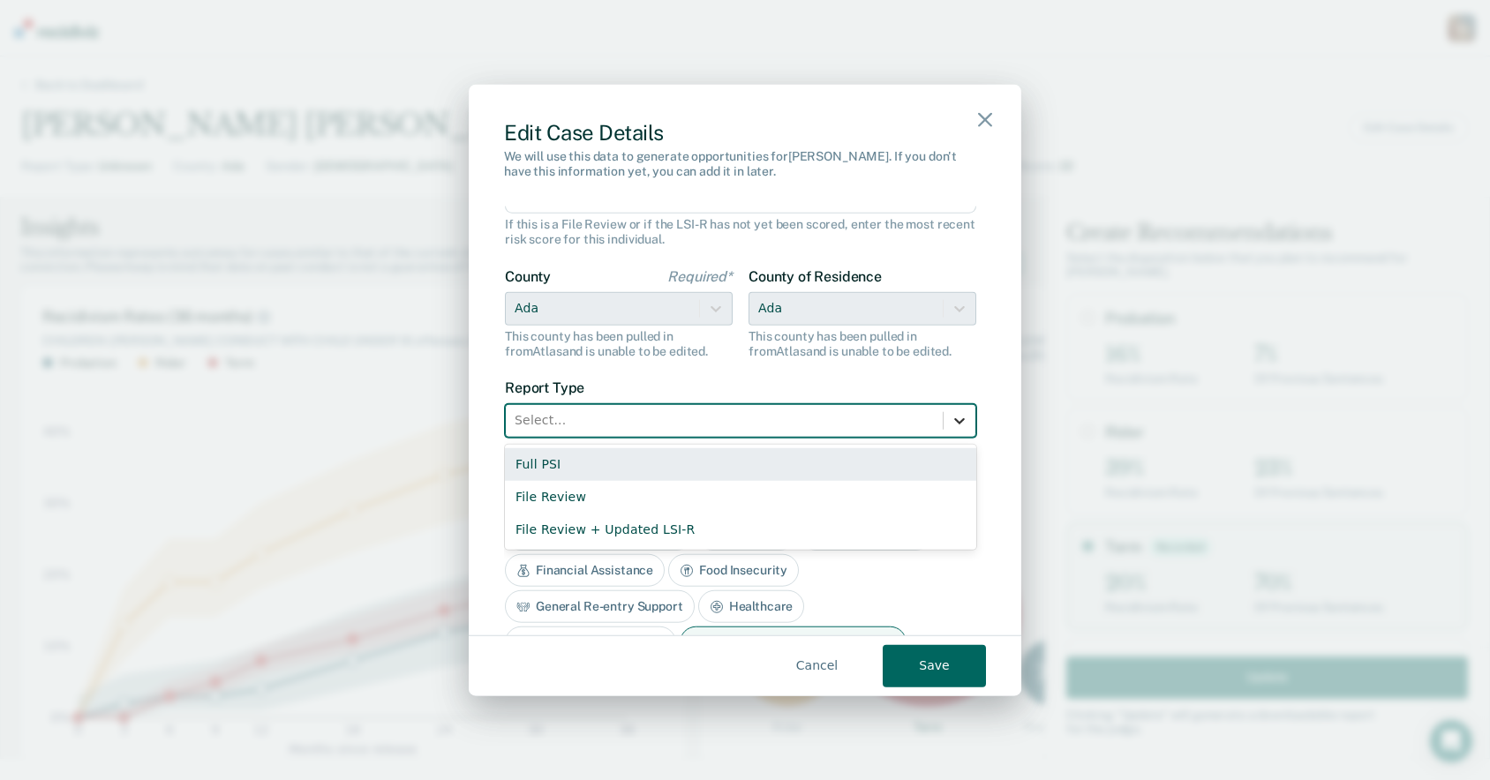
click at [951, 428] on icon at bounding box center [960, 420] width 18 height 18
click at [833, 463] on div "Full PSI" at bounding box center [740, 464] width 471 height 33
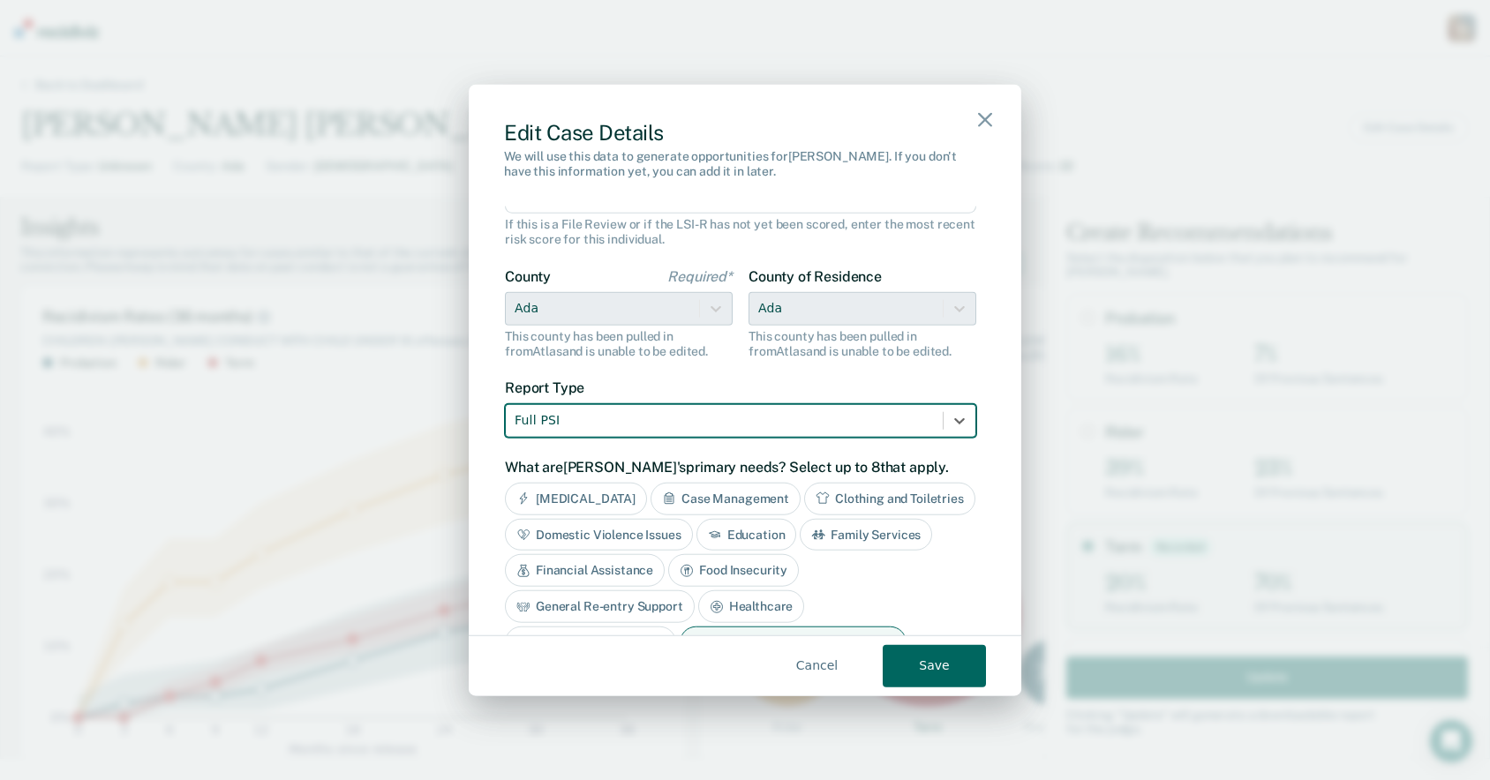
click at [930, 673] on button "Save" at bounding box center [934, 665] width 103 height 42
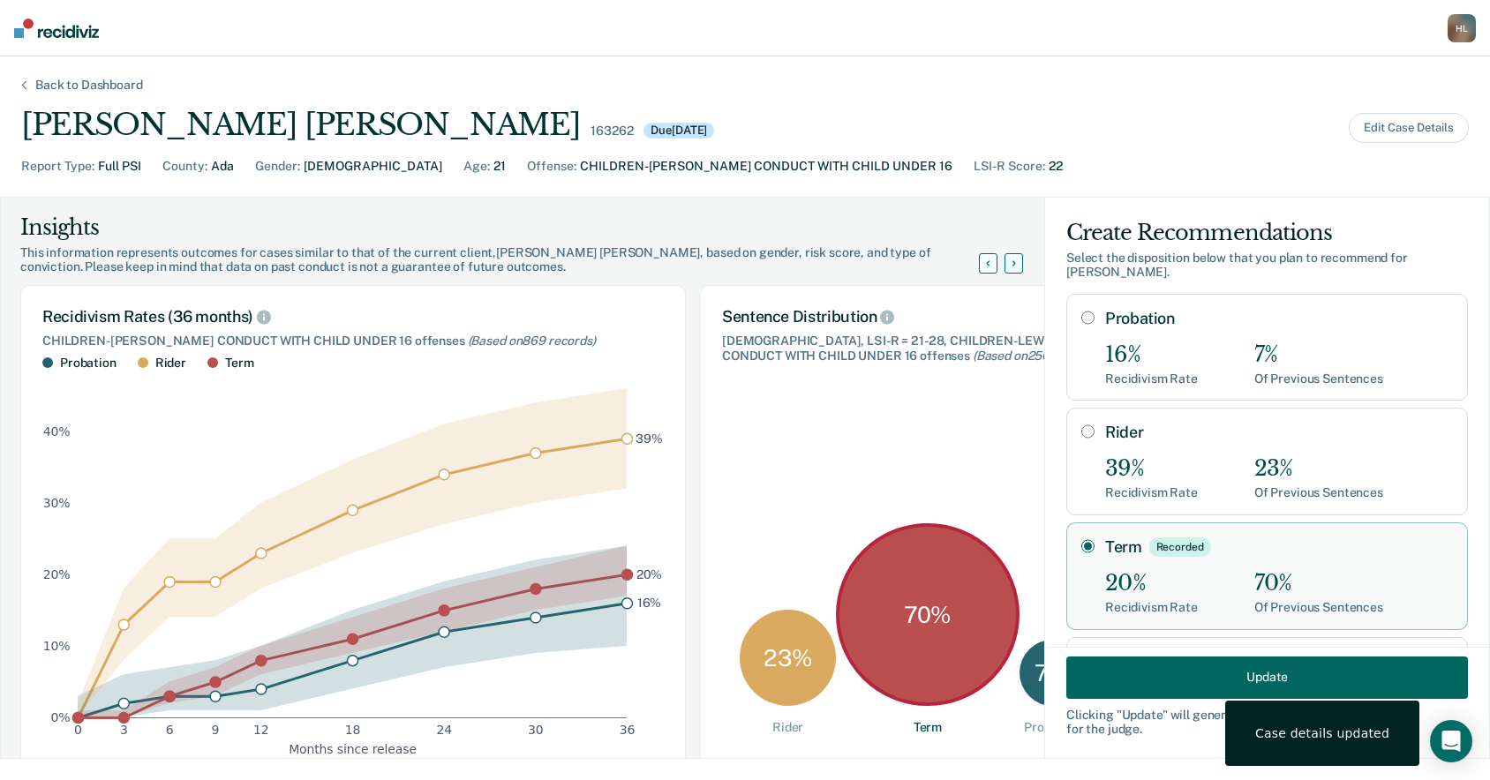
click at [1170, 689] on button "Update" at bounding box center [1267, 677] width 402 height 42
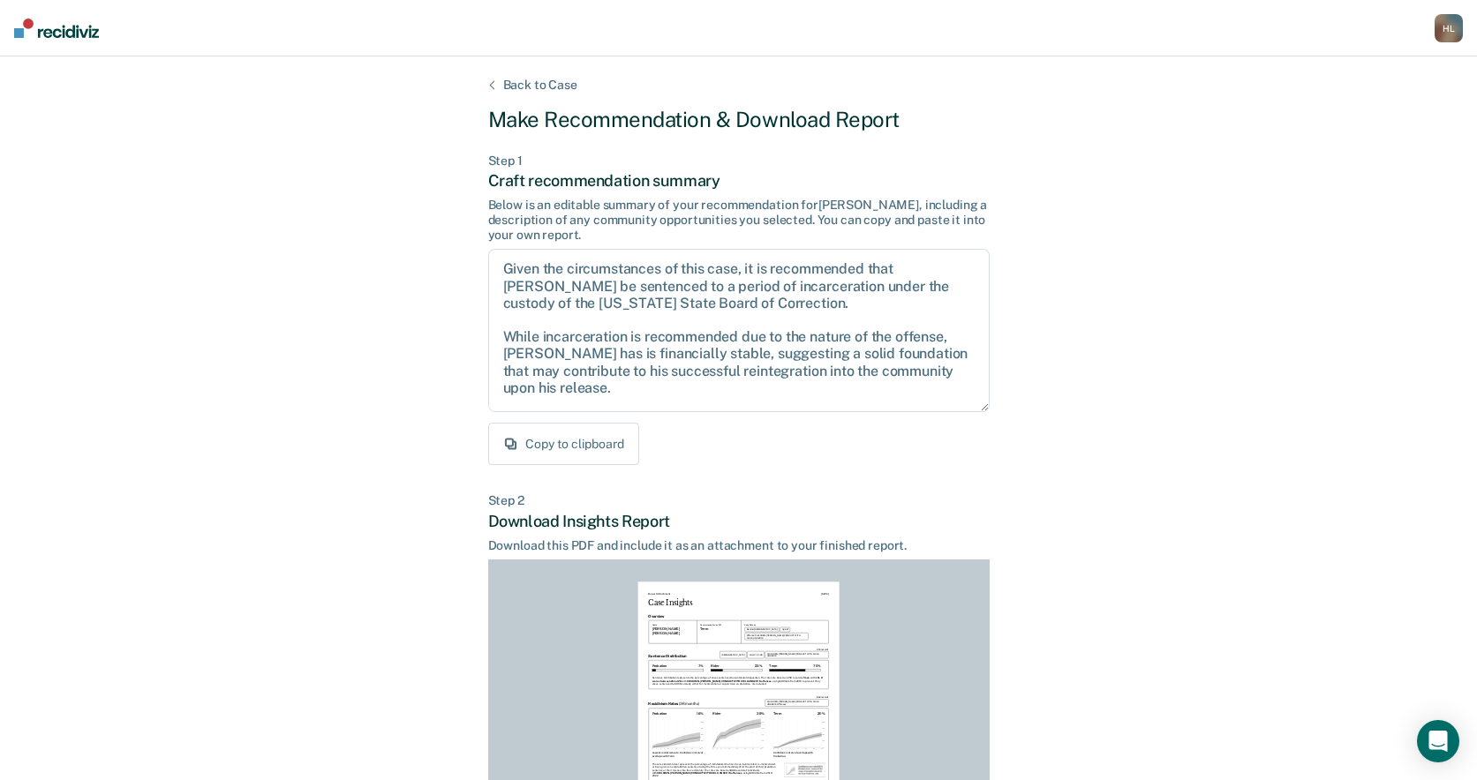
scroll to position [226, 0]
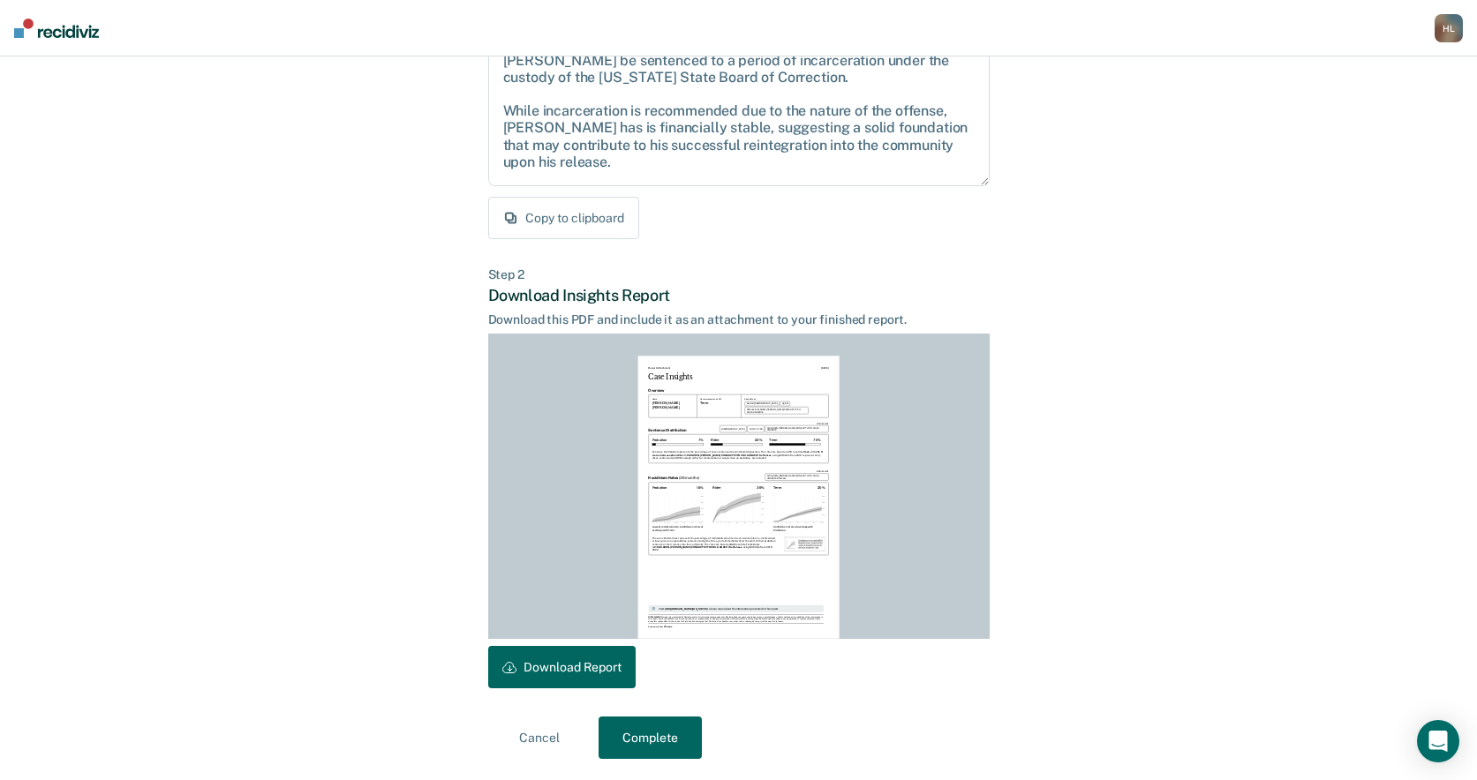
click at [666, 742] on button "Complete" at bounding box center [649, 738] width 103 height 42
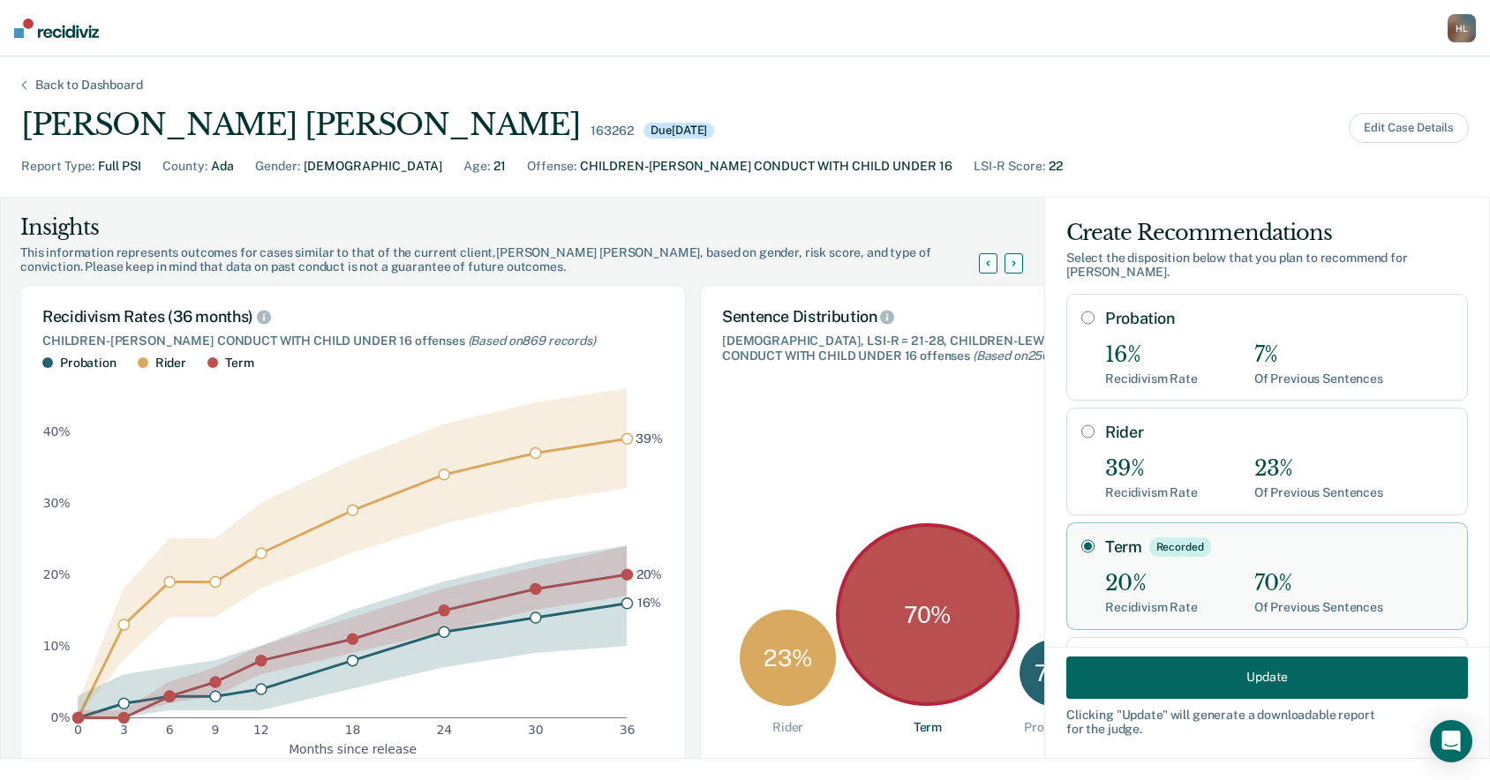
click at [137, 80] on div "Back to Dashboard" at bounding box center [89, 85] width 150 height 15
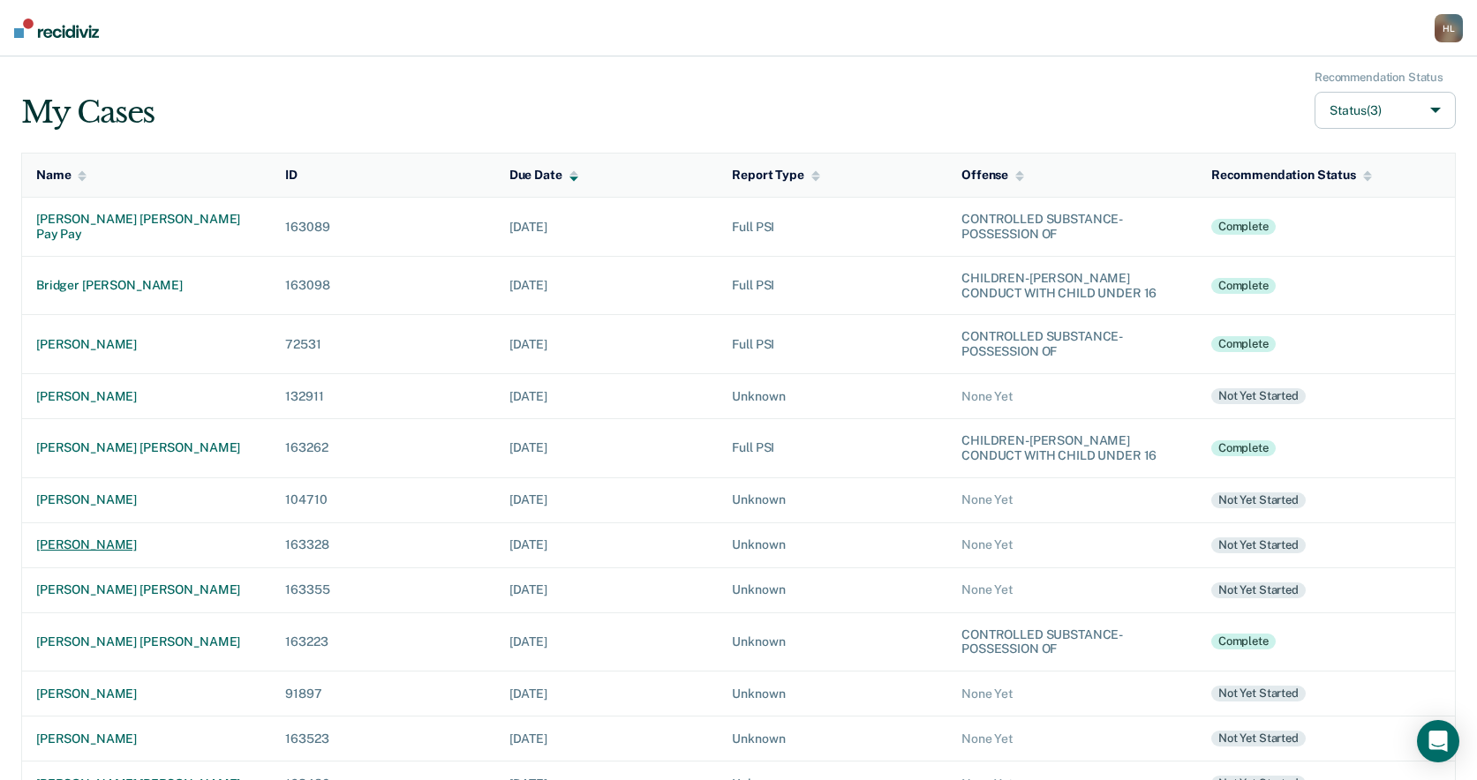
scroll to position [176, 0]
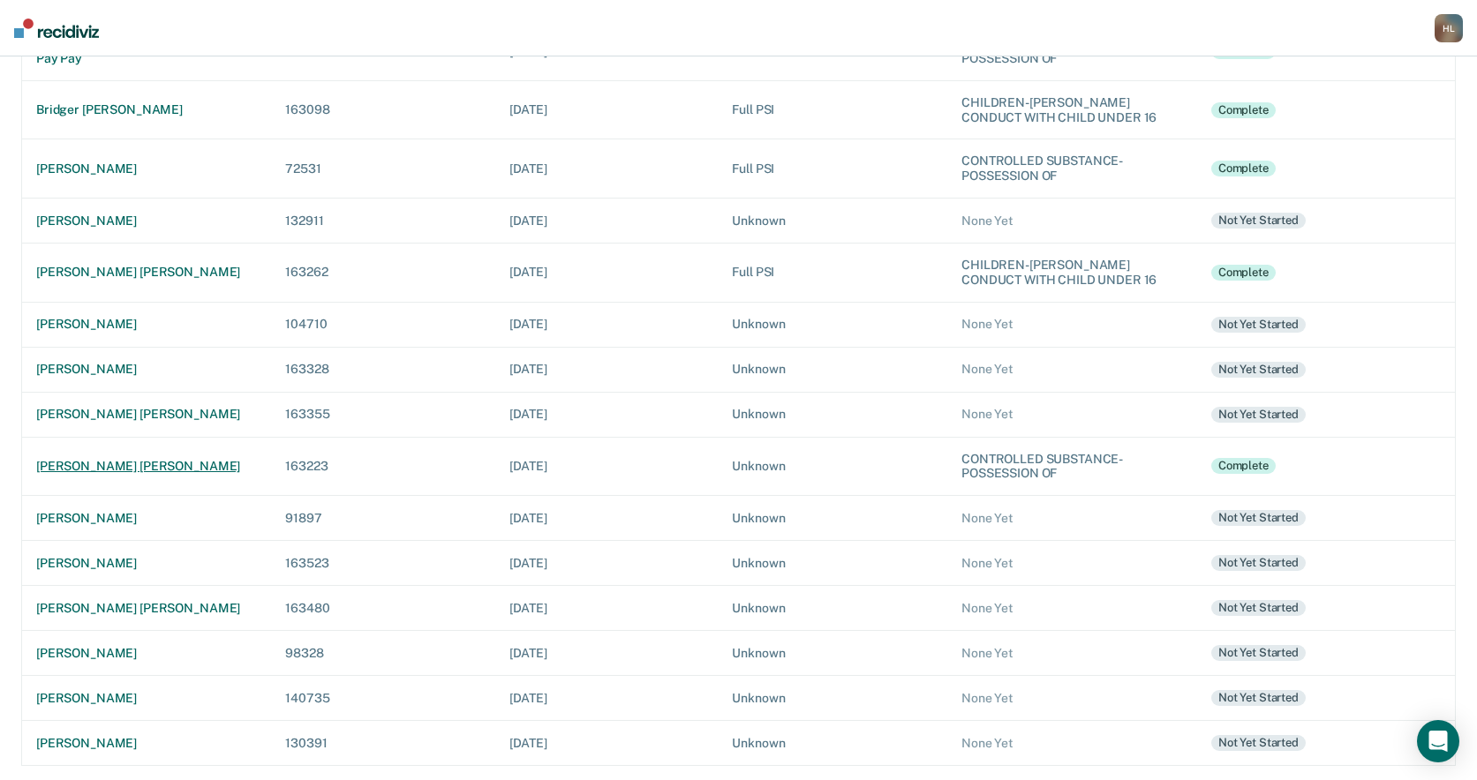
click at [109, 463] on div "[PERSON_NAME] [PERSON_NAME]" at bounding box center [146, 466] width 221 height 15
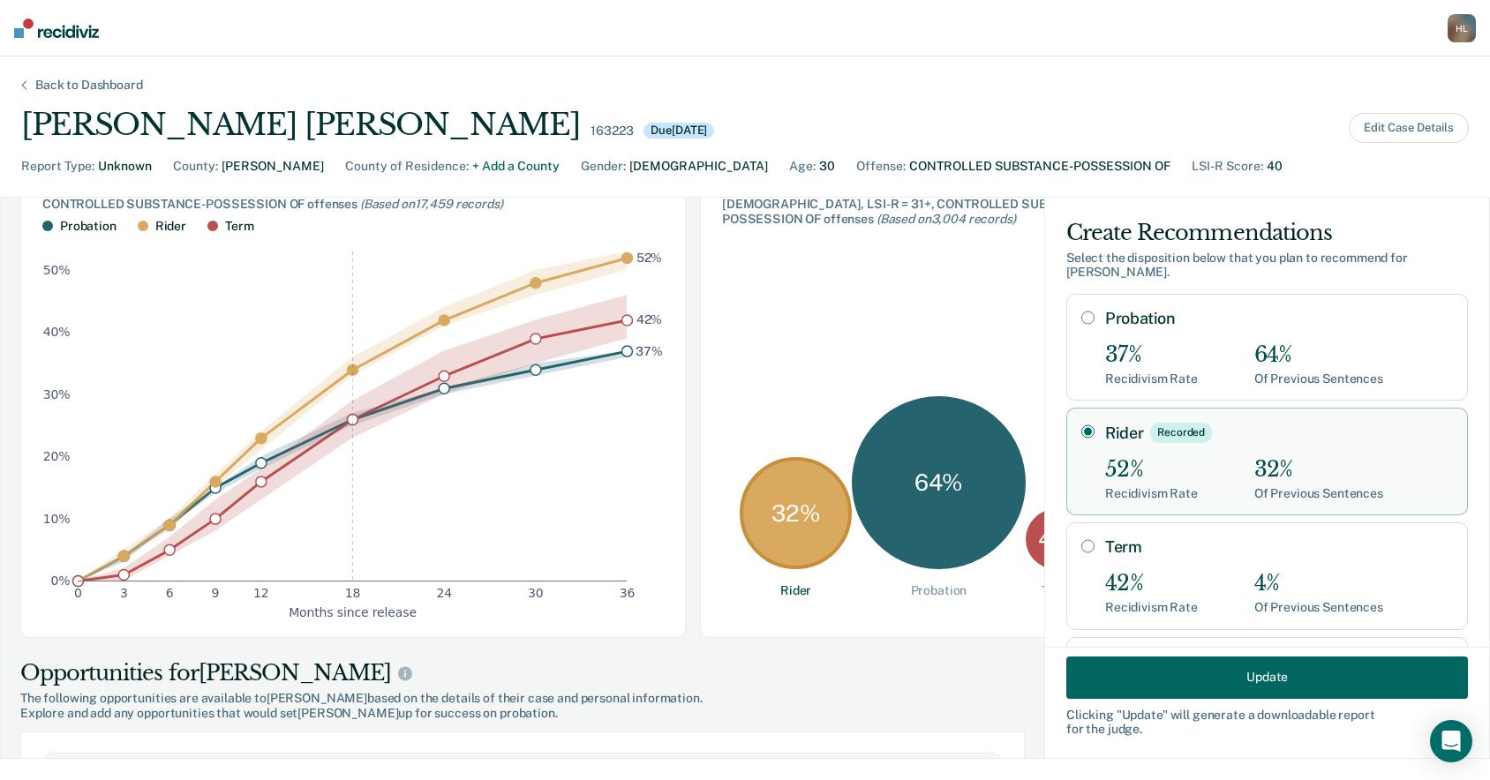
scroll to position [129, 0]
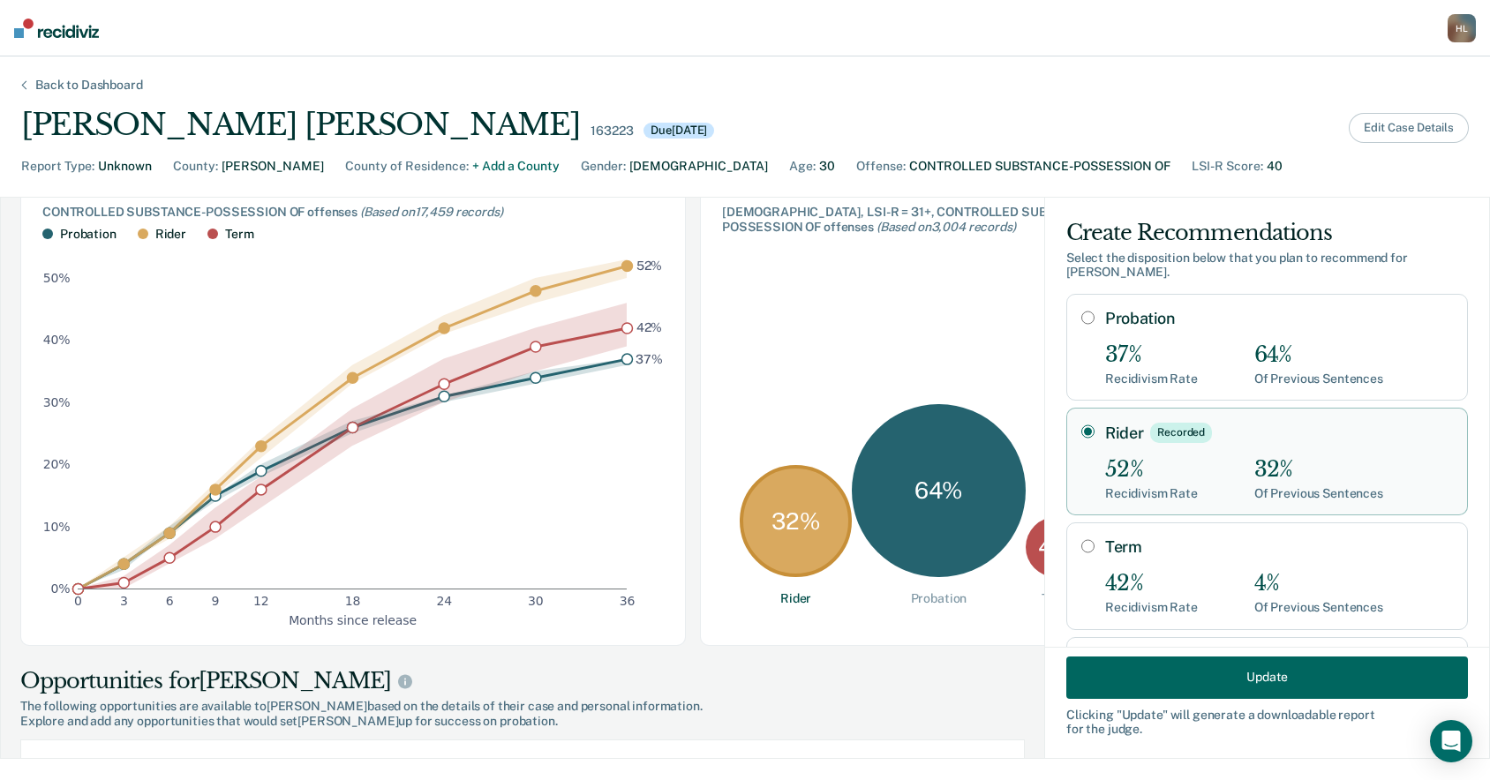
click at [1408, 125] on button "Edit Case Details" at bounding box center [1409, 128] width 120 height 30
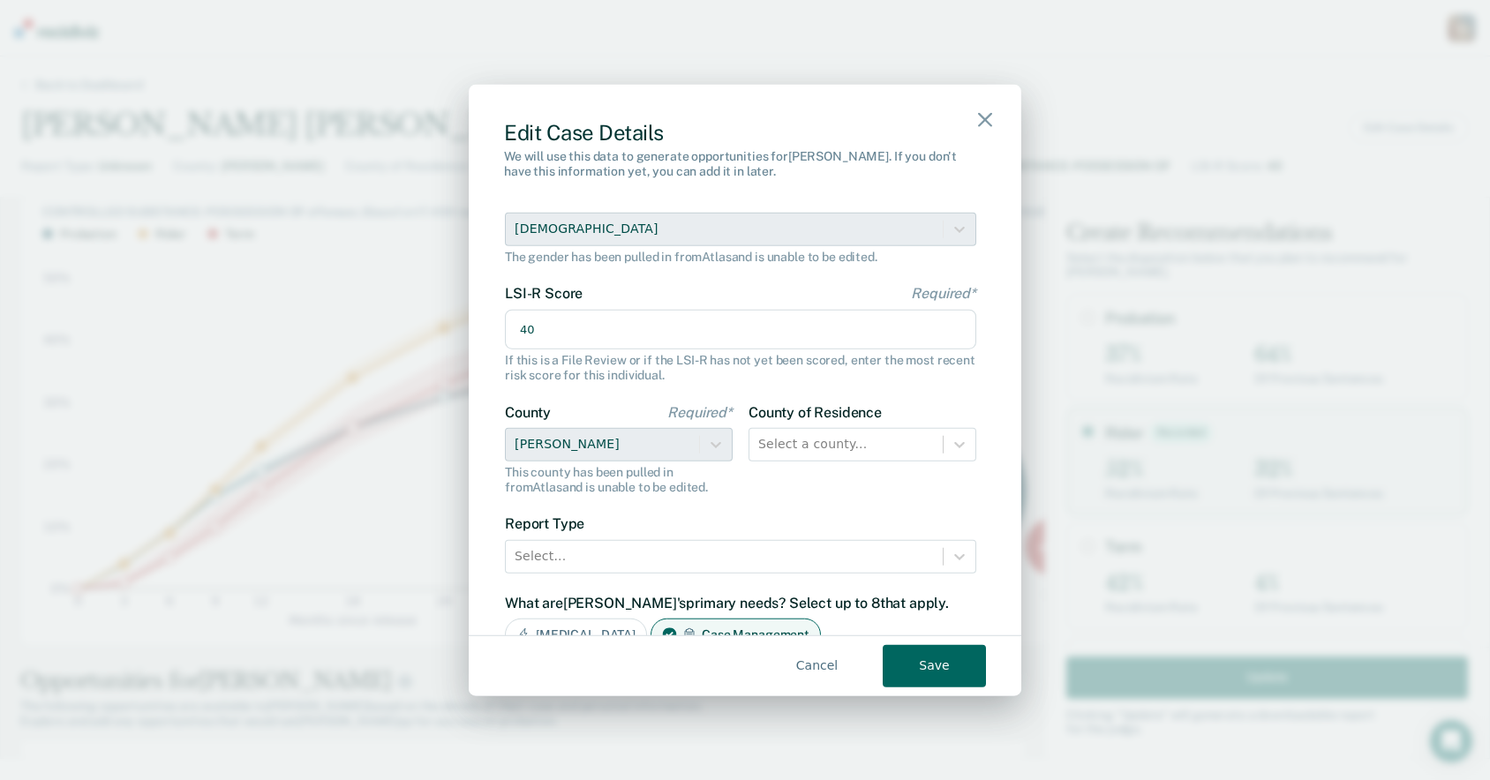
scroll to position [149, 0]
click at [951, 440] on icon at bounding box center [960, 444] width 18 height 18
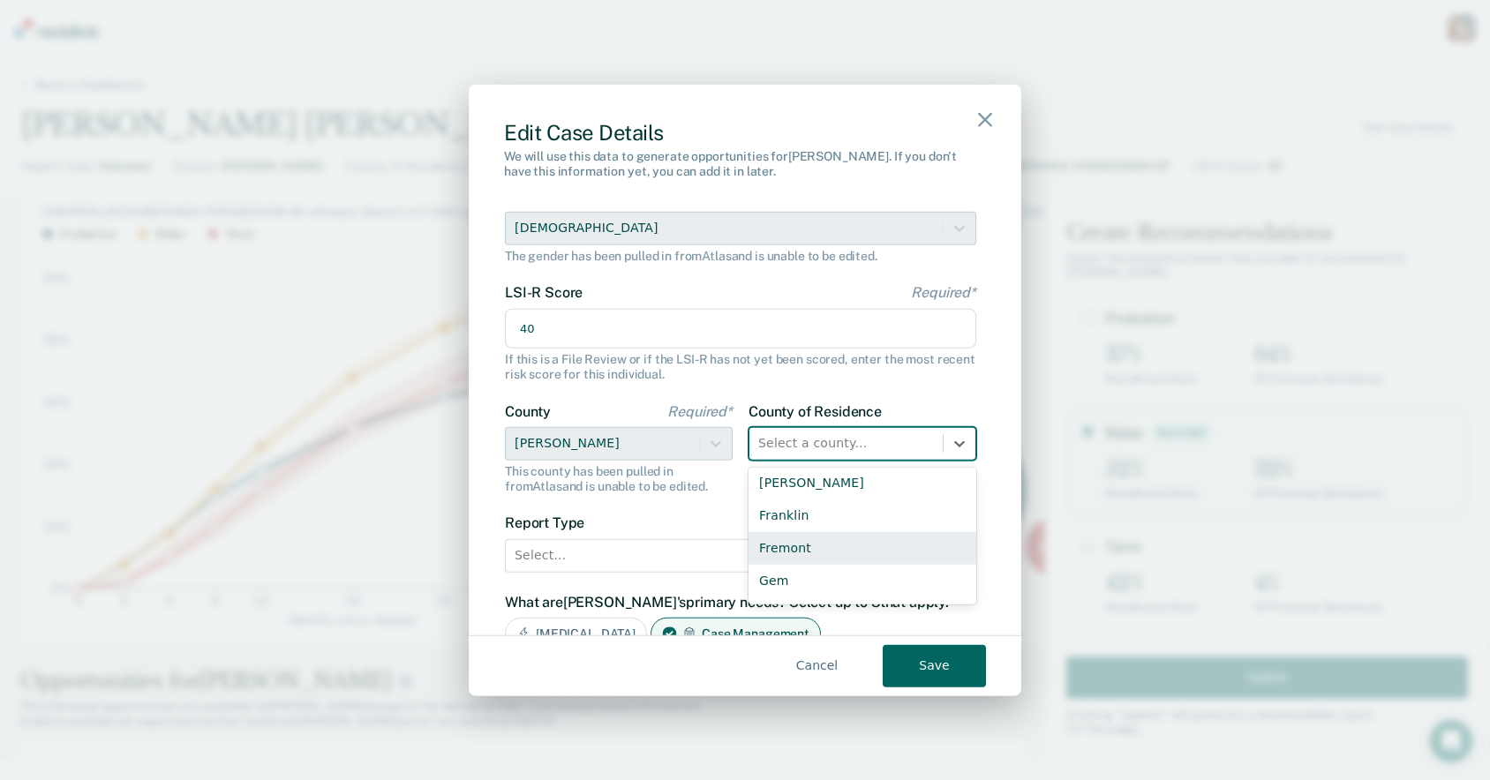
scroll to position [624, 0]
click at [803, 478] on div "[PERSON_NAME]" at bounding box center [863, 484] width 228 height 33
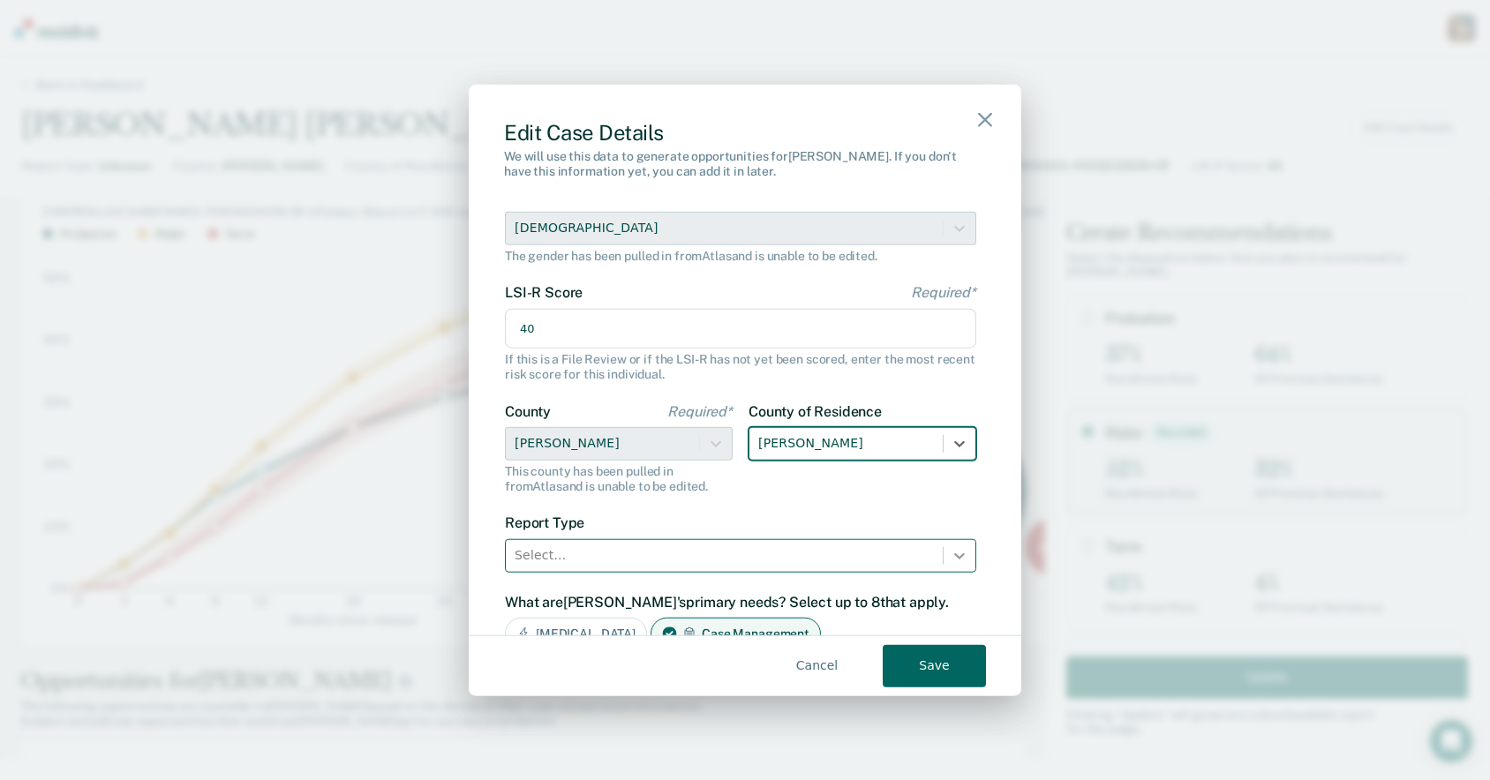
click at [951, 559] on icon at bounding box center [960, 555] width 18 height 18
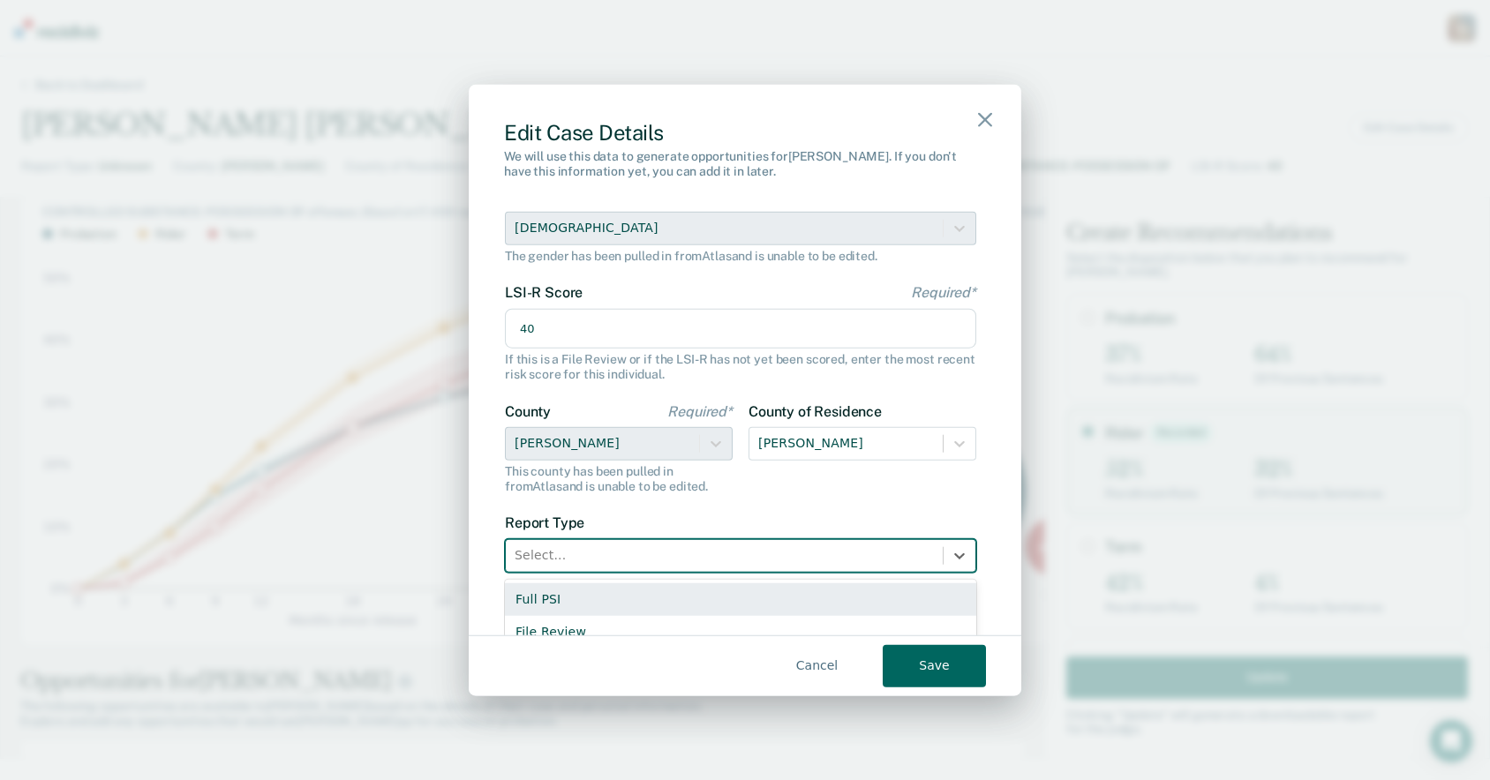
click at [838, 597] on div "Full PSI" at bounding box center [740, 599] width 471 height 33
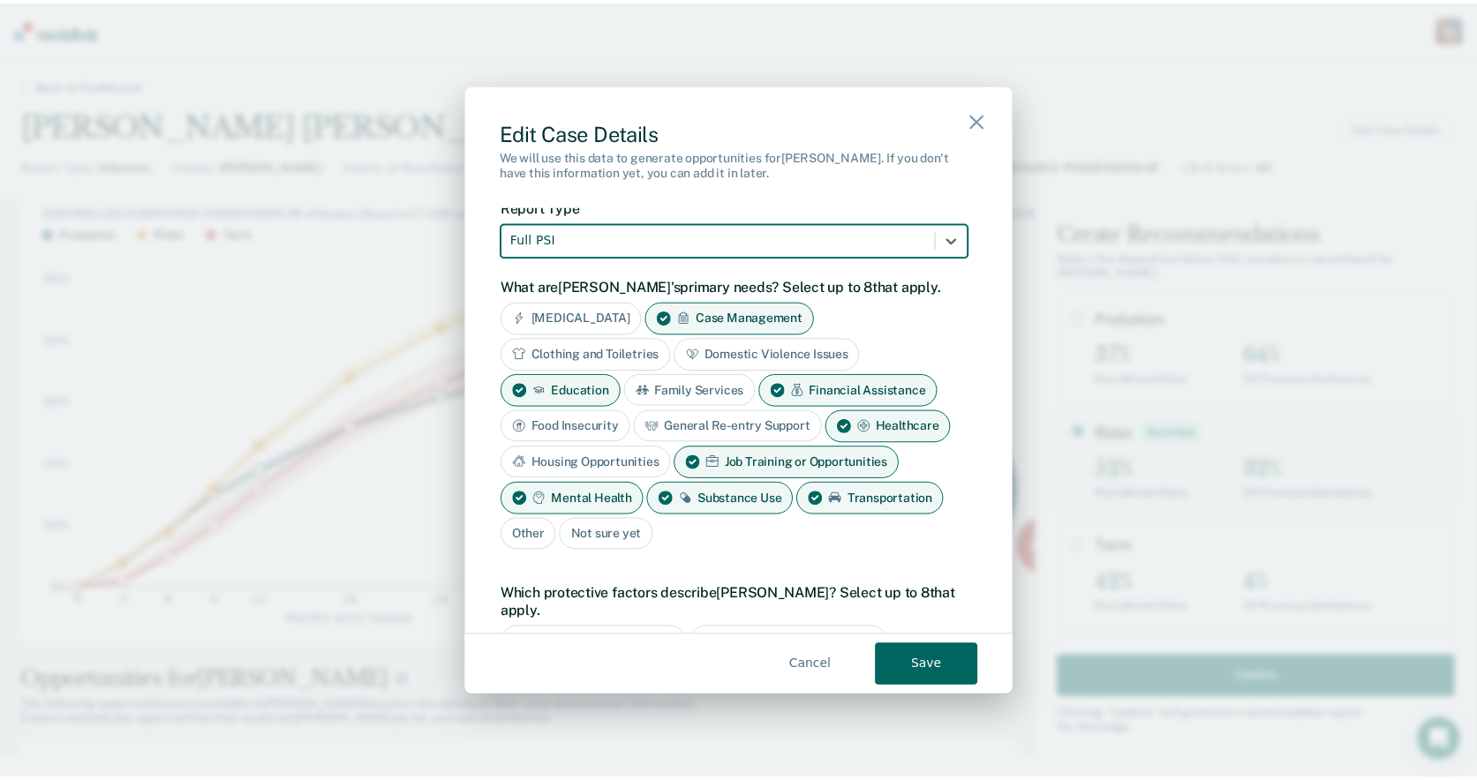
scroll to position [466, 0]
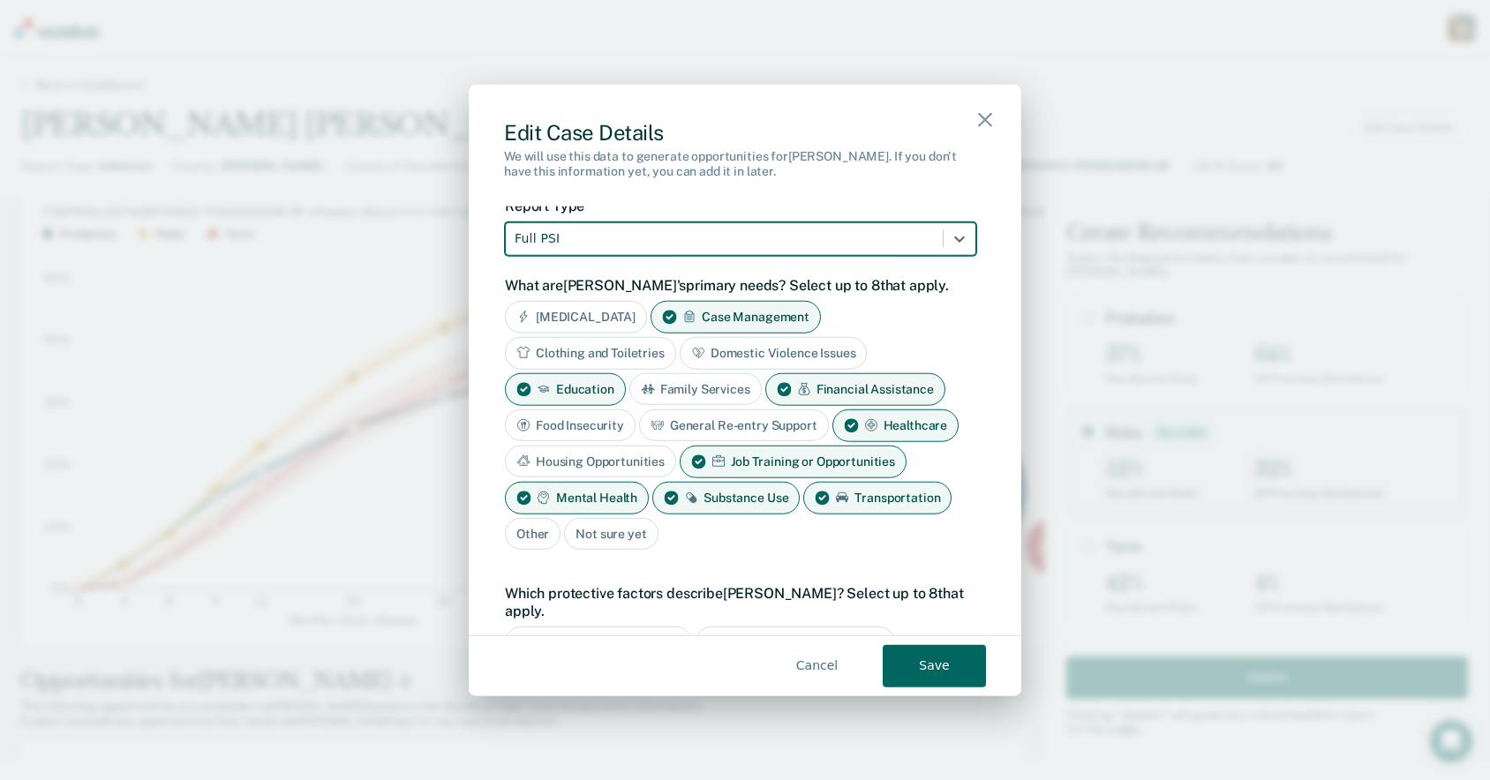
click at [930, 679] on button "Save" at bounding box center [934, 665] width 103 height 42
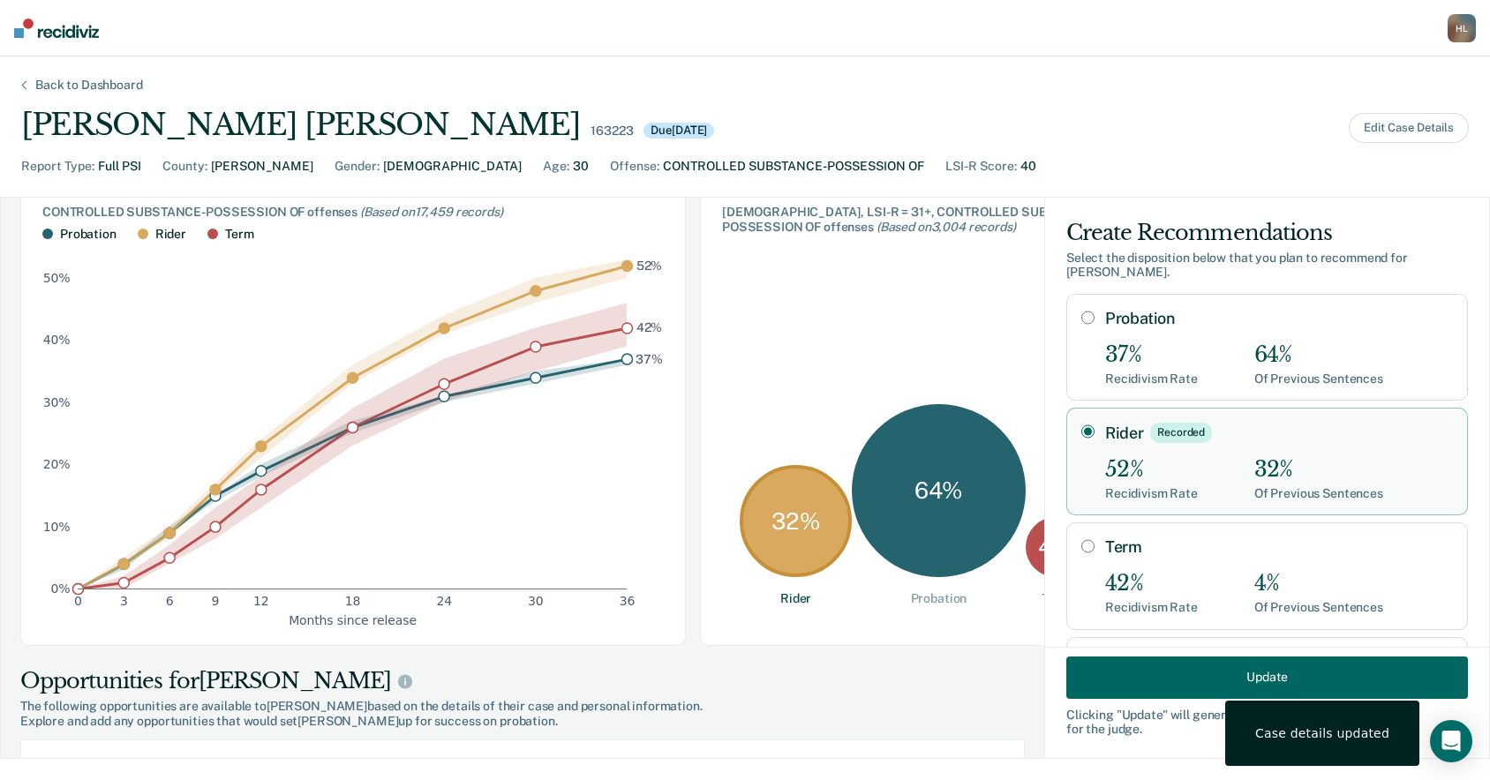
click at [1257, 669] on button "Update" at bounding box center [1267, 677] width 402 height 42
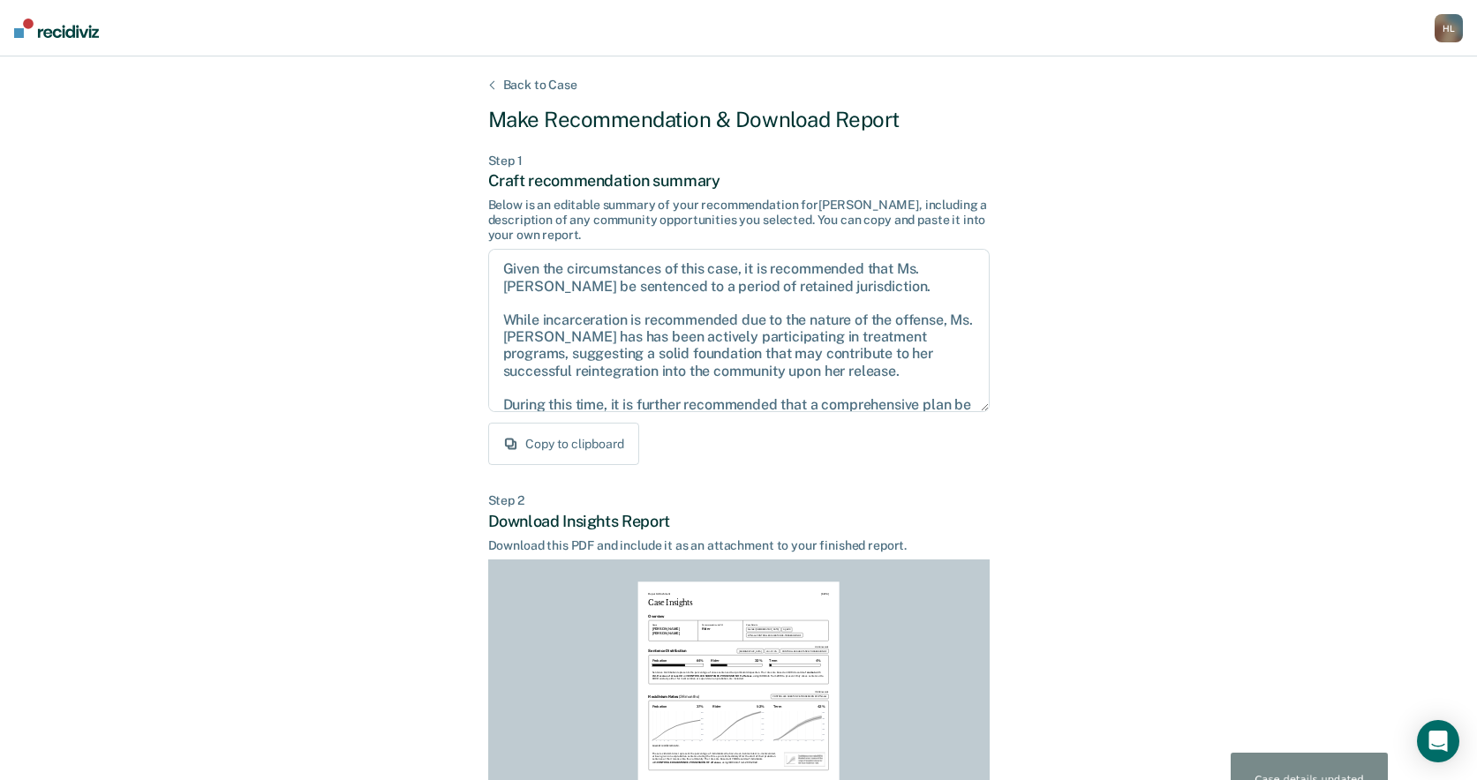
scroll to position [226, 0]
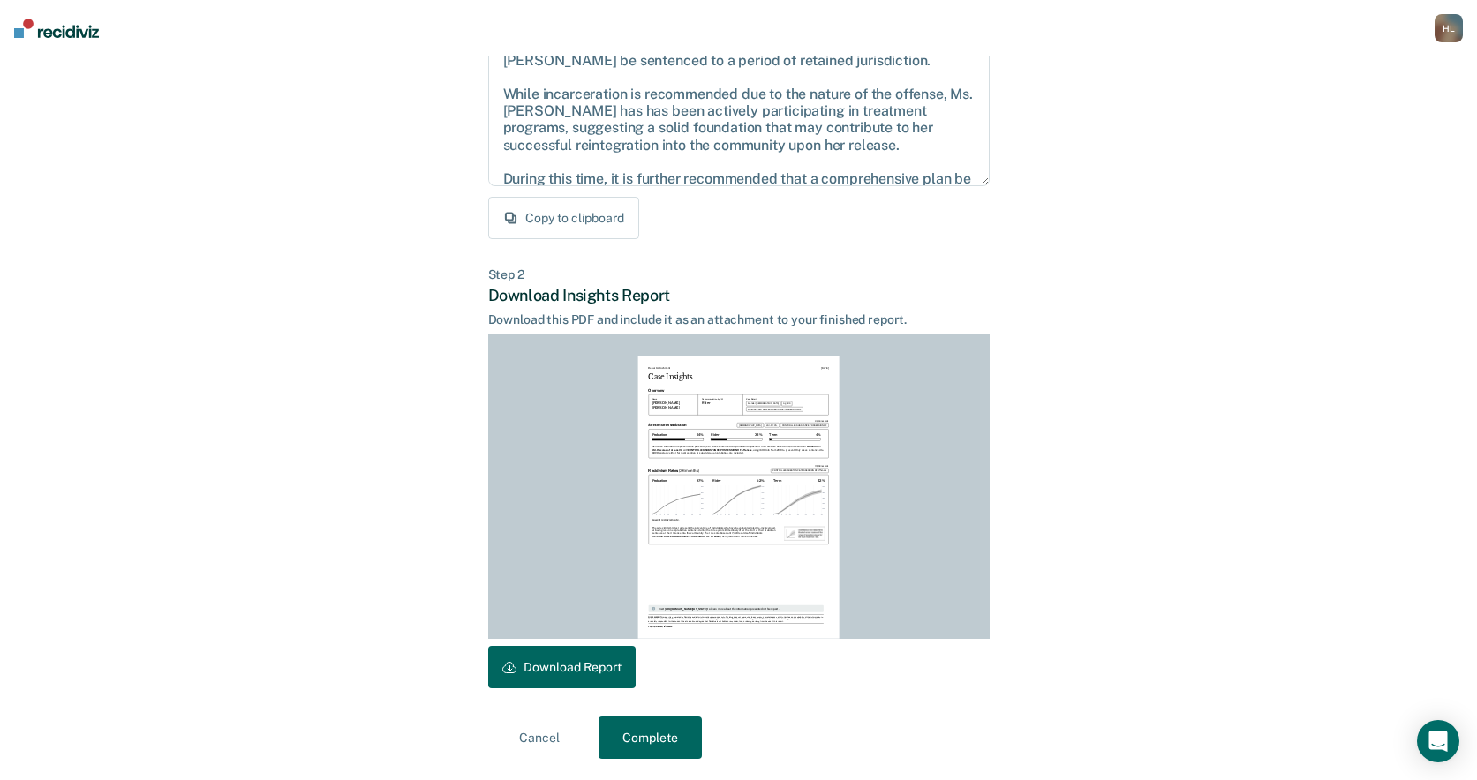
click at [657, 727] on button "Complete" at bounding box center [649, 738] width 103 height 42
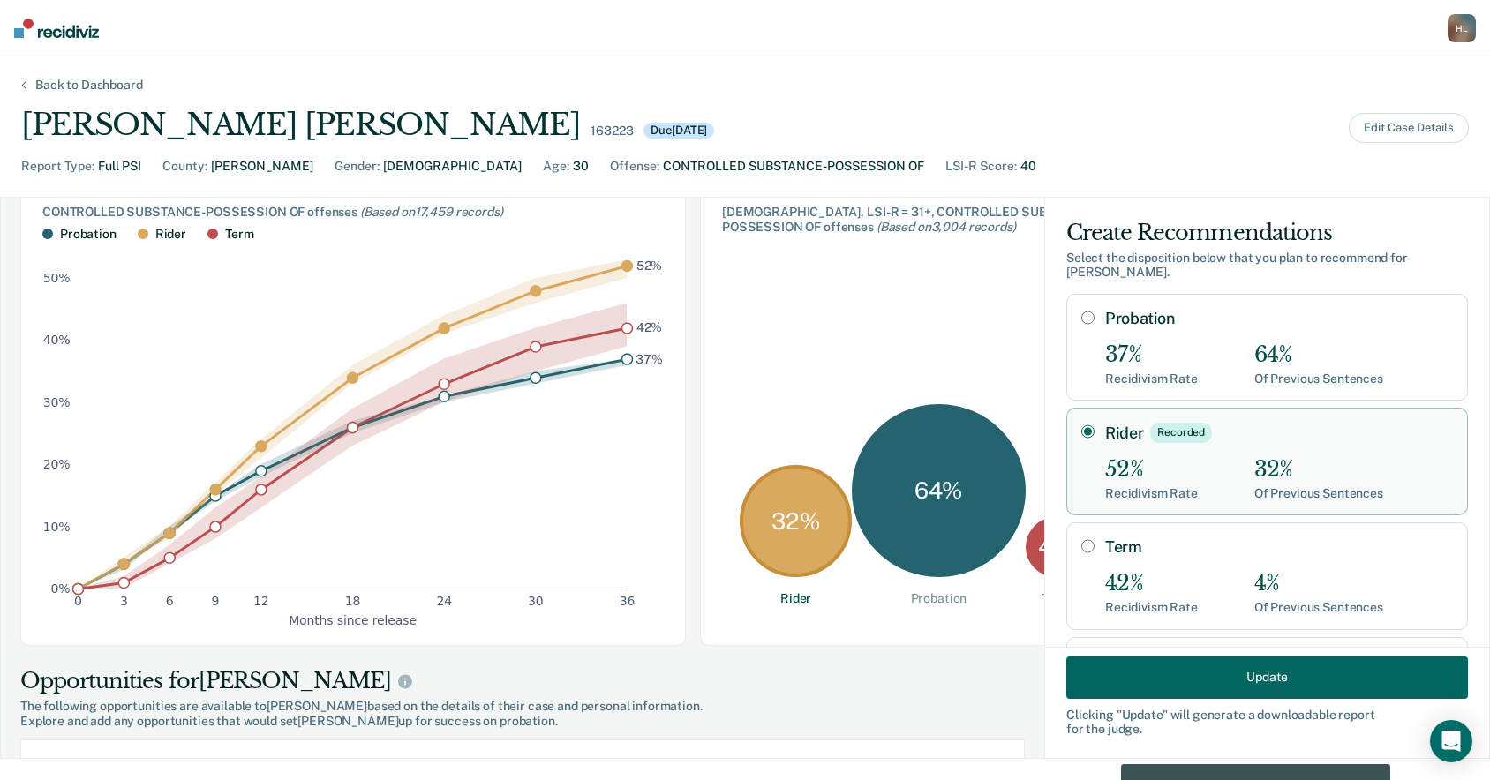
click at [93, 87] on div "Back to Dashboard" at bounding box center [89, 85] width 150 height 15
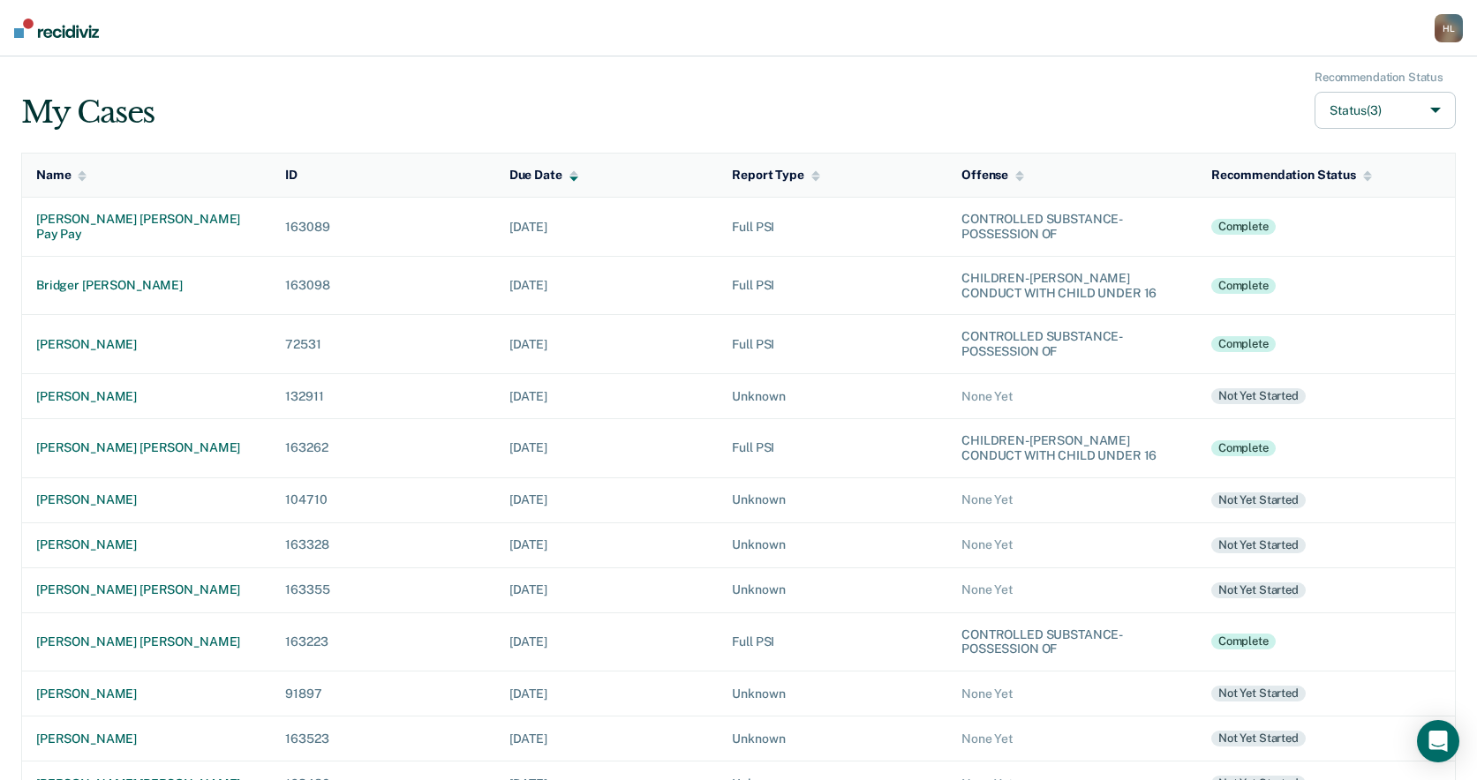
click at [1454, 21] on div "H L" at bounding box center [1448, 28] width 28 height 28
click at [1338, 116] on link "Log Out" at bounding box center [1374, 114] width 147 height 15
